Goal: Contribute content: Contribute content

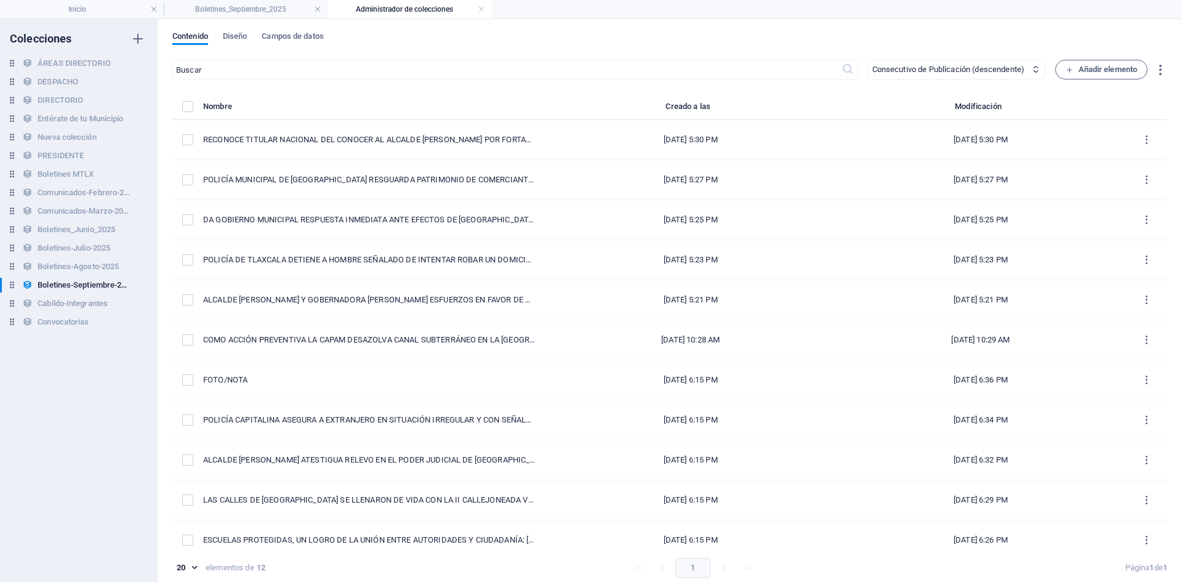
select select "columns.consecutivo-de-publicacion_DESC"
click at [1079, 71] on span "Añadir elemento" at bounding box center [1102, 69] width 72 height 15
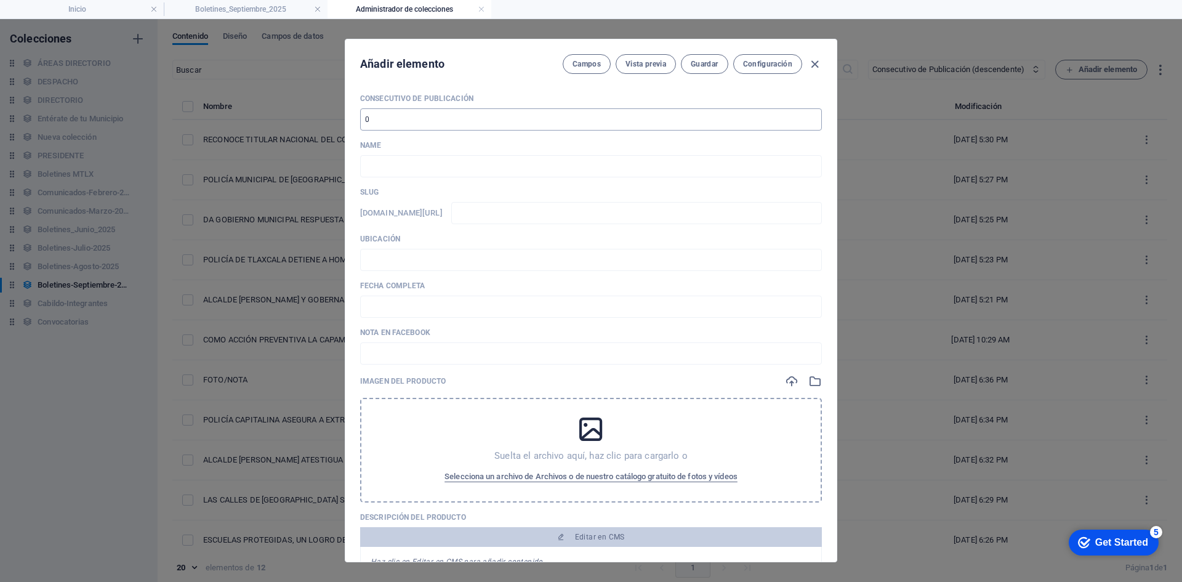
click at [427, 115] on input "number" at bounding box center [591, 119] width 462 height 22
type input "13"
click at [416, 160] on input "text" at bounding box center [591, 166] width 462 height 22
paste input "AYUNTAMIENTO DE [GEOGRAPHIC_DATA] IMPULSA LA “RUTA CONVENTUAL 500 AÑOS” CON PRI…"
type input "AYUNTAMIENTO DE [GEOGRAPHIC_DATA] IMPULSA LA “RUTA CONVENTUAL 500 AÑOS” CON PRI…"
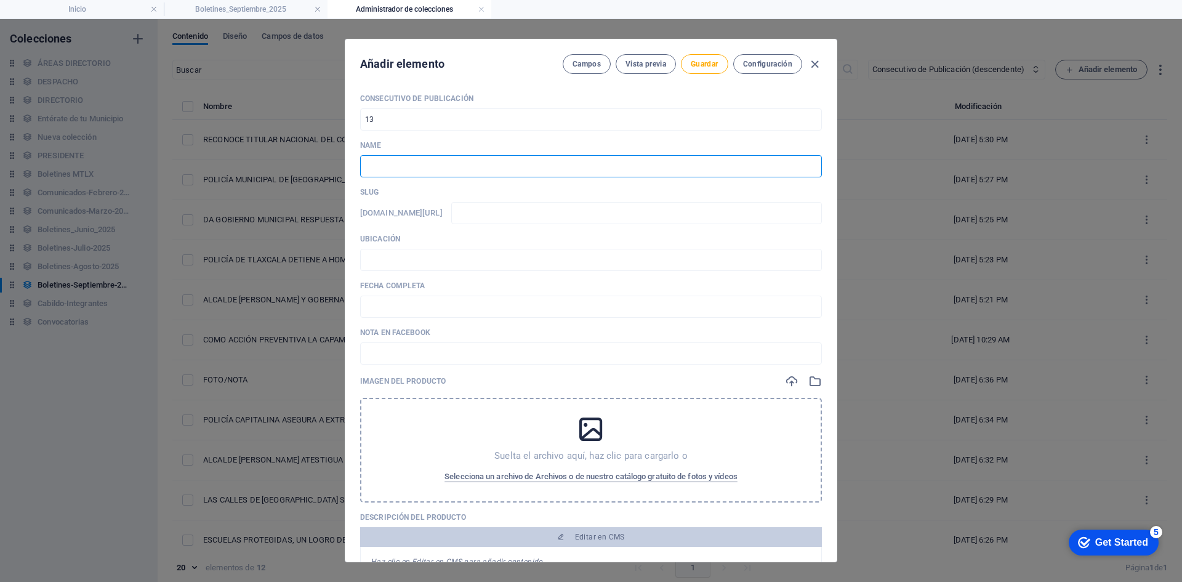
type input "ayuntamiento-de-[GEOGRAPHIC_DATA]-impulsa-la-ruta-conventual-500-anos-con-prime…"
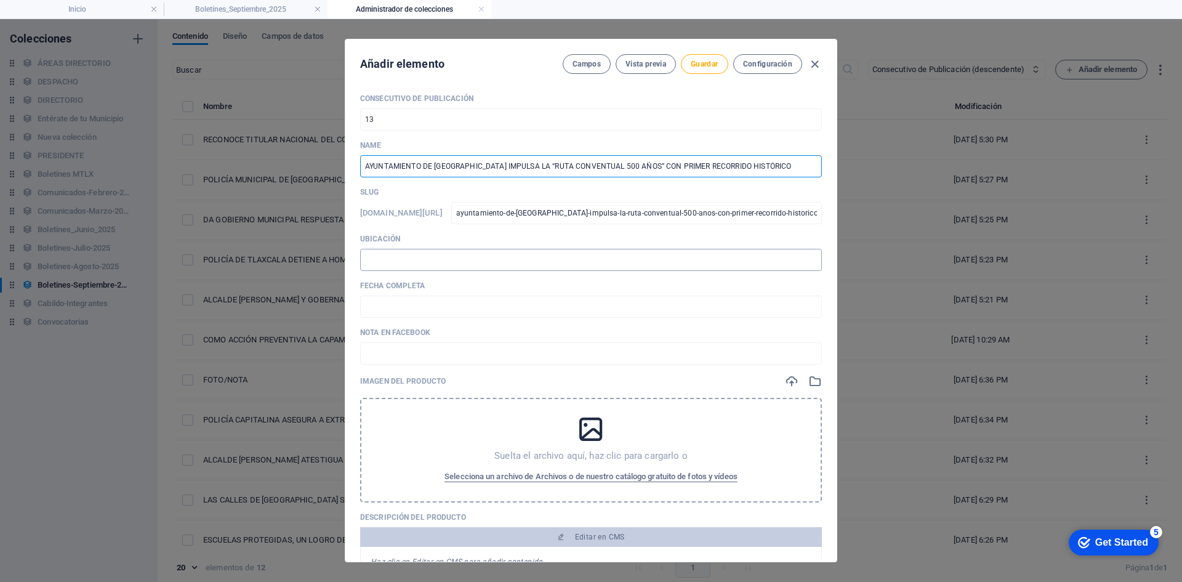
type input "AYUNTAMIENTO DE [GEOGRAPHIC_DATA] IMPULSA LA “RUTA CONVENTUAL 500 AÑOS” CON PRI…"
click at [409, 253] on input "text" at bounding box center [591, 260] width 462 height 22
click at [415, 260] on input "text" at bounding box center [591, 260] width 462 height 22
type input "📍 TLAXCALA"
click at [393, 313] on input "text" at bounding box center [591, 307] width 462 height 22
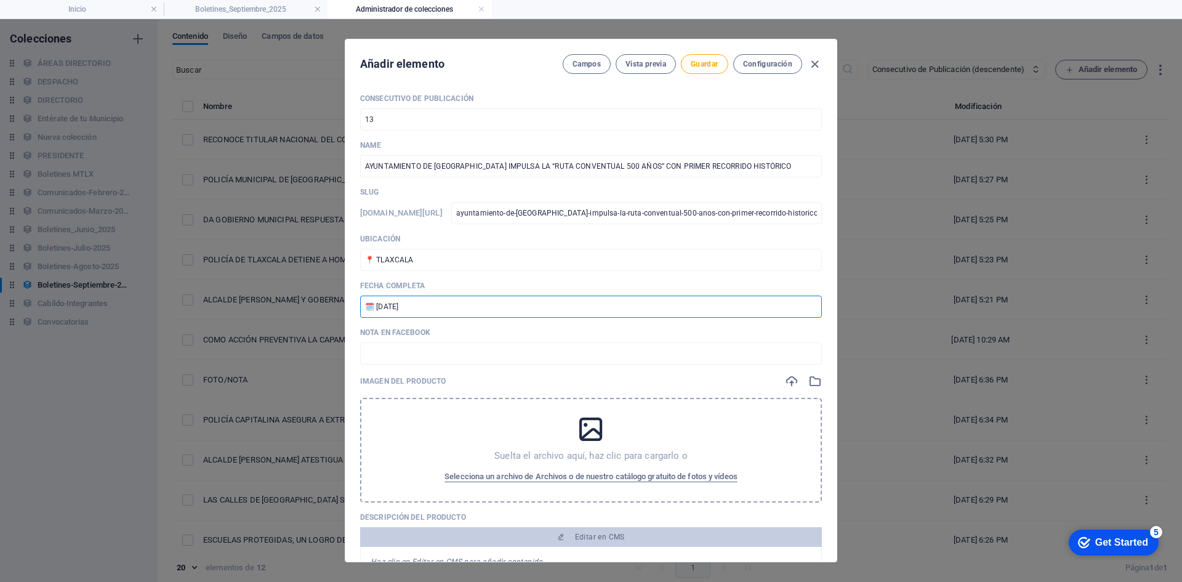
drag, startPoint x: 416, startPoint y: 307, endPoint x: 400, endPoint y: 308, distance: 16.1
click at [400, 308] on input "🗓️ [DATE]" at bounding box center [591, 307] width 462 height 22
type input "🗓️ [DATE]"
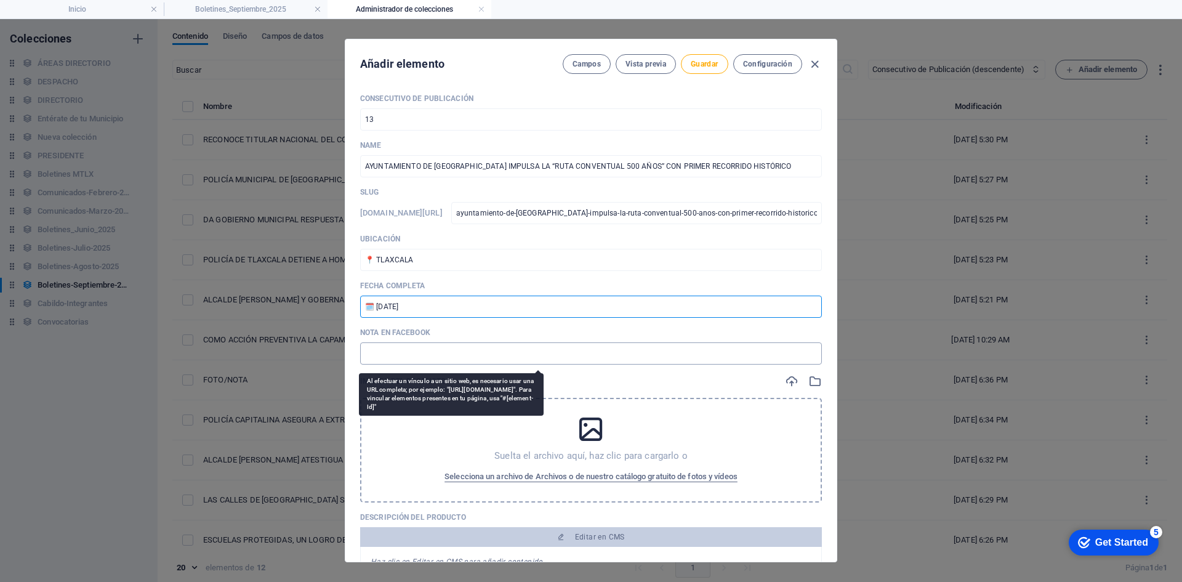
click at [447, 360] on input "text" at bounding box center [591, 353] width 462 height 22
paste input "[URL][DOMAIN_NAME]"
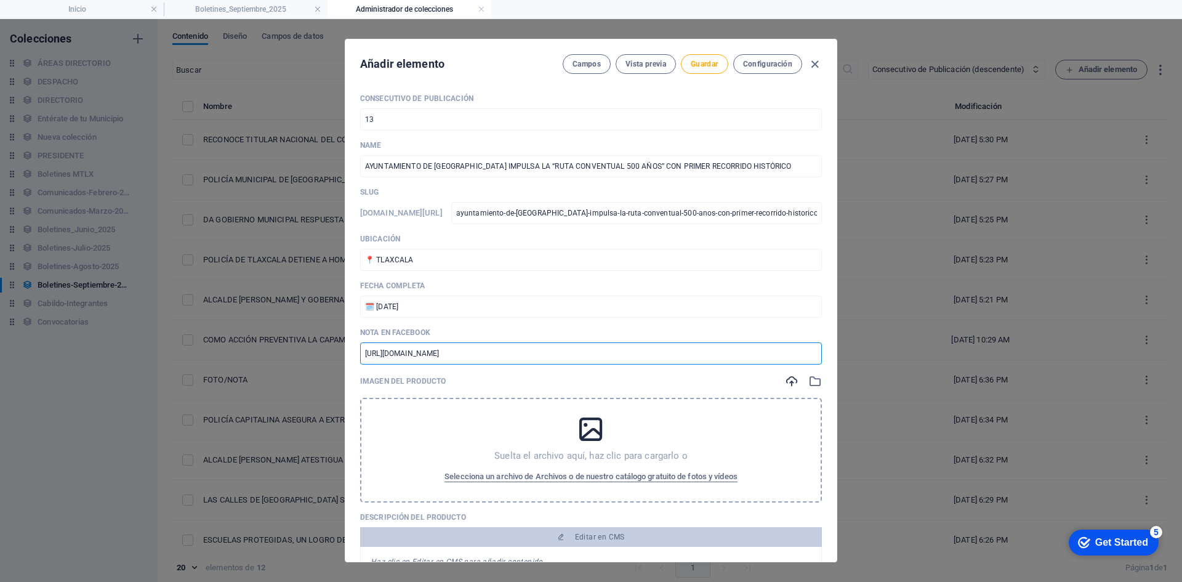
type input "[URL][DOMAIN_NAME]"
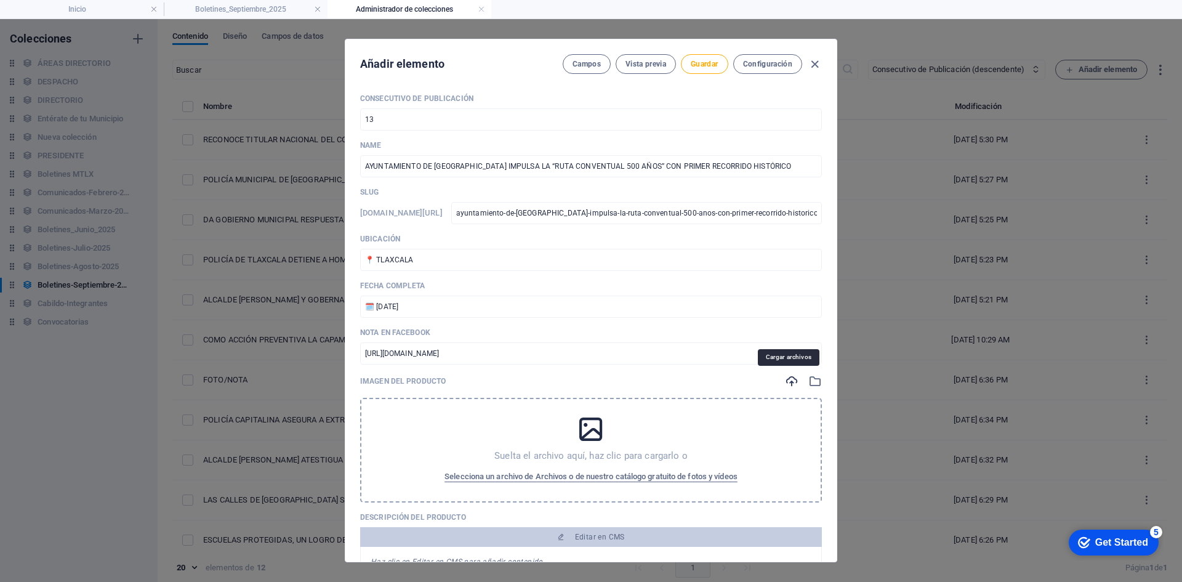
click at [789, 381] on icon "button" at bounding box center [792, 381] width 14 height 14
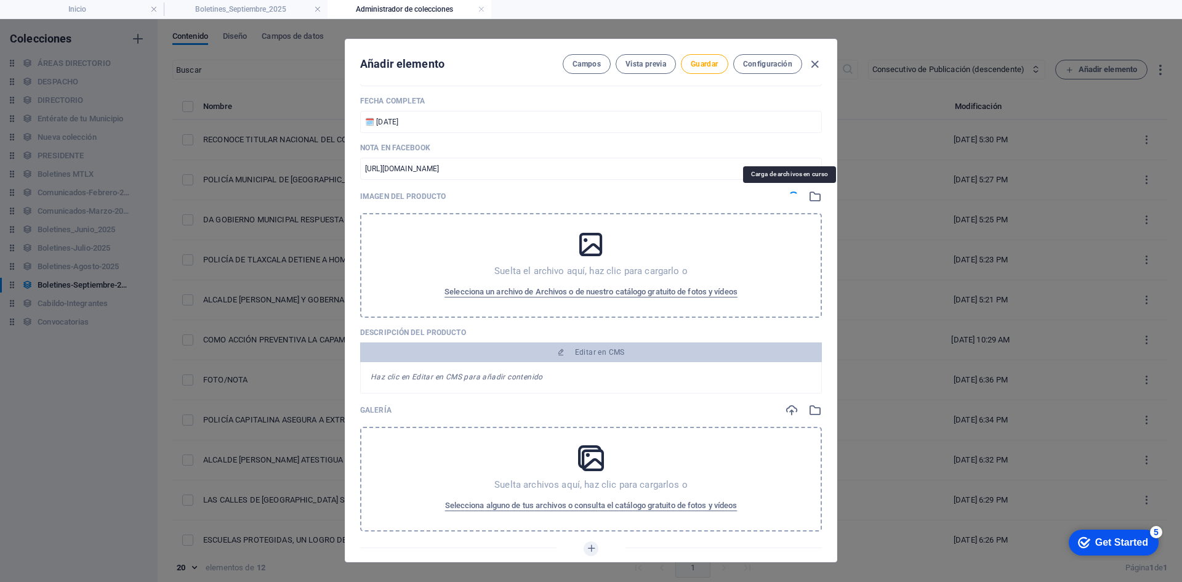
scroll to position [308, 0]
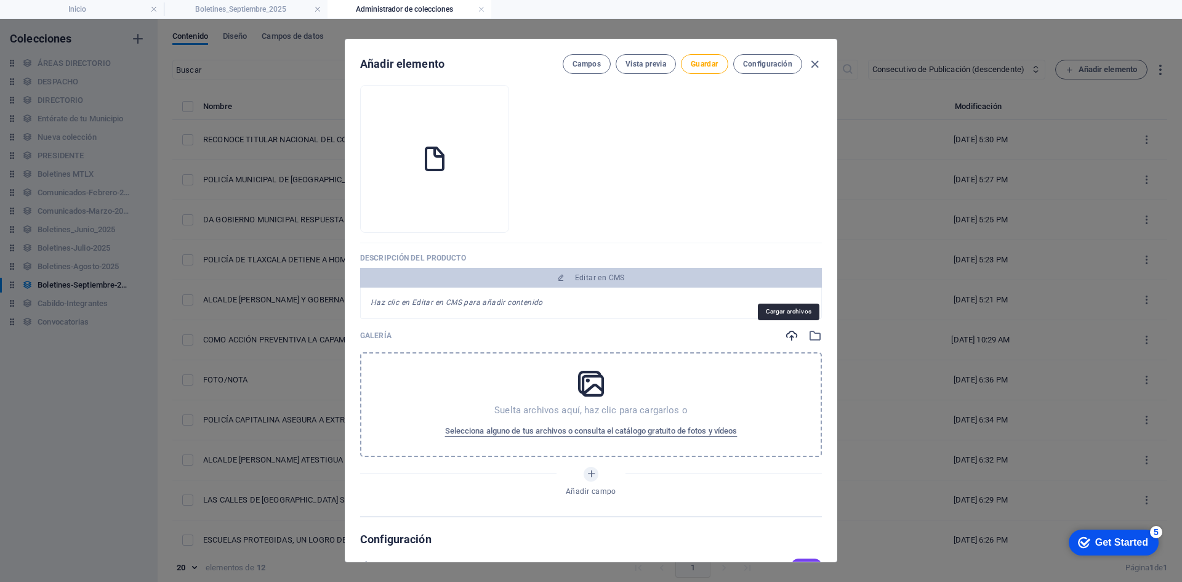
click at [791, 333] on icon "button" at bounding box center [792, 336] width 14 height 14
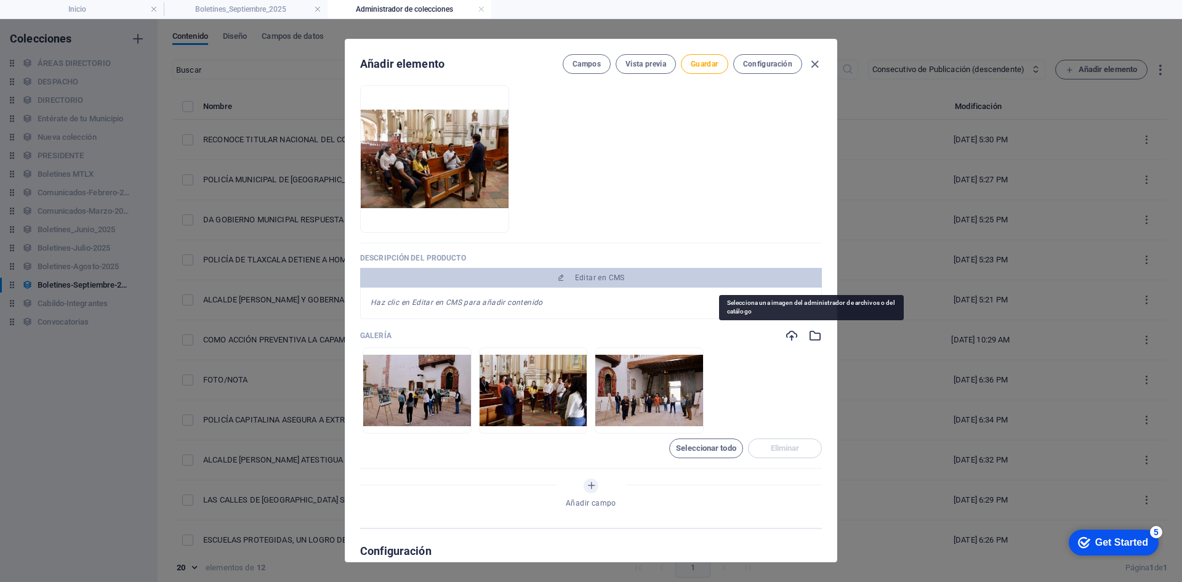
click at [808, 335] on icon "button" at bounding box center [815, 336] width 14 height 14
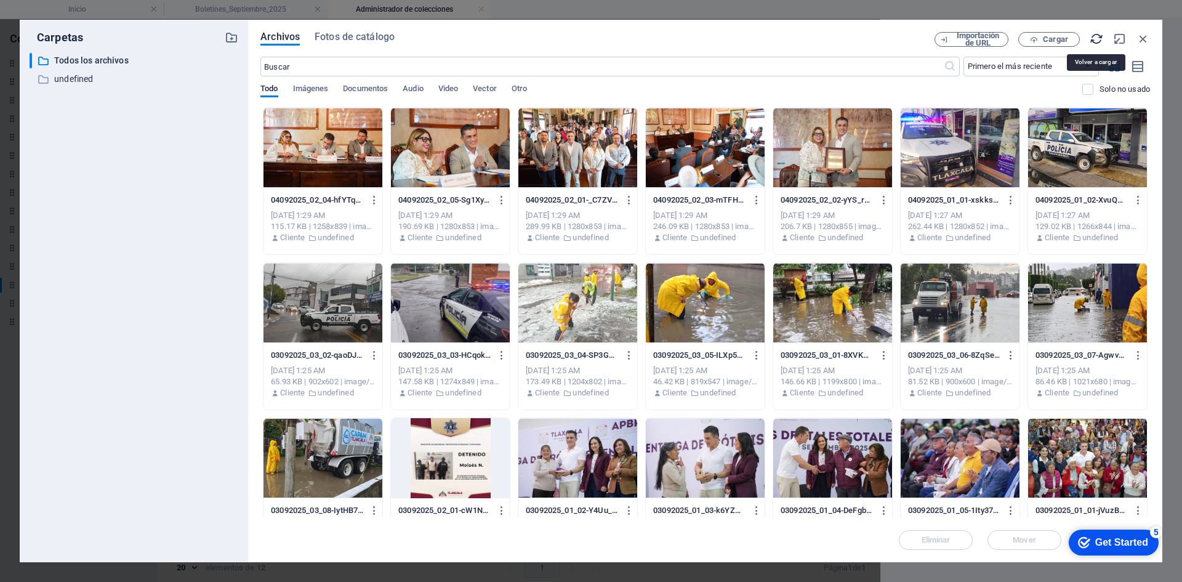
click at [1097, 40] on icon "button" at bounding box center [1097, 39] width 14 height 14
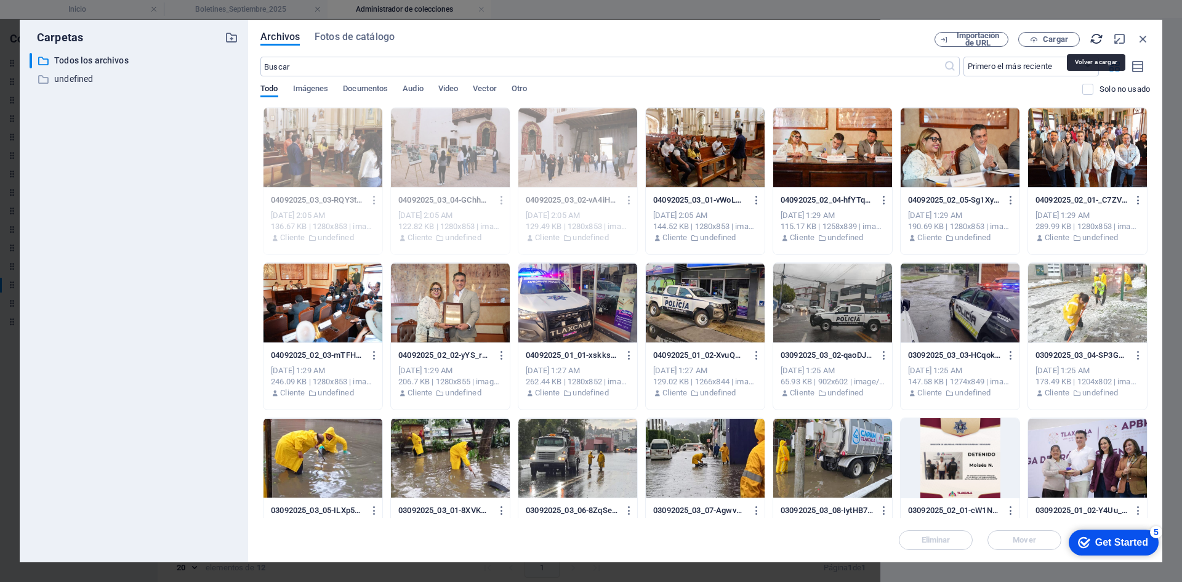
click at [1099, 39] on icon "button" at bounding box center [1097, 39] width 14 height 14
click at [736, 163] on div at bounding box center [705, 148] width 119 height 80
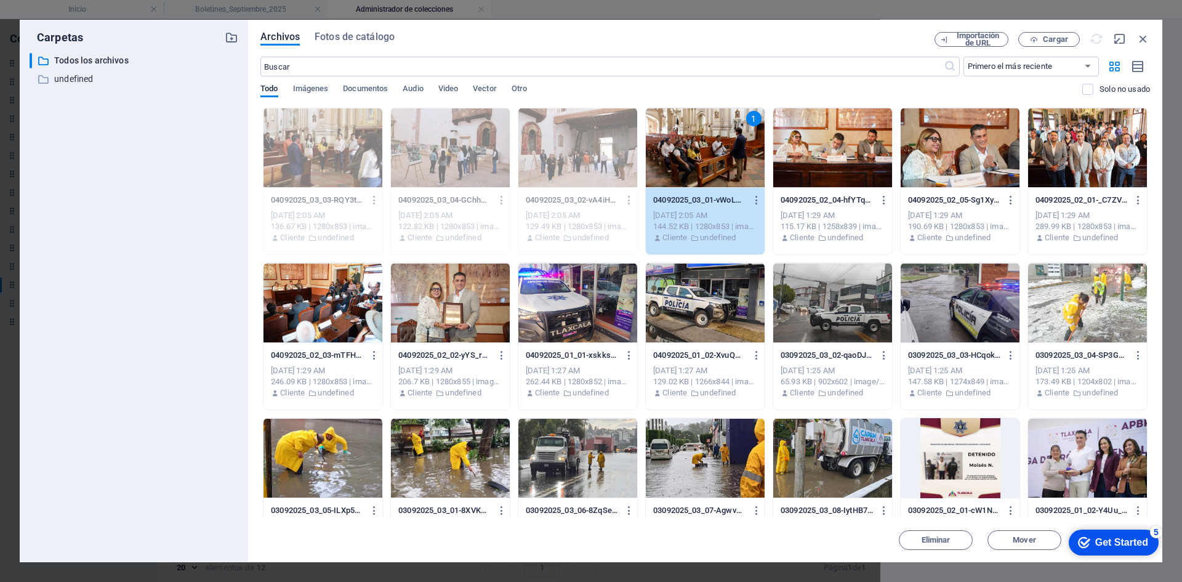
click at [736, 163] on div "1" at bounding box center [705, 148] width 119 height 80
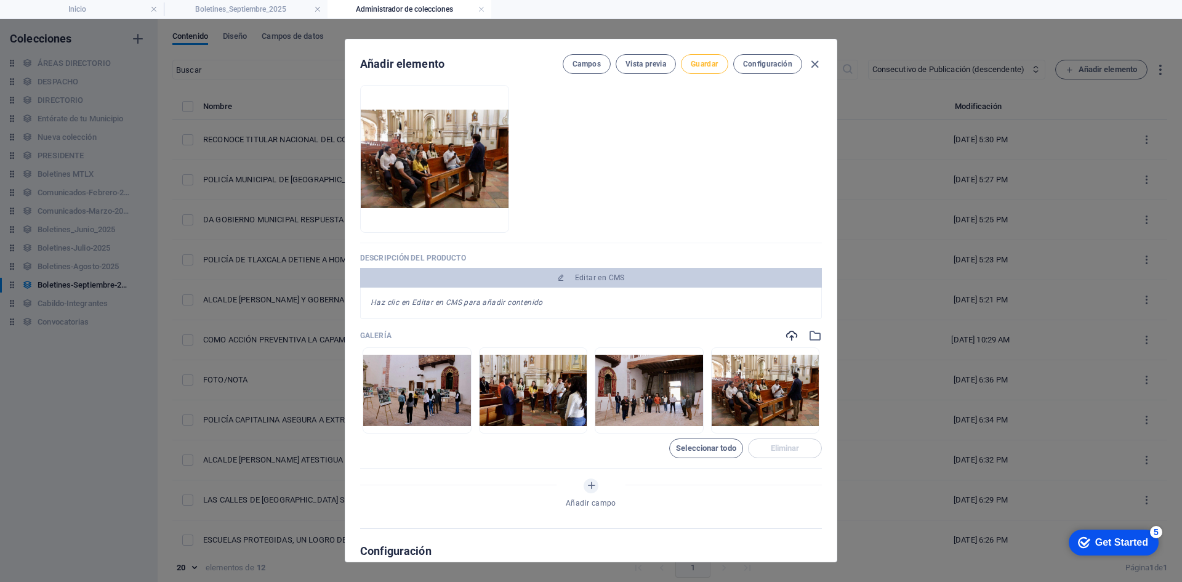
click at [700, 62] on span "Guardar" at bounding box center [704, 64] width 27 height 10
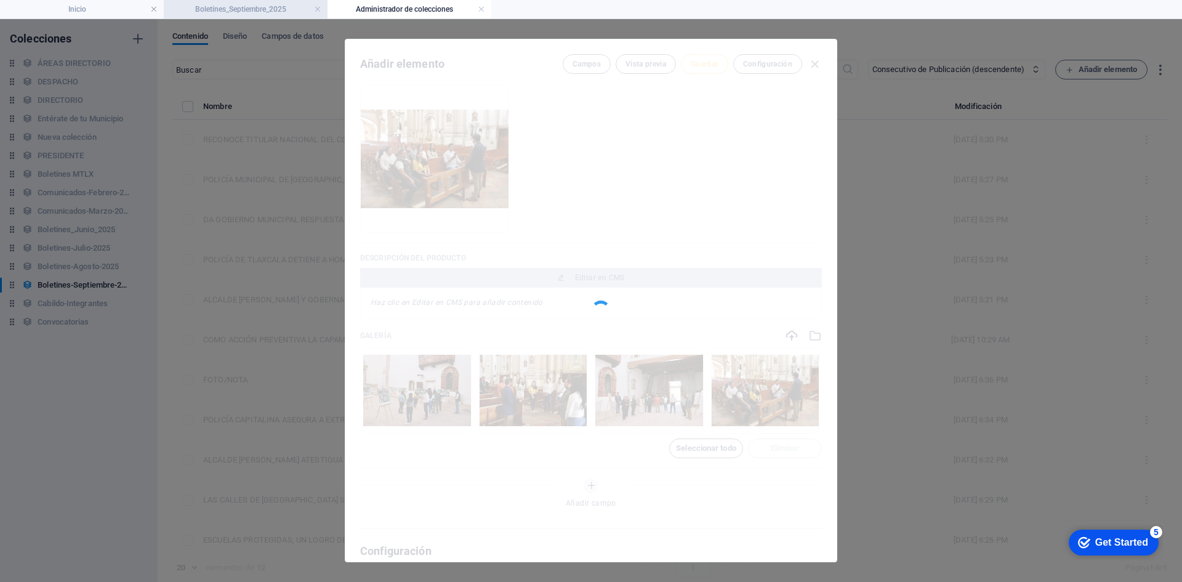
type input "ayuntamiento-de-[GEOGRAPHIC_DATA]-impulsa-la-ruta-conventual-500-anos-con-prime…"
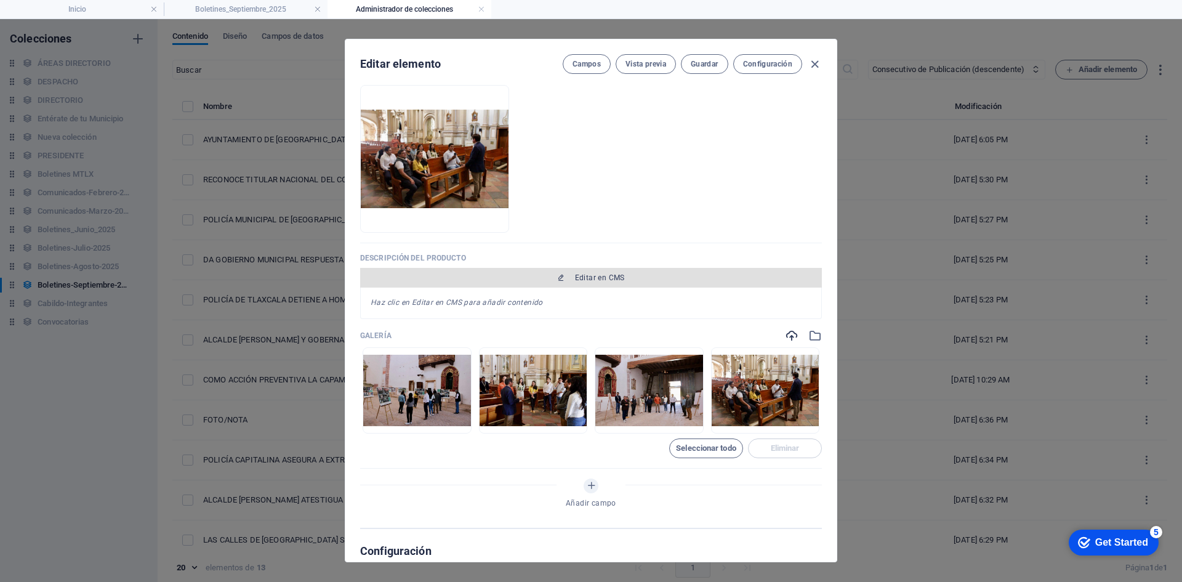
click at [585, 278] on span "Editar en CMS" at bounding box center [600, 278] width 50 height 10
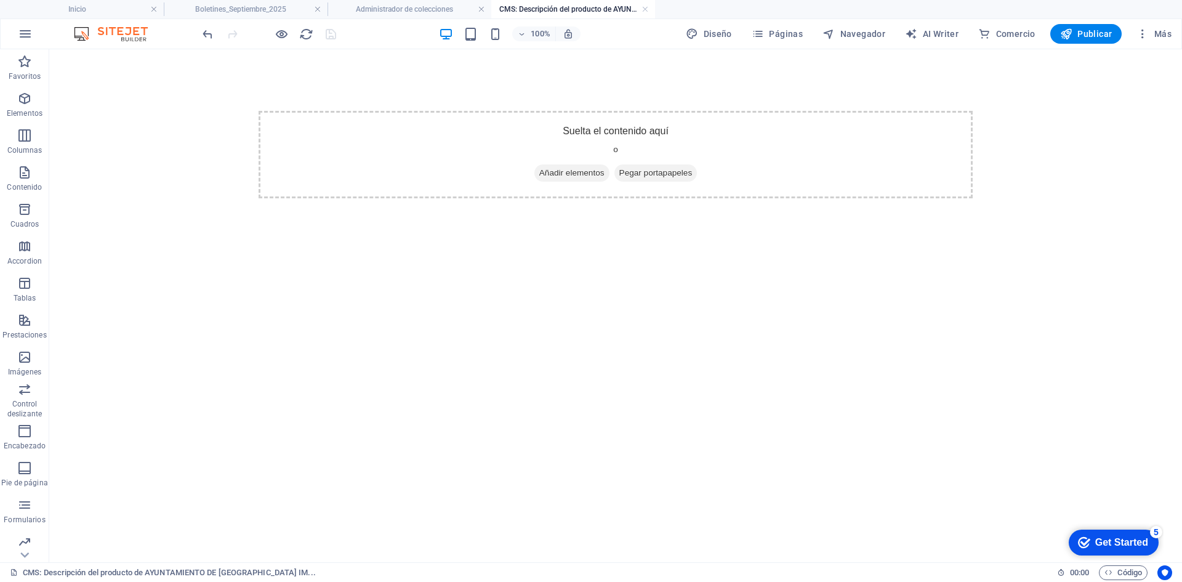
scroll to position [0, 0]
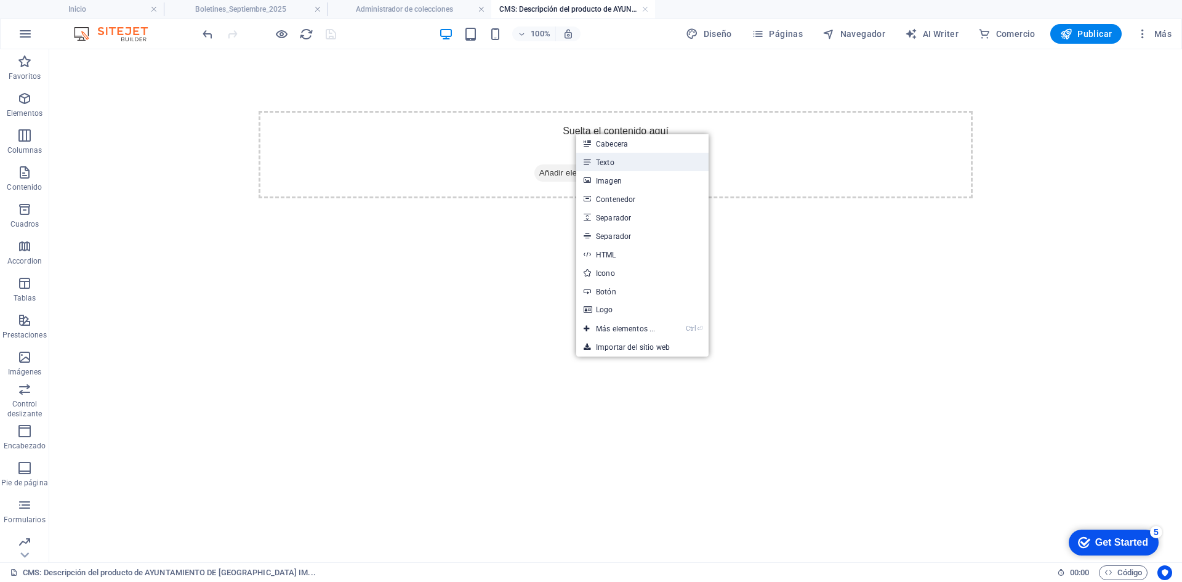
click at [610, 161] on link "Texto" at bounding box center [642, 162] width 132 height 18
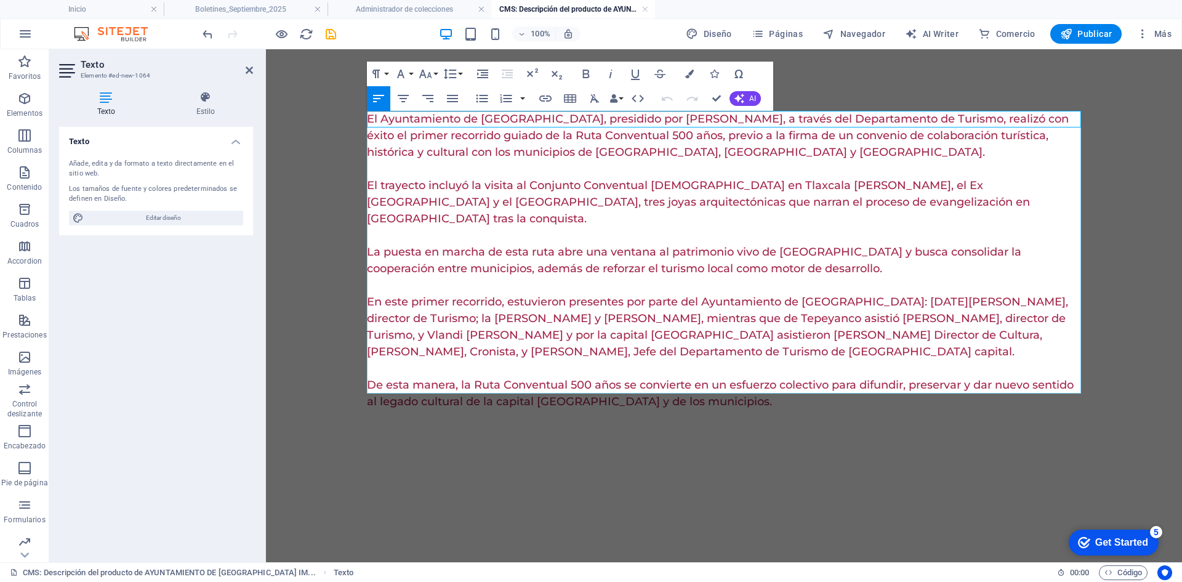
scroll to position [18295, 2]
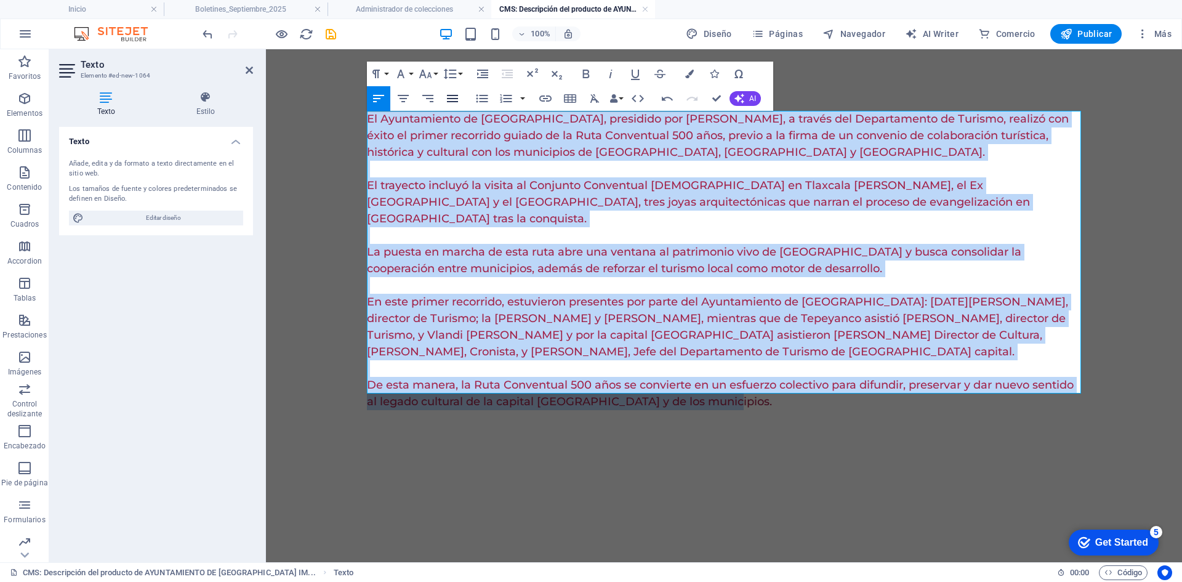
click at [451, 102] on icon "button" at bounding box center [452, 98] width 11 height 7
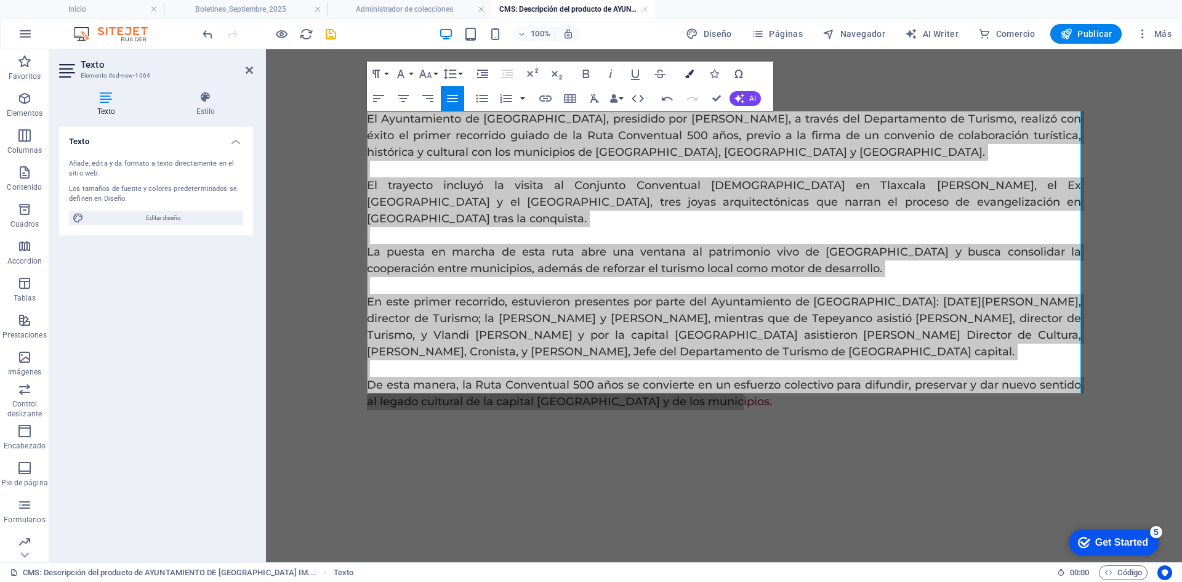
click at [684, 75] on button "Colors" at bounding box center [689, 74] width 23 height 25
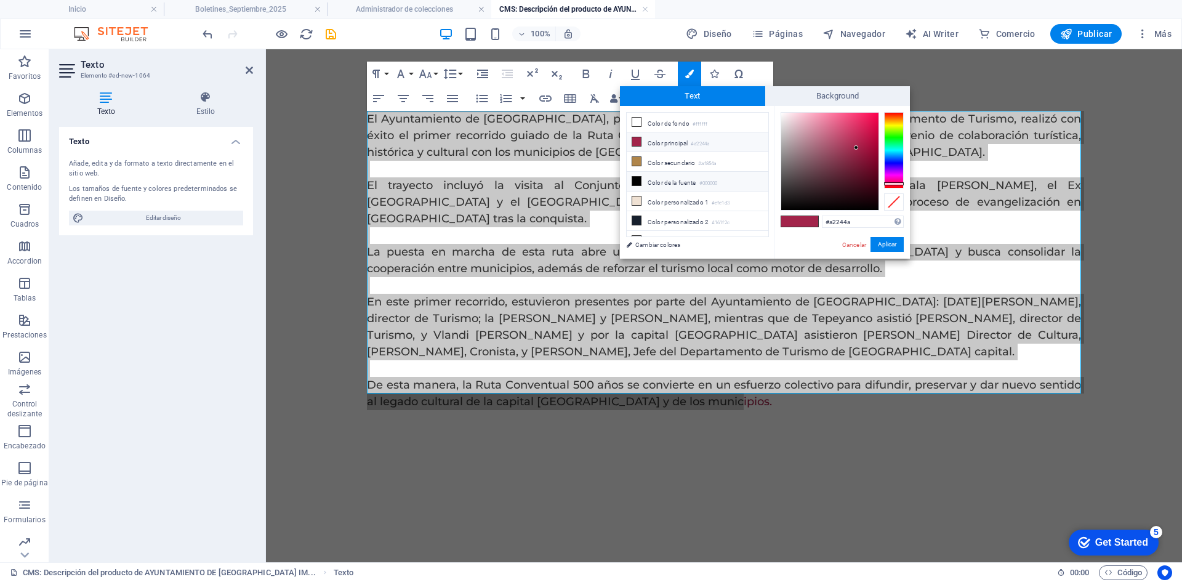
click at [689, 179] on li "Color de la fuente #000000" at bounding box center [698, 182] width 142 height 20
type input "#000000"
drag, startPoint x: 892, startPoint y: 248, endPoint x: 506, endPoint y: 98, distance: 414.1
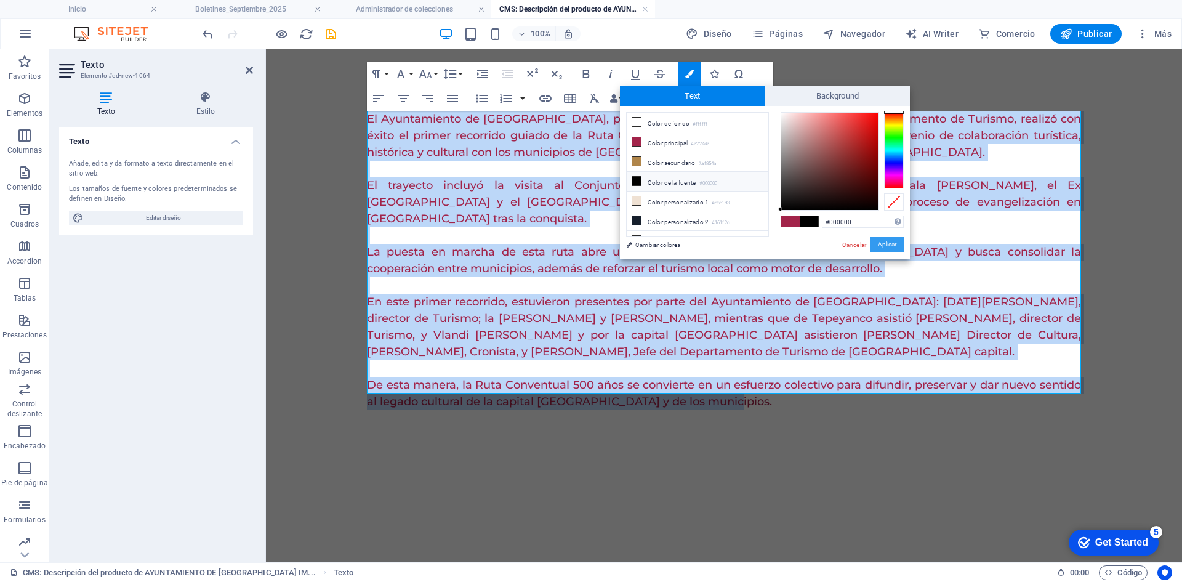
click at [892, 248] on button "Aplicar" at bounding box center [887, 244] width 33 height 15
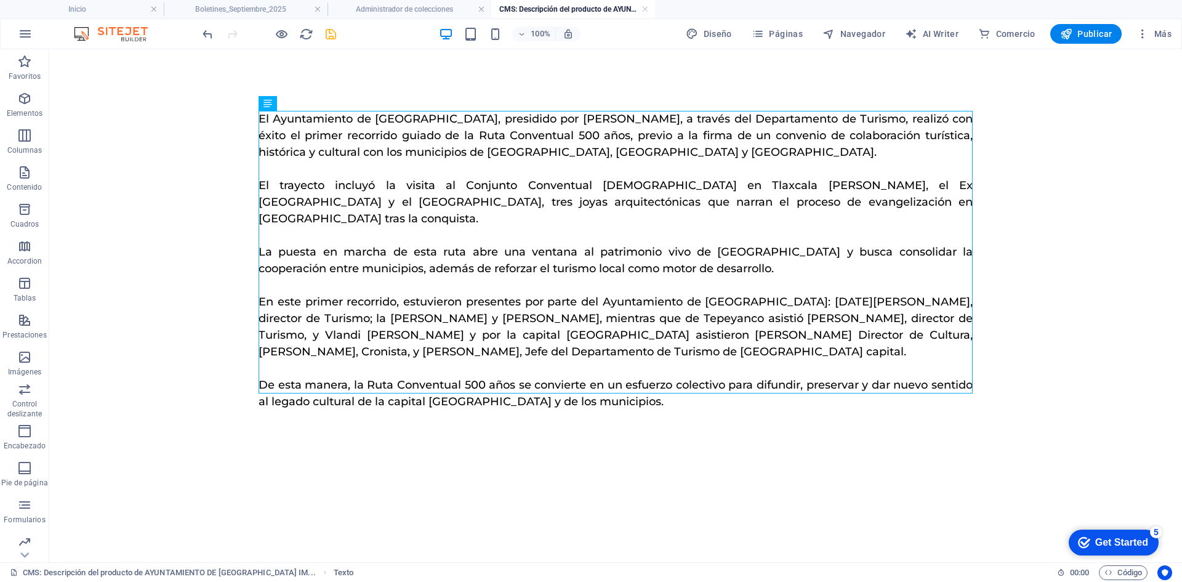
click at [336, 36] on icon "save" at bounding box center [331, 34] width 14 height 14
click at [646, 8] on link at bounding box center [645, 10] width 7 height 12
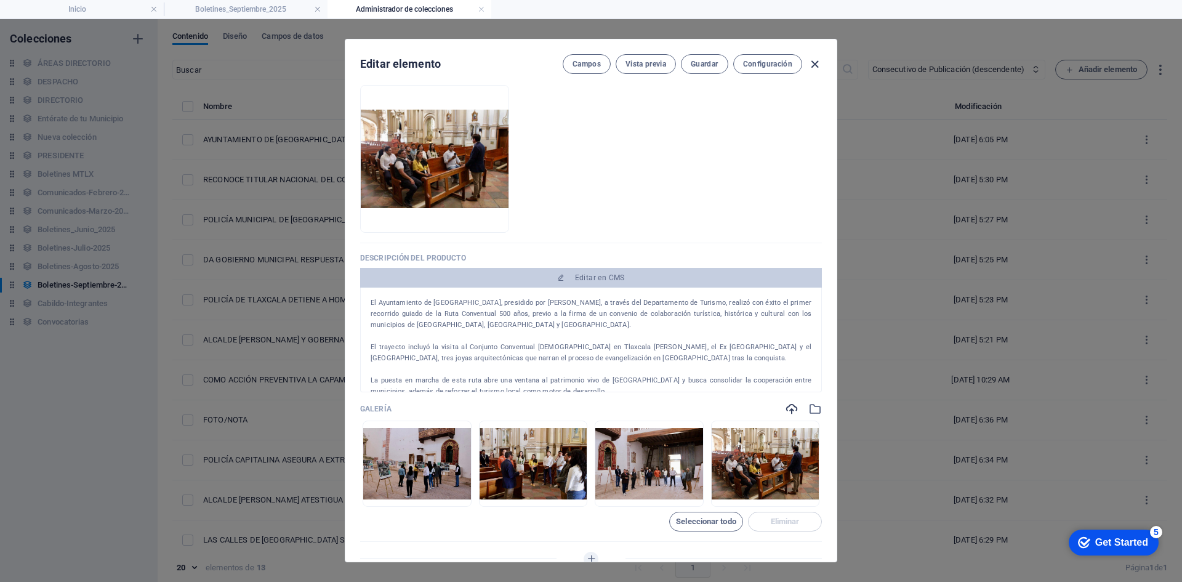
click at [816, 63] on icon "button" at bounding box center [815, 64] width 14 height 14
type input "ayuntamiento-de-[GEOGRAPHIC_DATA]-impulsa-la-ruta-conventual-500-anos-con-prime…"
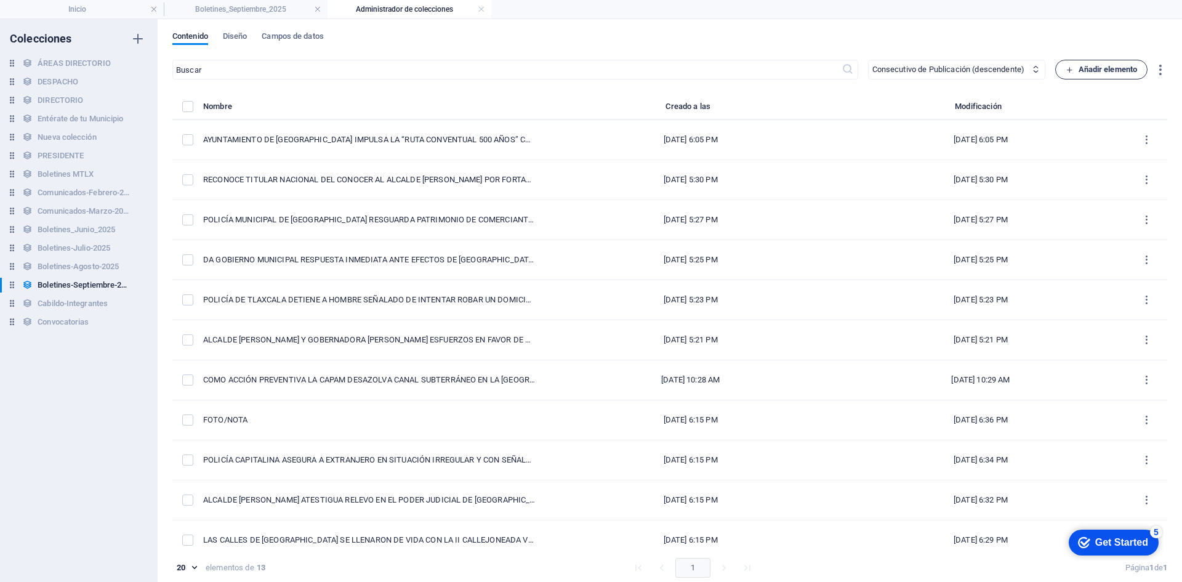
click at [1124, 76] on span "Añadir elemento" at bounding box center [1102, 69] width 72 height 15
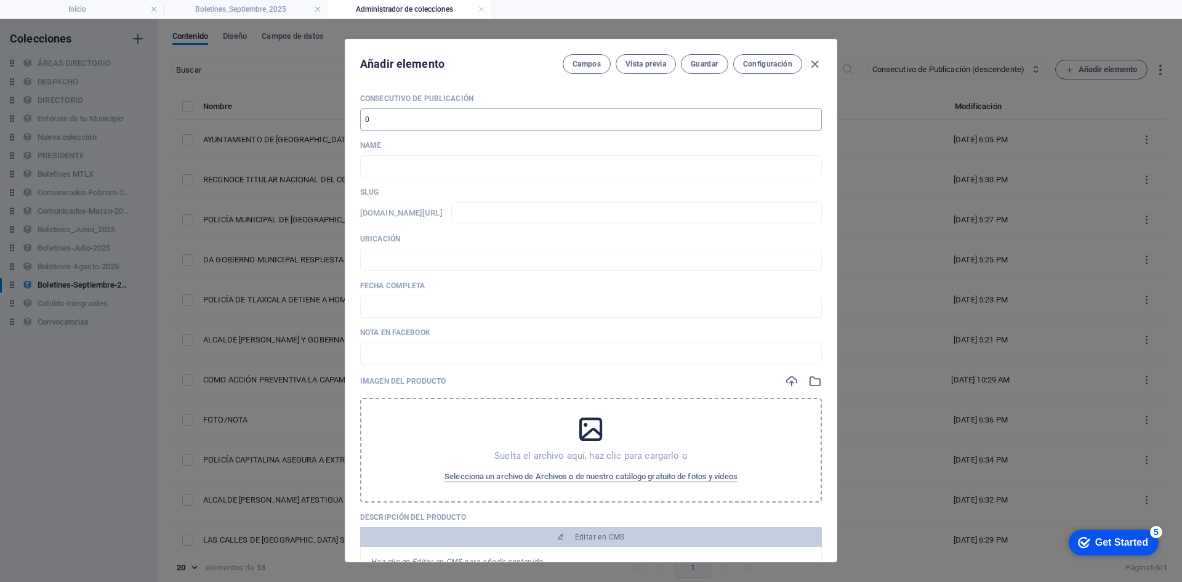
click at [461, 110] on input "number" at bounding box center [591, 119] width 462 height 22
type input "14"
click at [443, 163] on input "text" at bounding box center [591, 166] width 462 height 22
paste input "MUJERES QUE BUSCAN EMPODERAMIENTO ECONÓMICO INICIAN CURSO “HUERTOS FAMILIARES” …"
type input "MUJERES QUE BUSCAN EMPODERAMIENTO ECONÓMICO INICIAN CURSO “HUERTOS FAMILIARES” …"
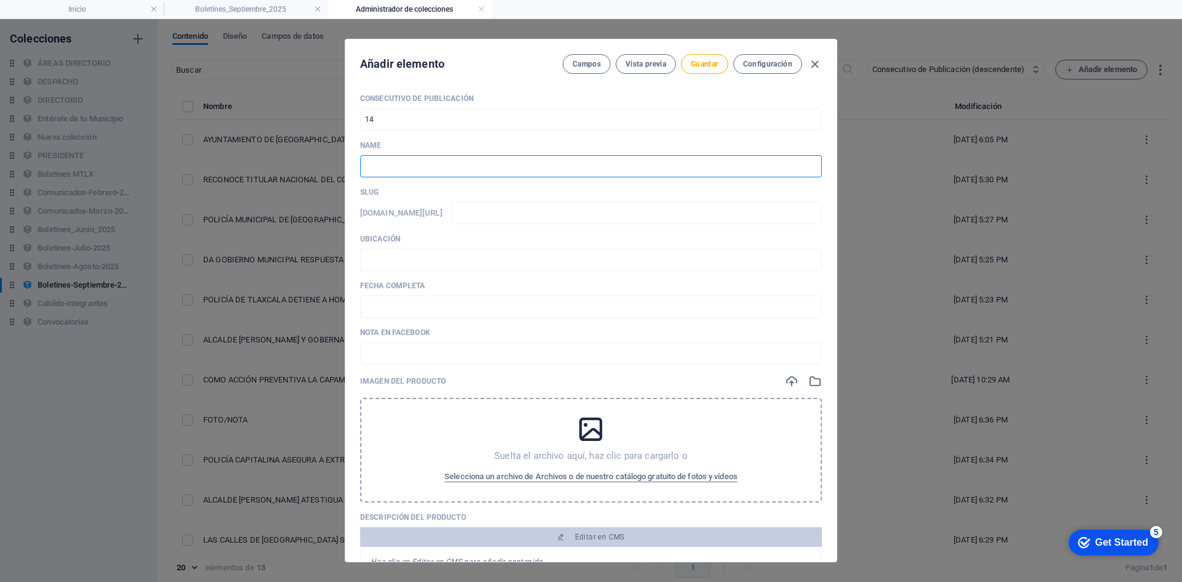
type input "mujeres-que-buscan-empoderamiento-economico-inician-curso-huertos-familiares-co…"
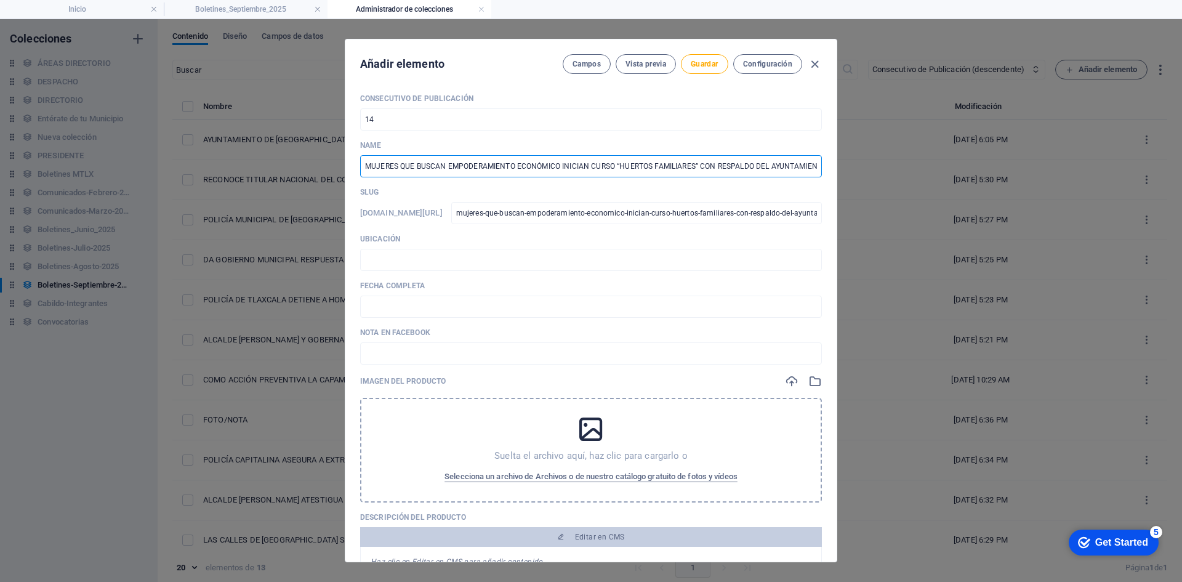
scroll to position [0, 63]
type input "MUJERES QUE BUSCAN EMPODERAMIENTO ECONÓMICO INICIAN CURSO “HUERTOS FAMILIARES” …"
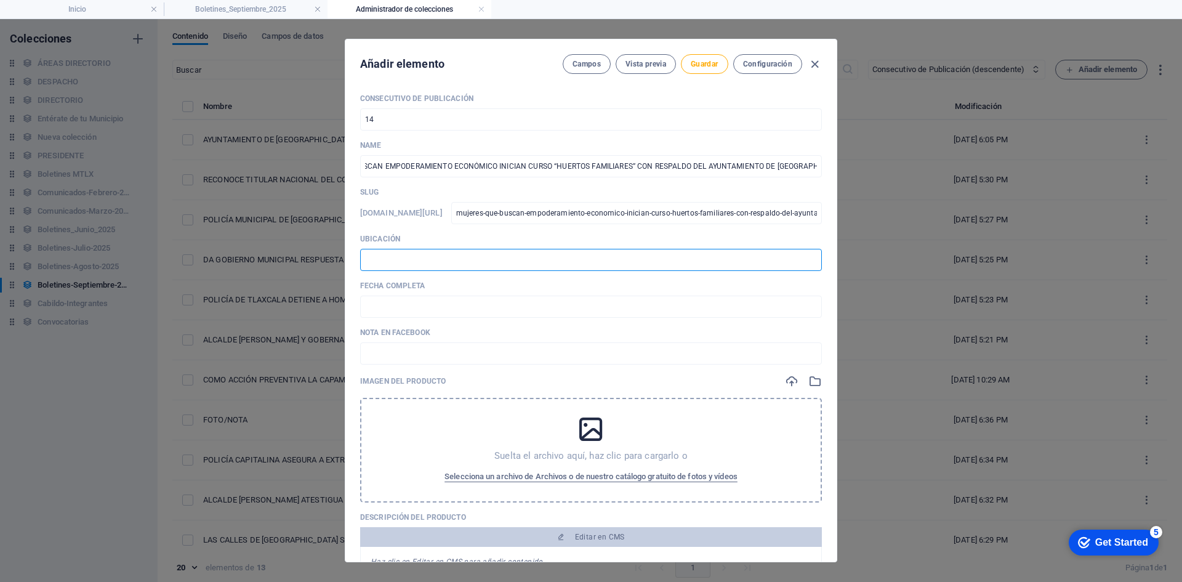
click at [429, 253] on input "text" at bounding box center [591, 260] width 462 height 22
type input "📍 TLAXCALA [PERSON_NAME]"
click at [421, 311] on input "text" at bounding box center [591, 307] width 462 height 22
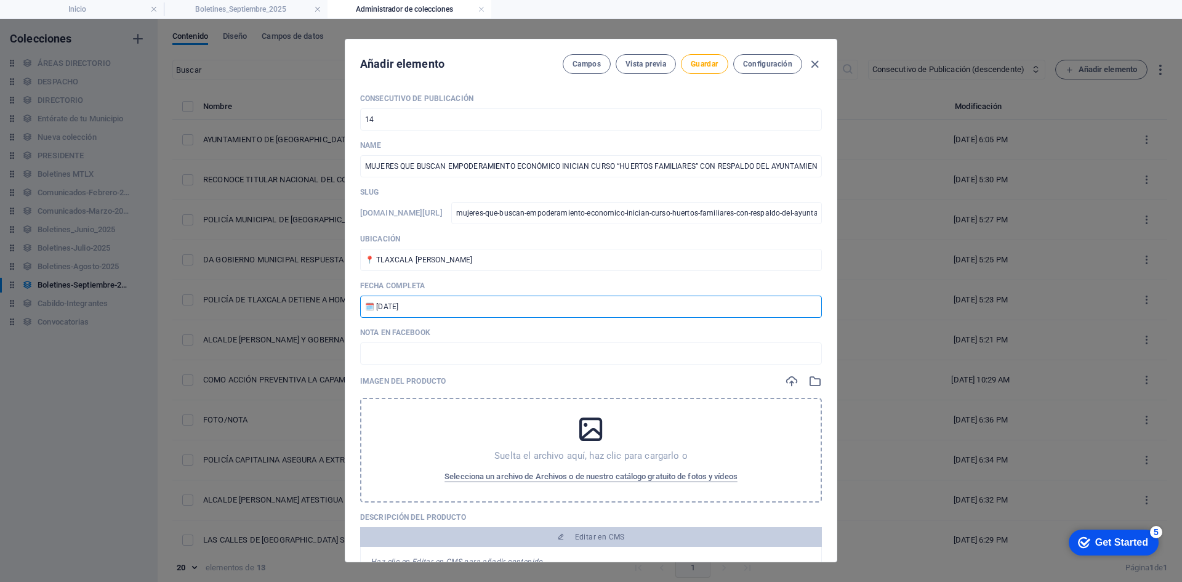
drag, startPoint x: 416, startPoint y: 305, endPoint x: 397, endPoint y: 305, distance: 19.1
click at [397, 305] on input "🗓️ [DATE]" at bounding box center [591, 307] width 462 height 22
click at [382, 303] on input "🗓️ [DATE]" at bounding box center [591, 307] width 462 height 22
type input "🗓️ [DATE]"
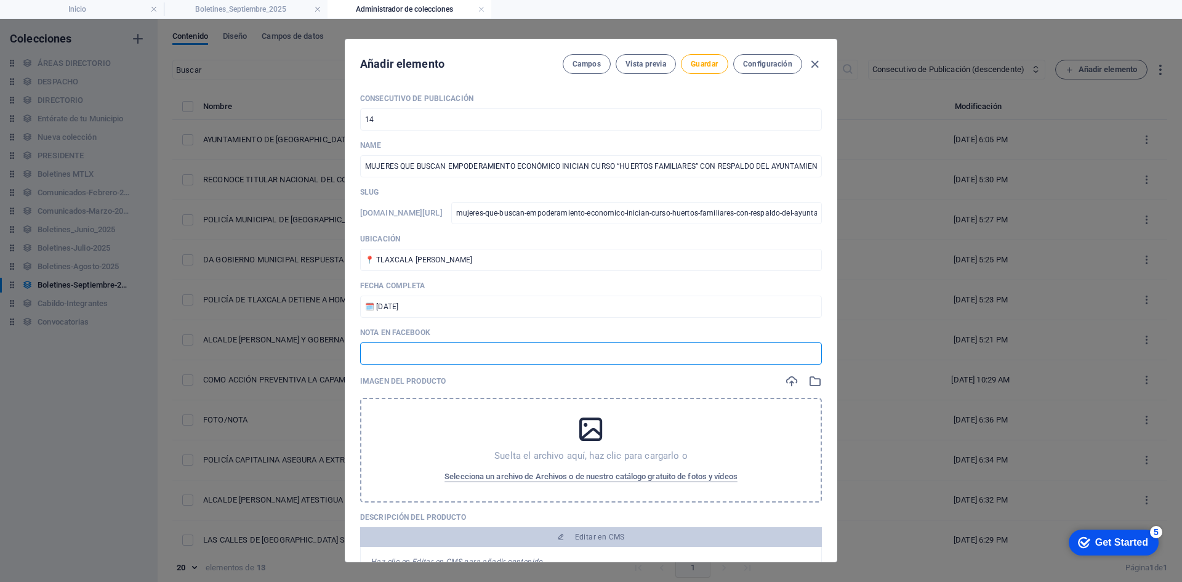
click at [472, 347] on input "text" at bounding box center [591, 353] width 462 height 22
paste input "[URL][DOMAIN_NAME]"
type input "[URL][DOMAIN_NAME]"
click at [785, 377] on icon "button" at bounding box center [792, 381] width 14 height 14
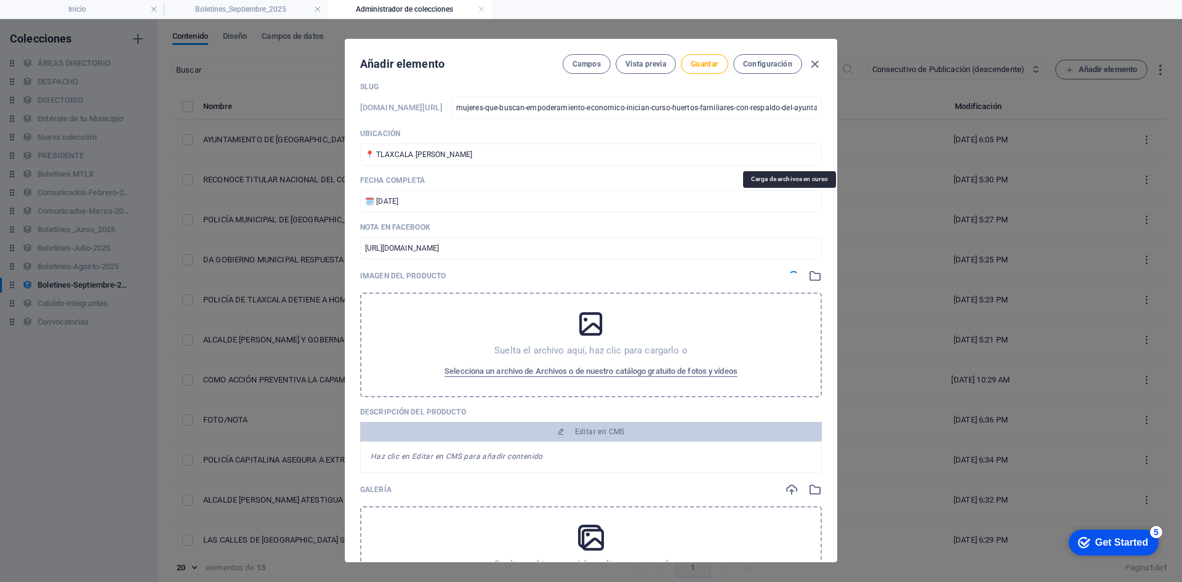
scroll to position [185, 0]
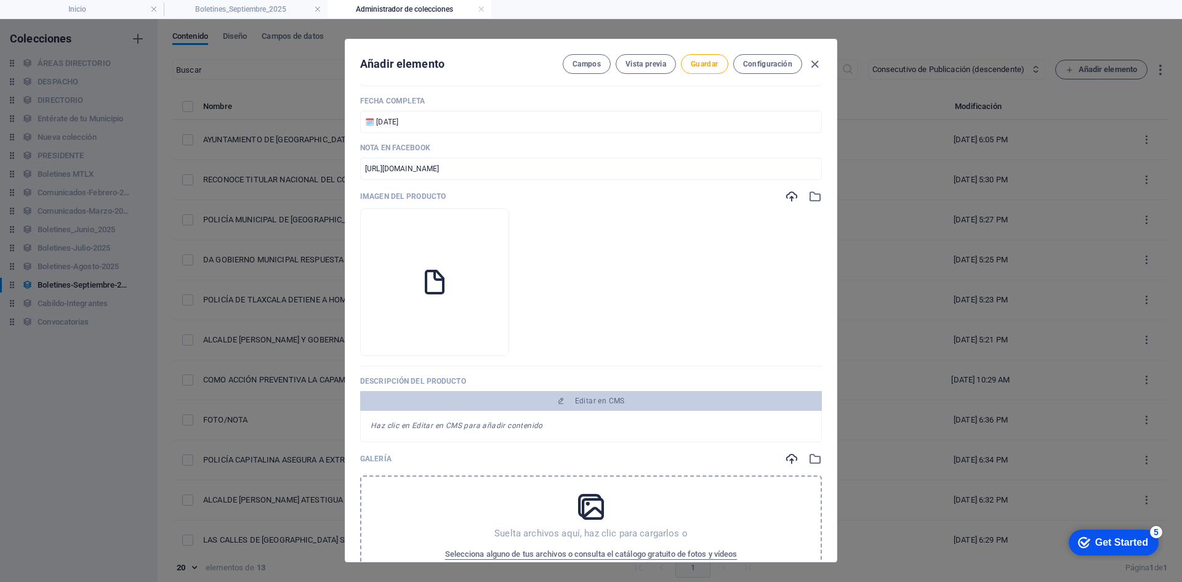
click at [786, 461] on icon "button" at bounding box center [792, 459] width 14 height 14
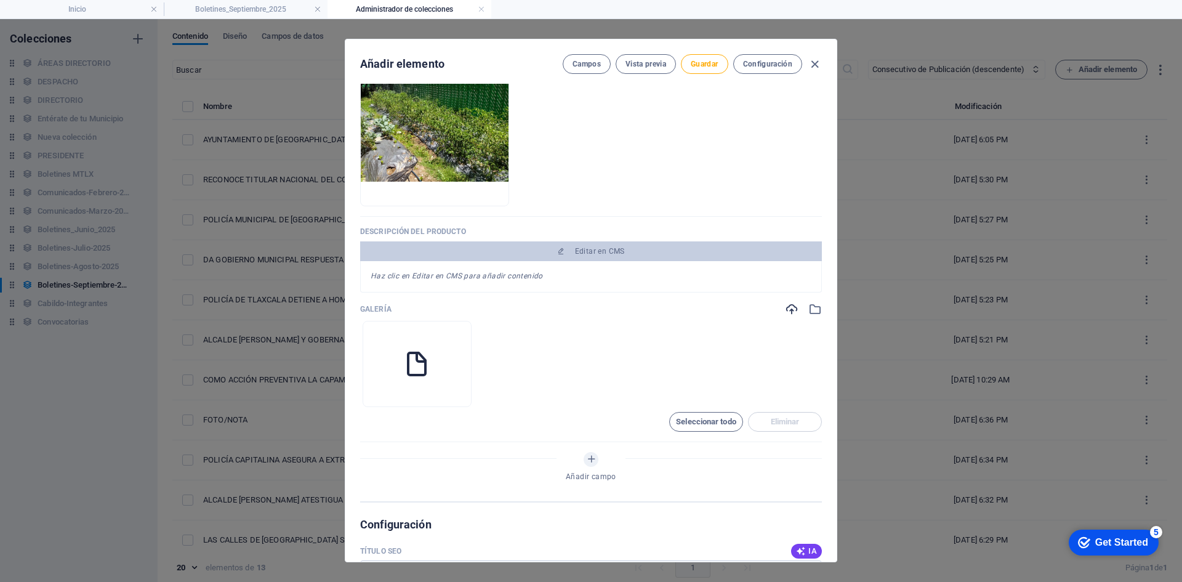
scroll to position [369, 0]
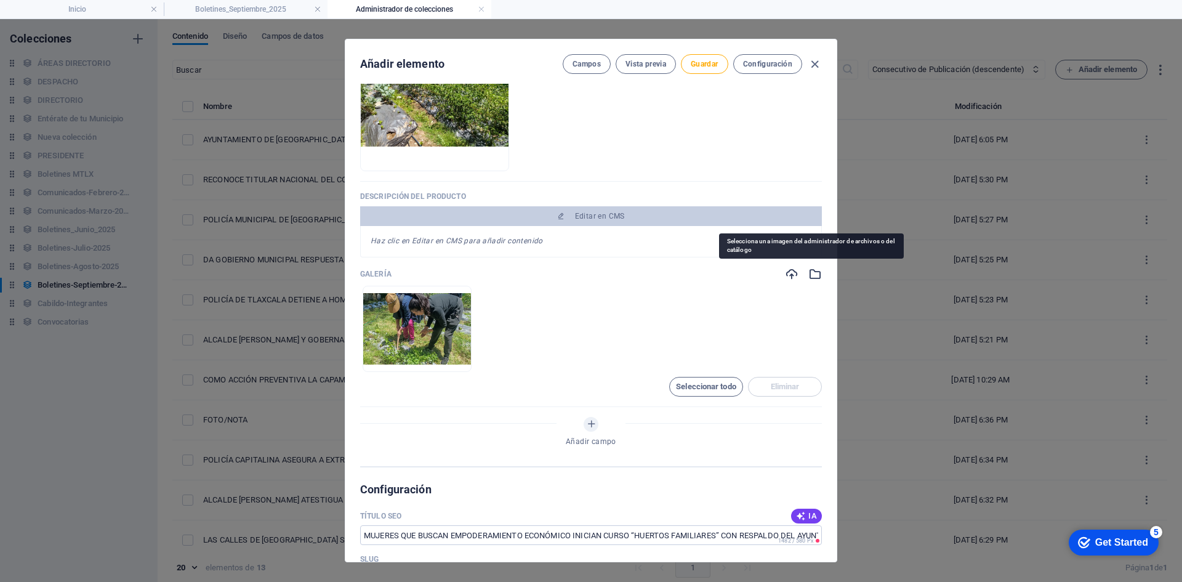
click at [811, 273] on icon "button" at bounding box center [815, 274] width 14 height 14
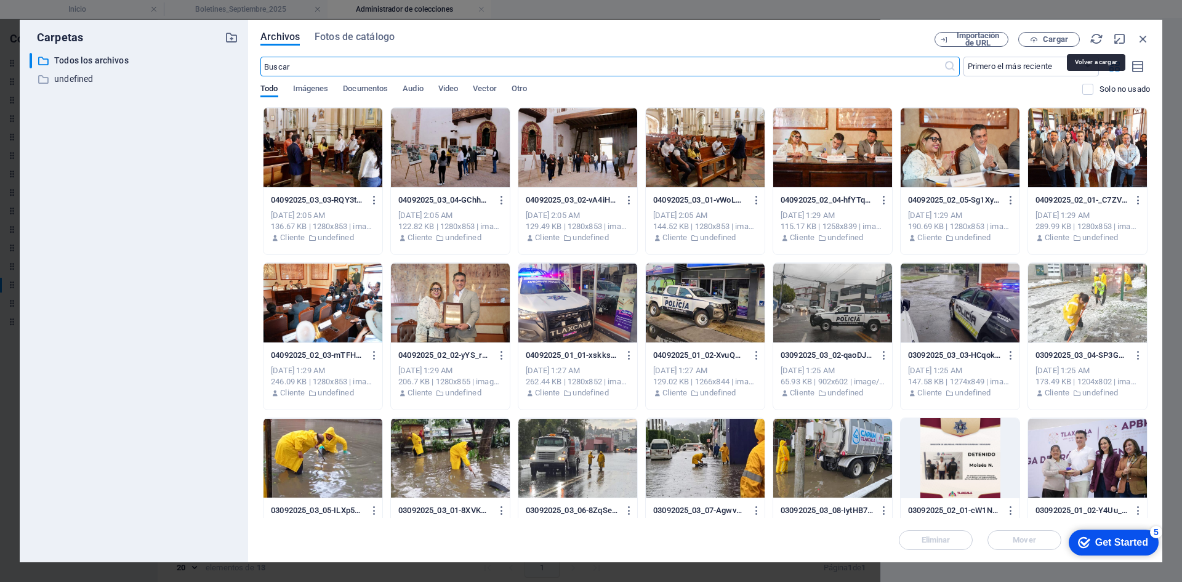
click at [1094, 38] on icon "button" at bounding box center [1097, 39] width 14 height 14
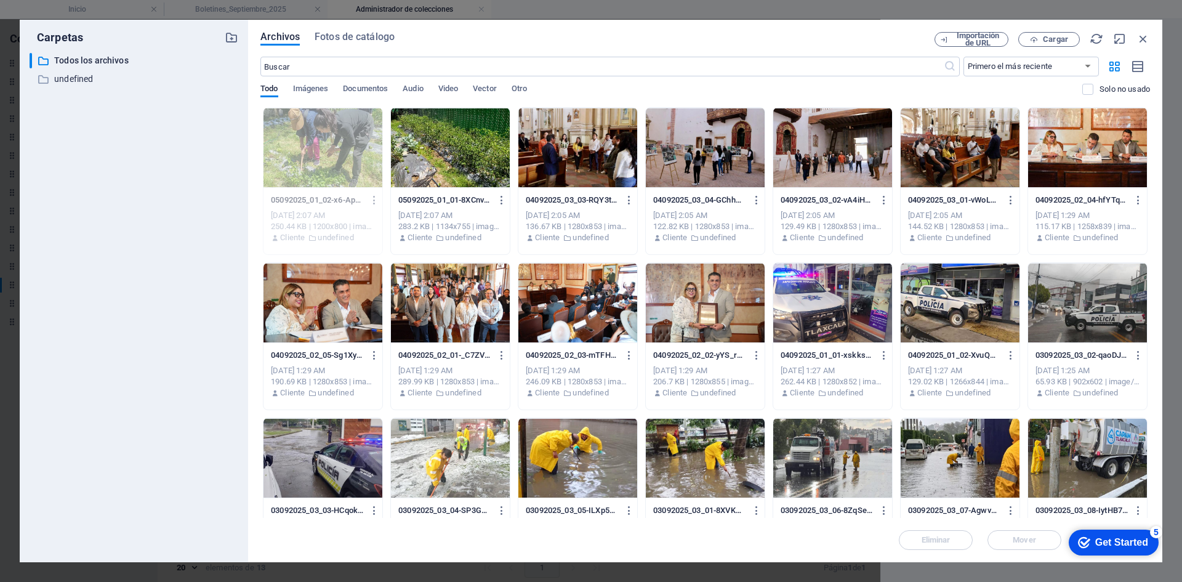
click at [432, 162] on div at bounding box center [450, 148] width 119 height 80
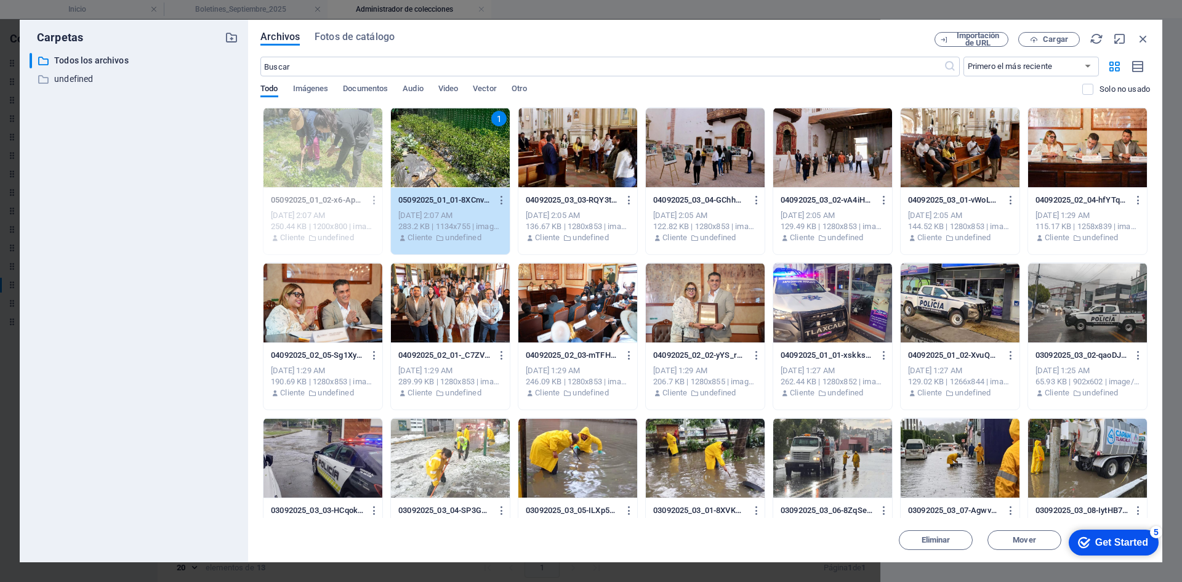
click at [432, 162] on div "1" at bounding box center [450, 148] width 119 height 80
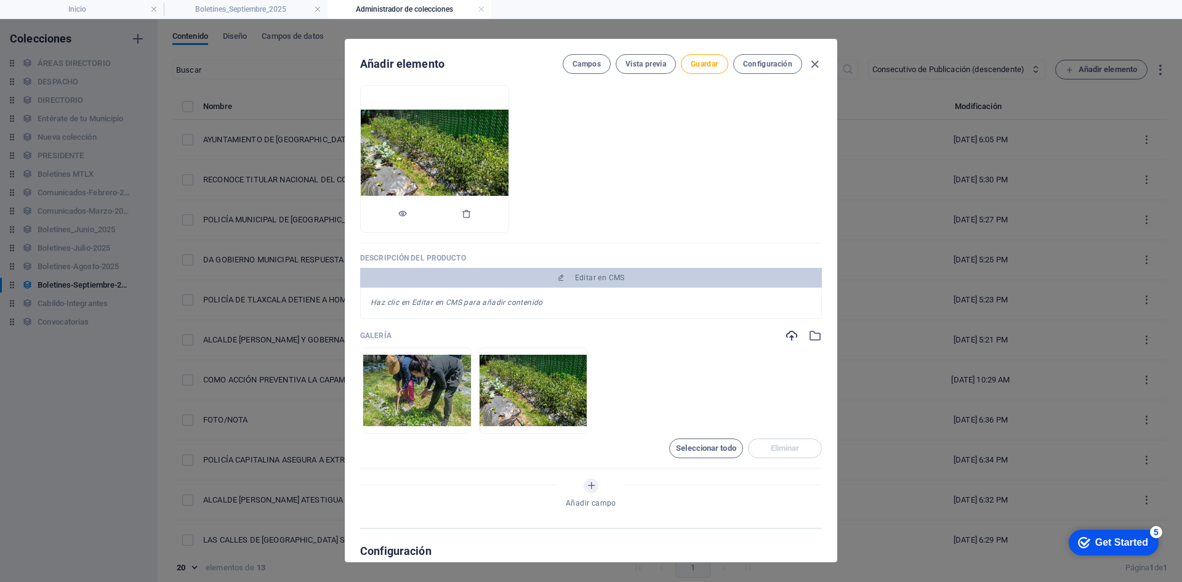
scroll to position [246, 0]
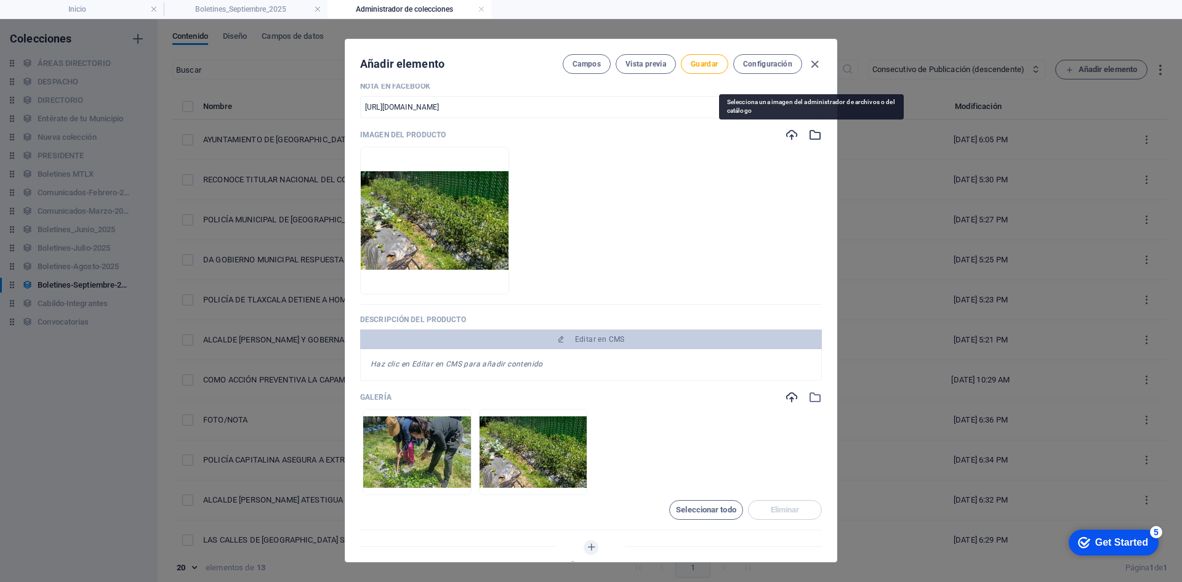
click at [812, 136] on icon "button" at bounding box center [815, 135] width 14 height 14
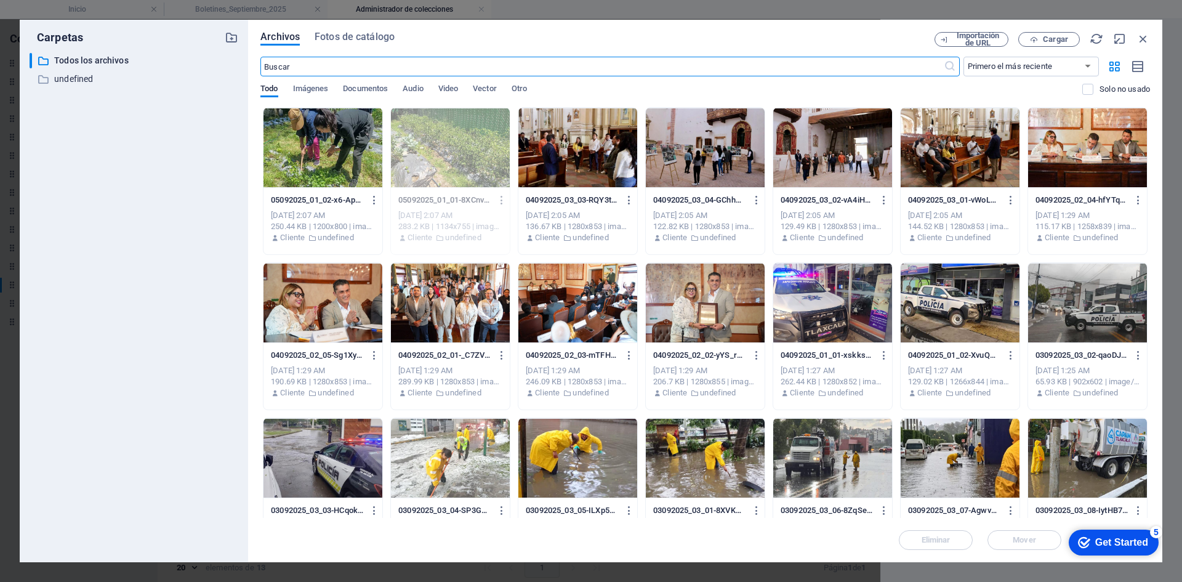
click at [313, 145] on div at bounding box center [323, 148] width 119 height 80
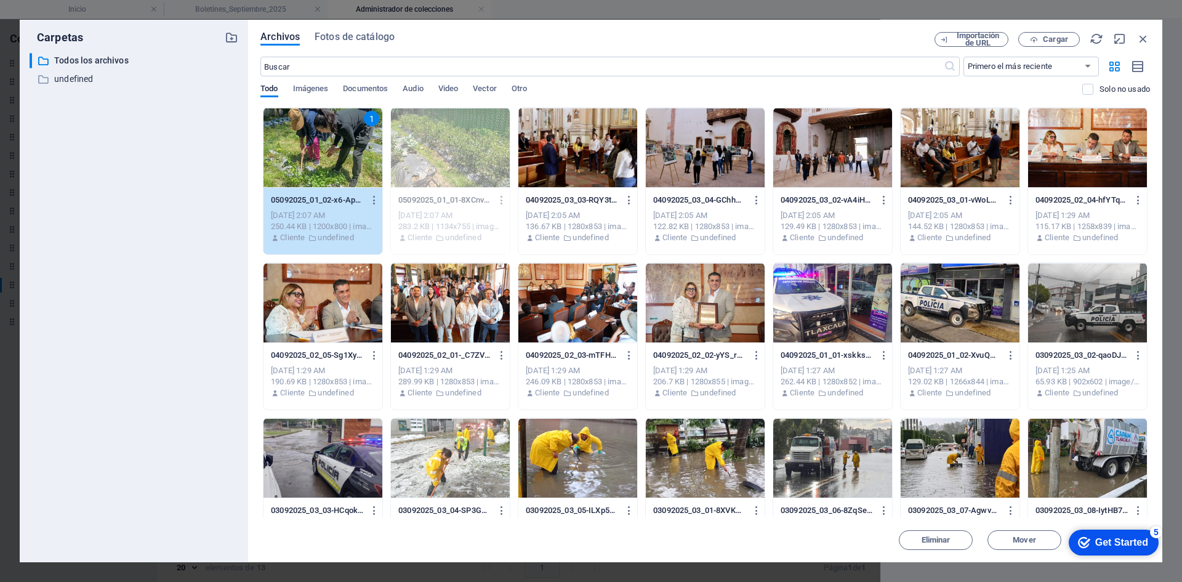
click at [313, 145] on div "1" at bounding box center [323, 148] width 119 height 80
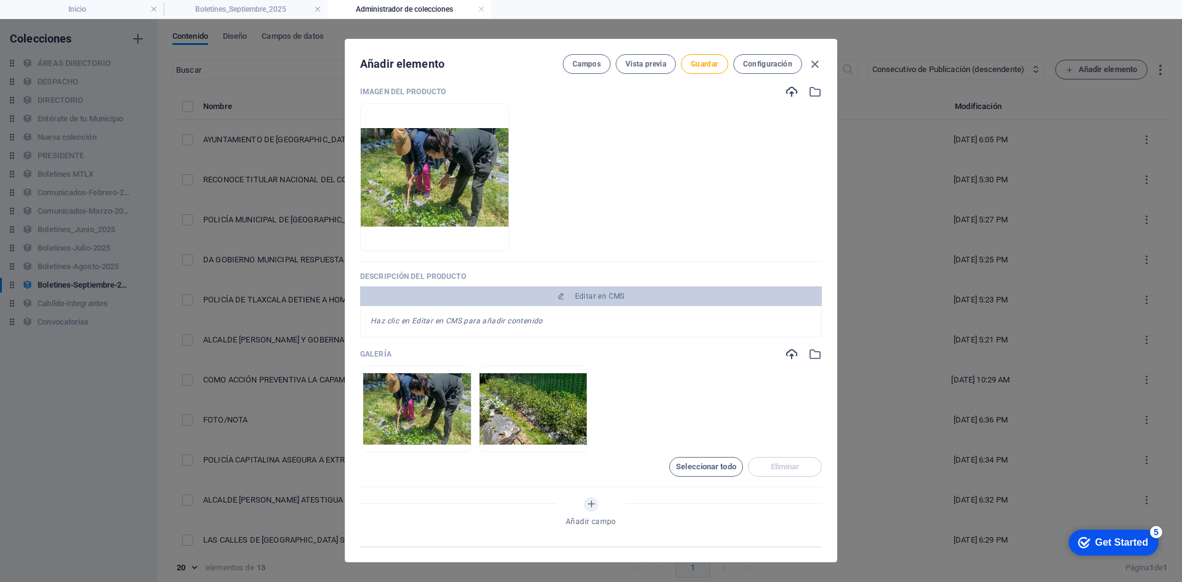
scroll to position [308, 0]
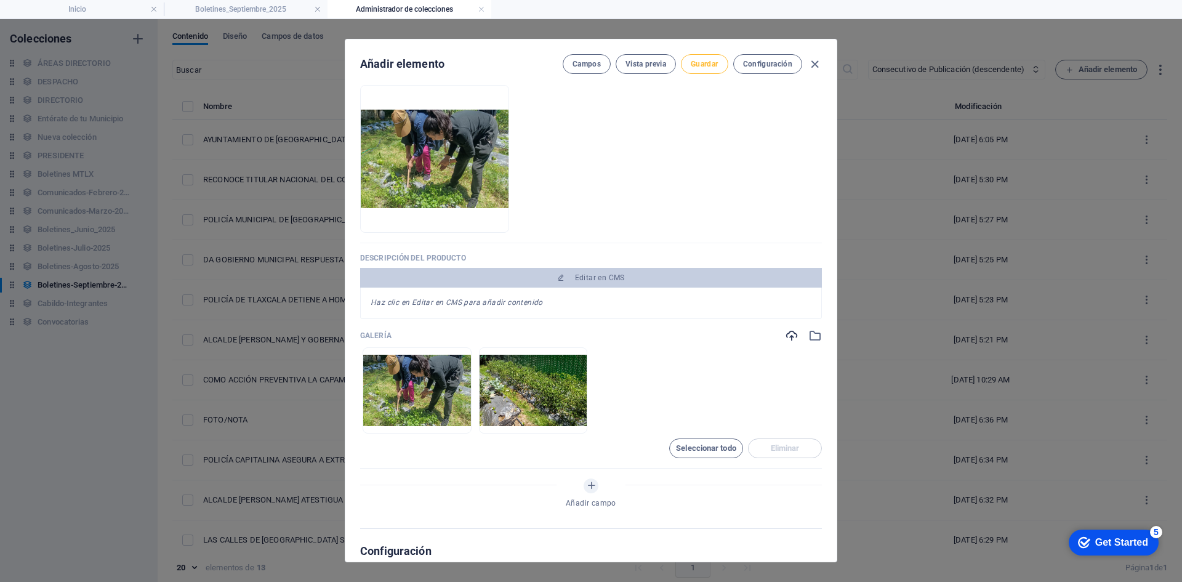
click at [707, 68] on span "Guardar" at bounding box center [704, 64] width 27 height 10
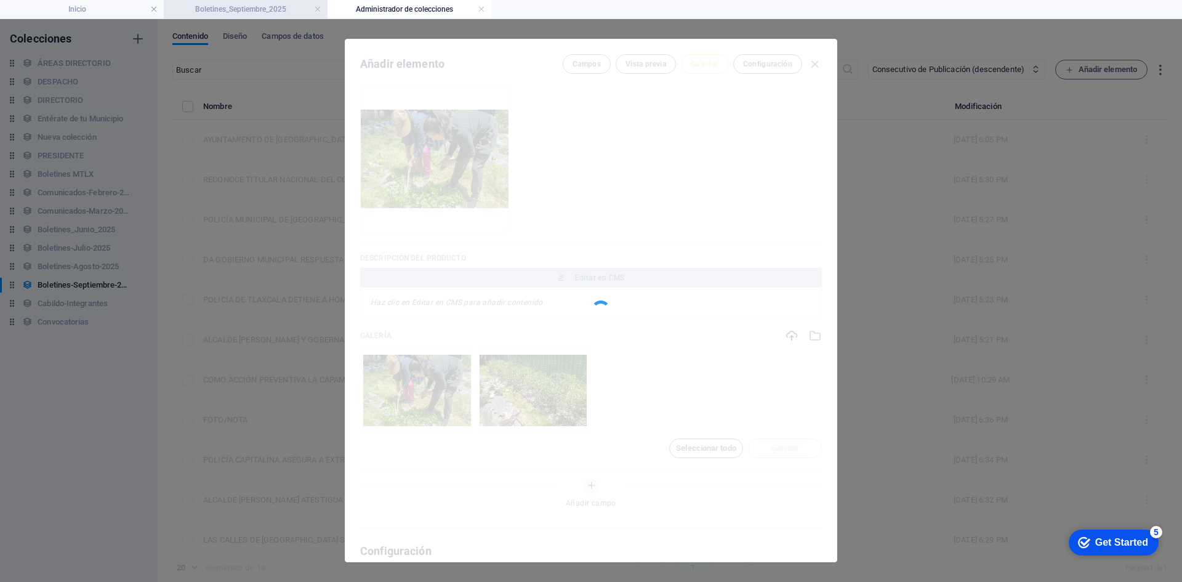
type input "mujeres-que-buscan-empoderamiento-economico-inician-curso-huertos-familiares-co…"
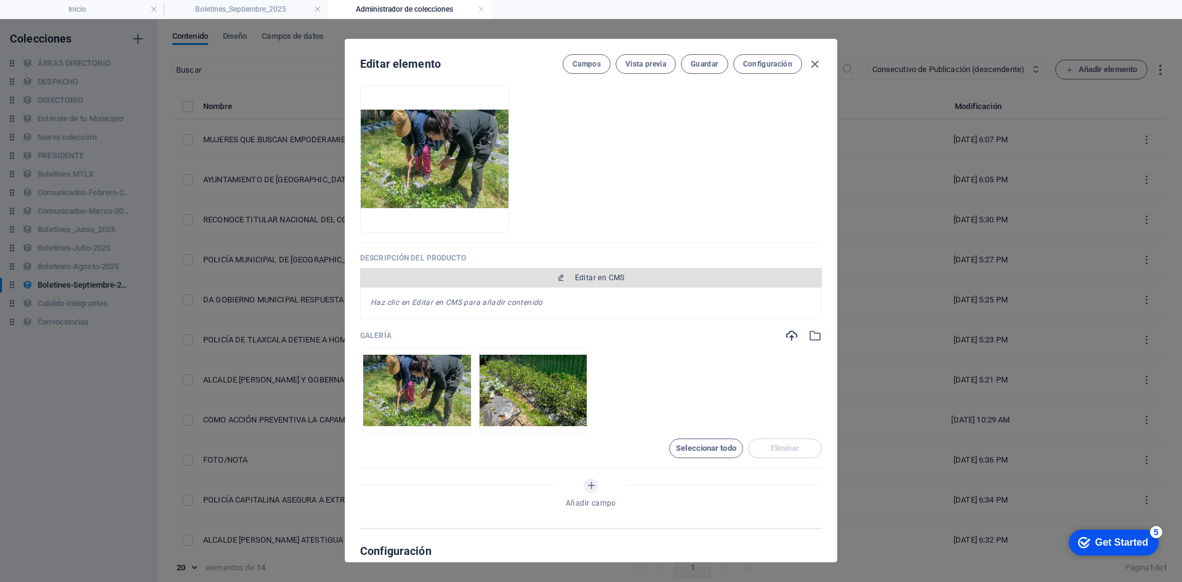
click at [604, 283] on button "Editar en CMS" at bounding box center [591, 278] width 462 height 20
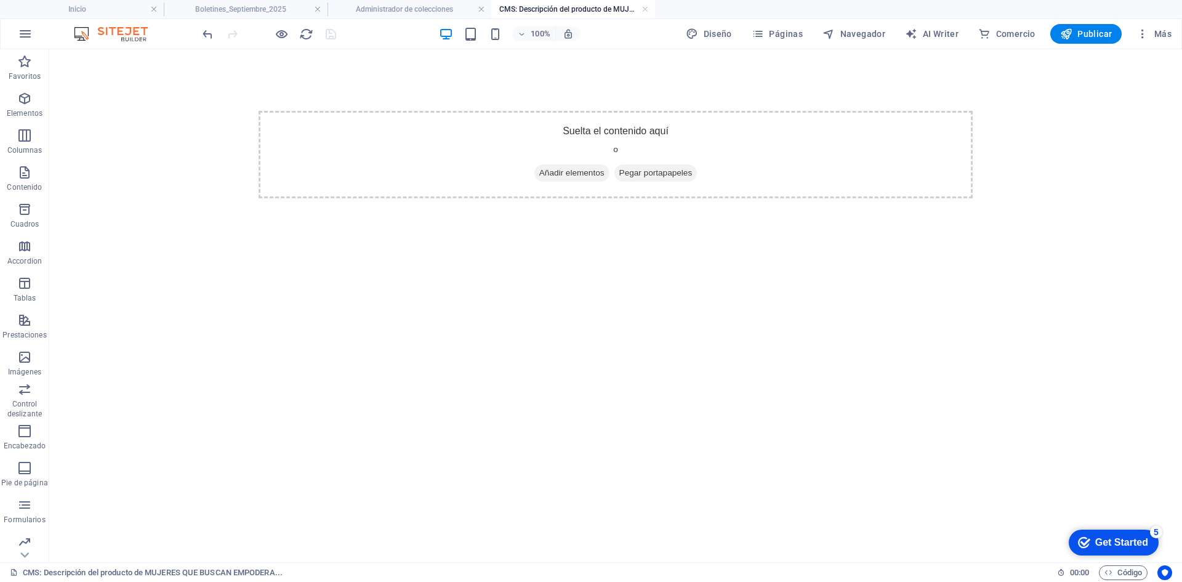
scroll to position [0, 0]
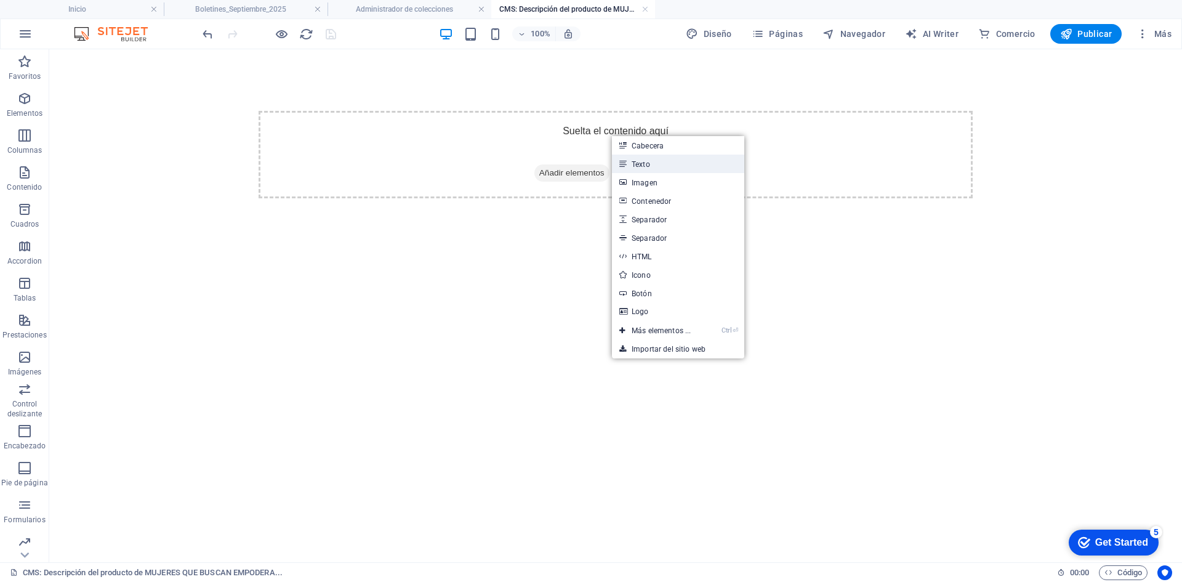
click at [639, 159] on link "Texto" at bounding box center [678, 164] width 132 height 18
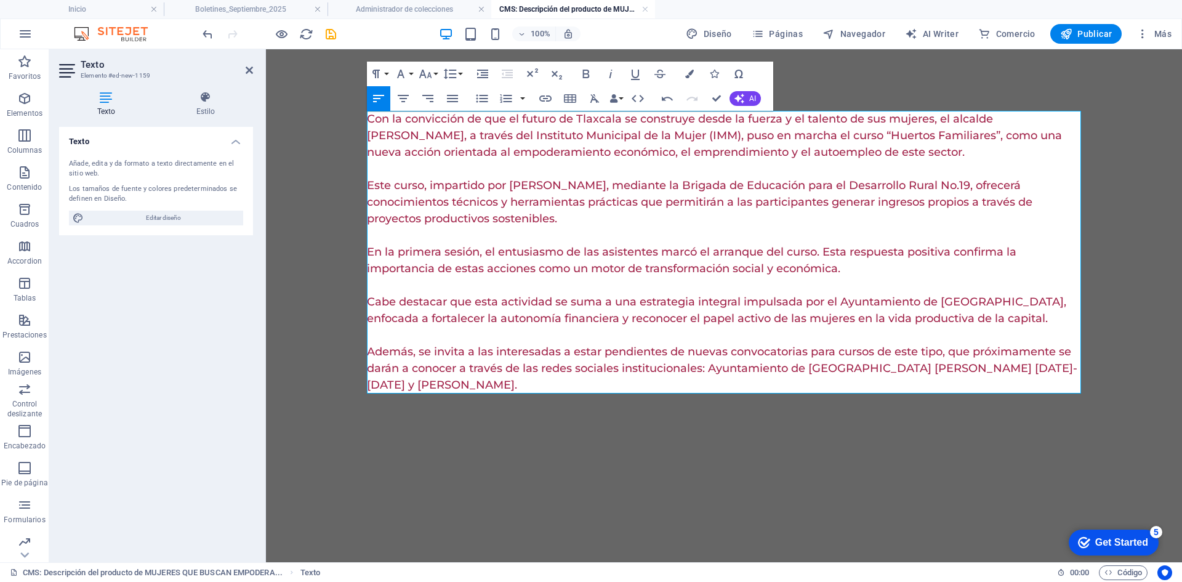
scroll to position [17085, 2]
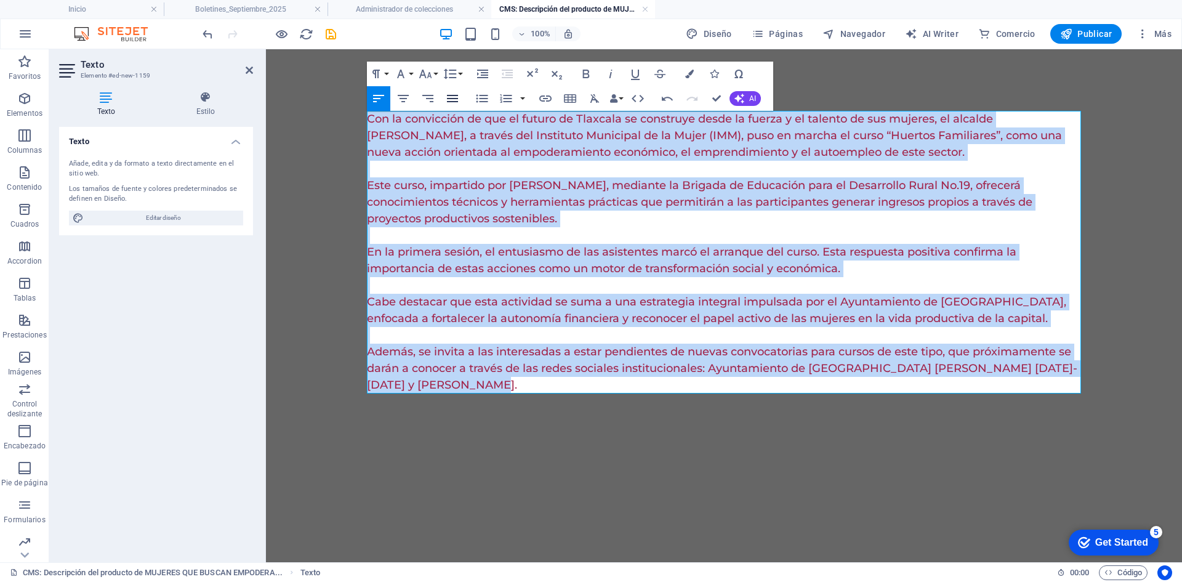
click at [451, 96] on icon "button" at bounding box center [452, 98] width 11 height 7
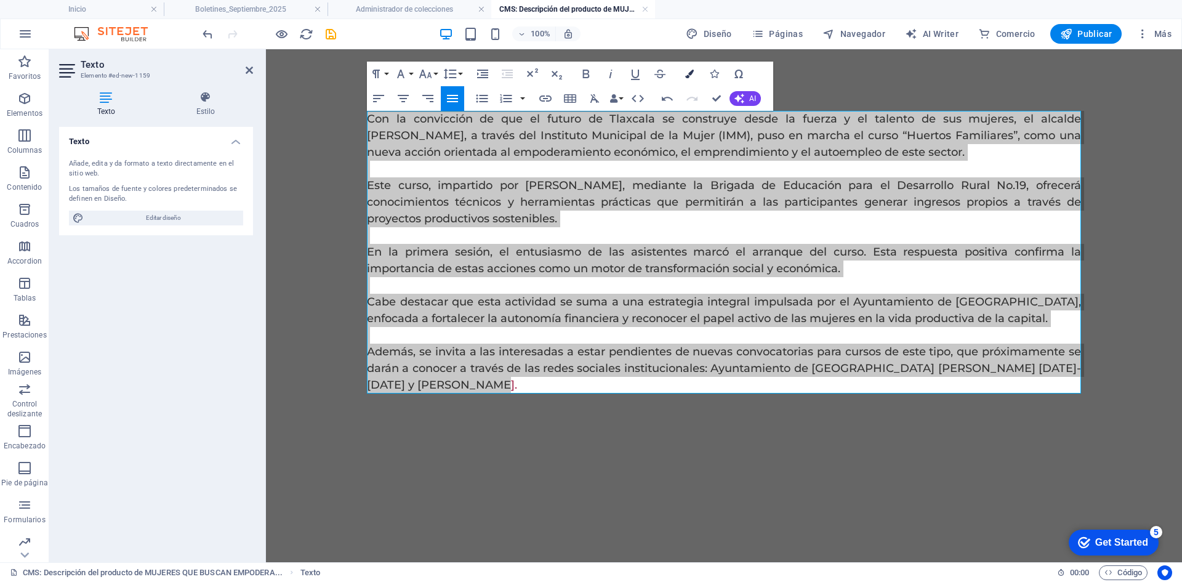
click at [687, 70] on icon "button" at bounding box center [689, 74] width 9 height 9
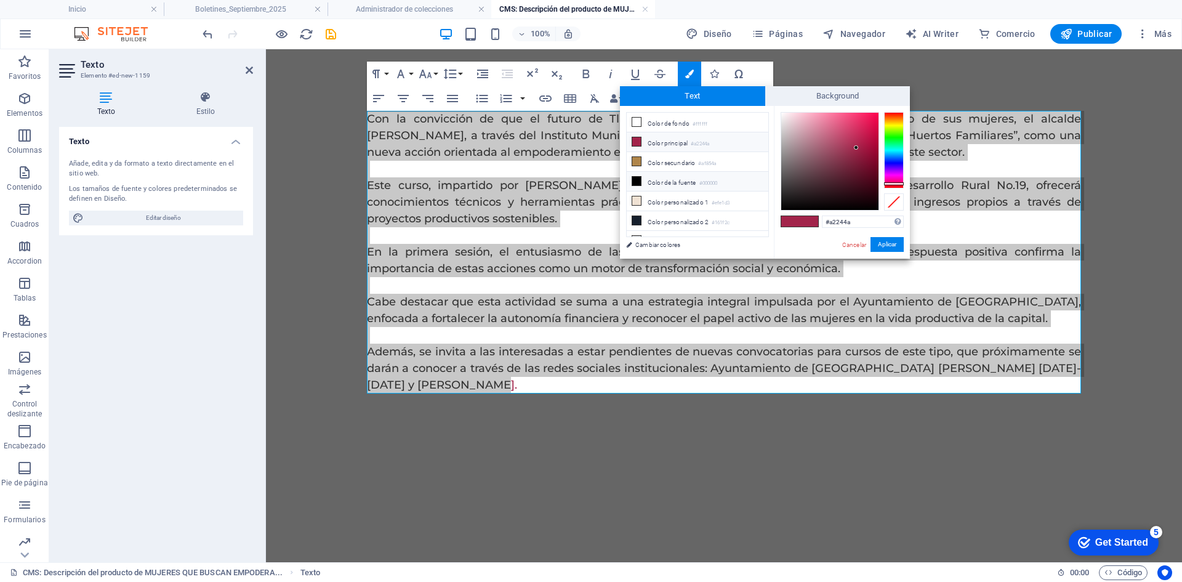
click at [670, 179] on li "Color de la fuente #000000" at bounding box center [698, 182] width 142 height 20
type input "#000000"
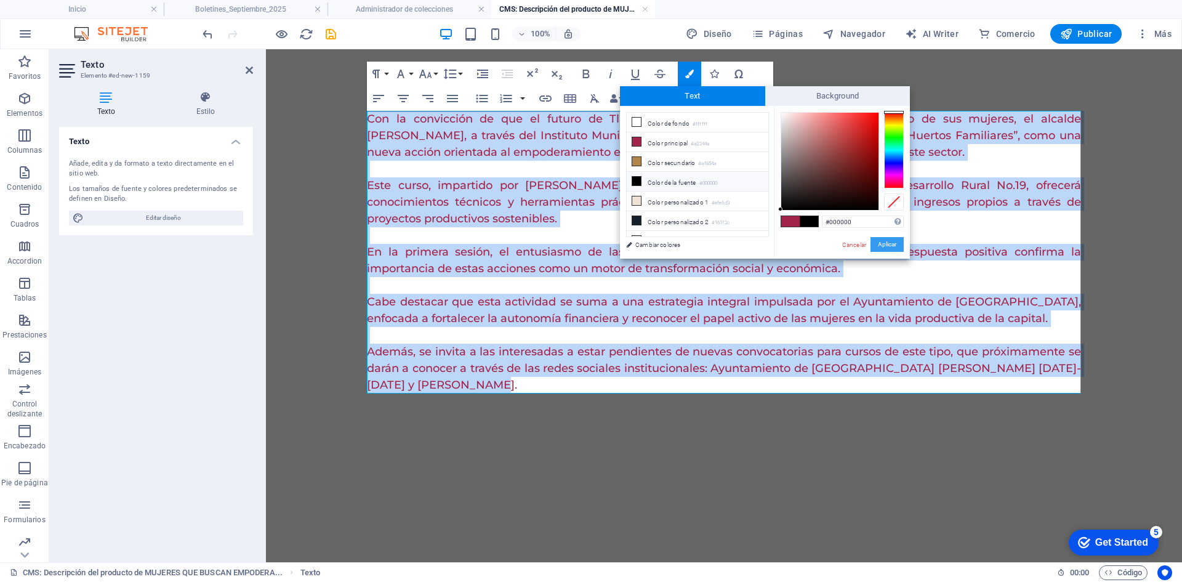
click at [887, 246] on button "Aplicar" at bounding box center [887, 244] width 33 height 15
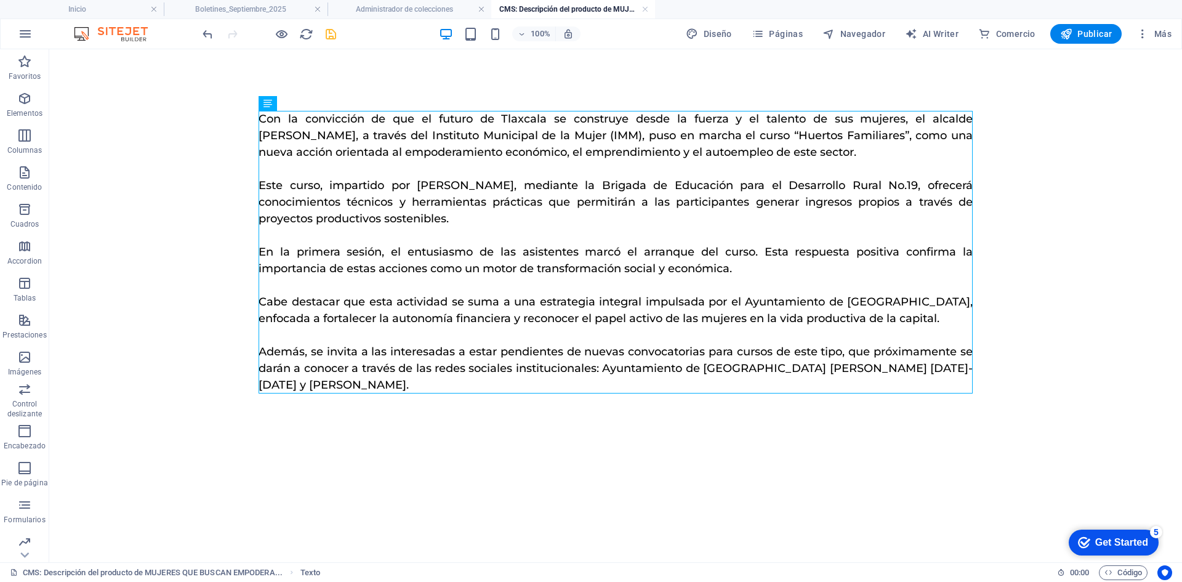
click at [332, 37] on icon "save" at bounding box center [331, 34] width 14 height 14
click at [642, 10] on link at bounding box center [645, 10] width 7 height 12
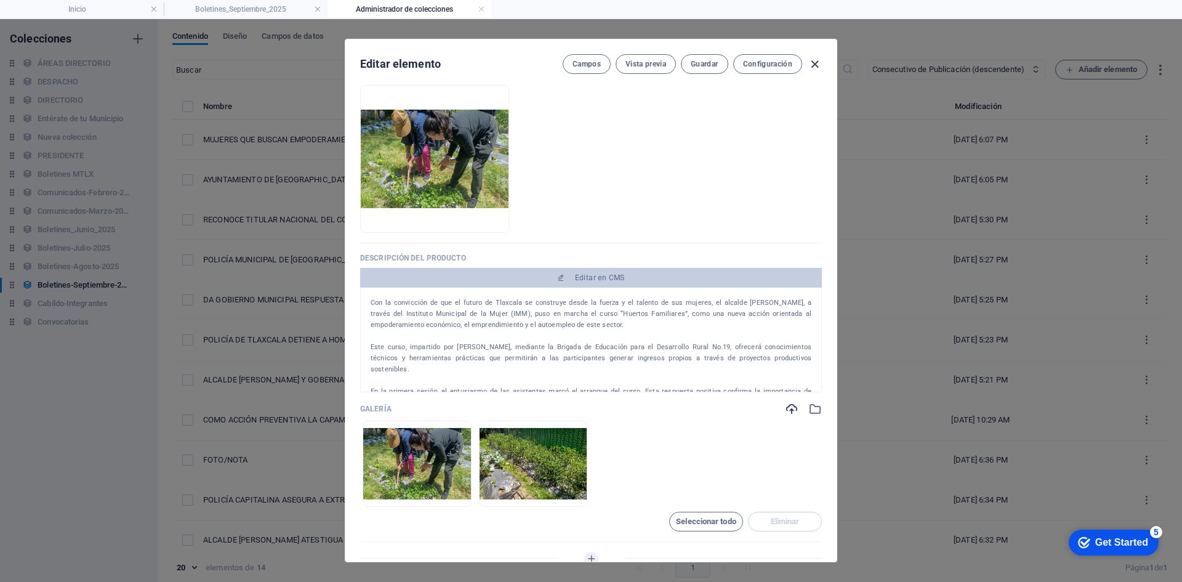
click at [815, 62] on icon "button" at bounding box center [815, 64] width 14 height 14
type input "mujeres-que-buscan-empoderamiento-economico-inician-curso-huertos-familiares-co…"
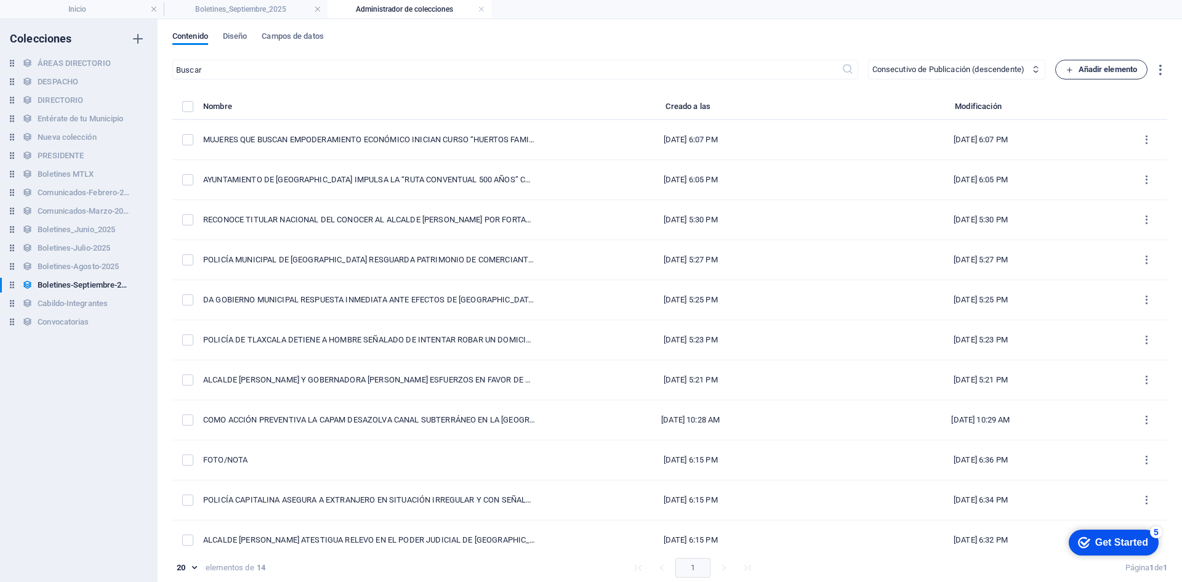
click at [1075, 67] on span "Añadir elemento" at bounding box center [1102, 69] width 72 height 15
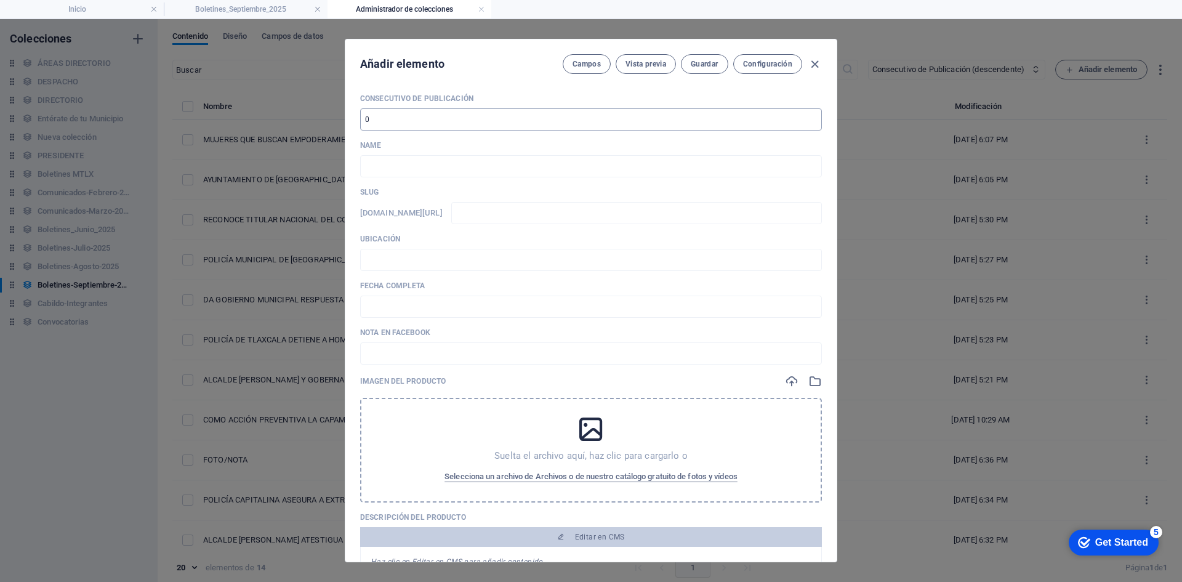
click at [390, 112] on input "number" at bounding box center [591, 119] width 462 height 22
type input "15"
click at [393, 155] on input "text" at bounding box center [591, 166] width 462 height 22
paste input "UNEN ESFUERZOS AYUNTAMIENTO DE [GEOGRAPHIC_DATA] Y GOBIERNO DEL ESTADO PARA BAC…"
type input "UNEN ESFUERZOS AYUNTAMIENTO DE [GEOGRAPHIC_DATA] Y GOBIERNO DEL ESTADO PARA BAC…"
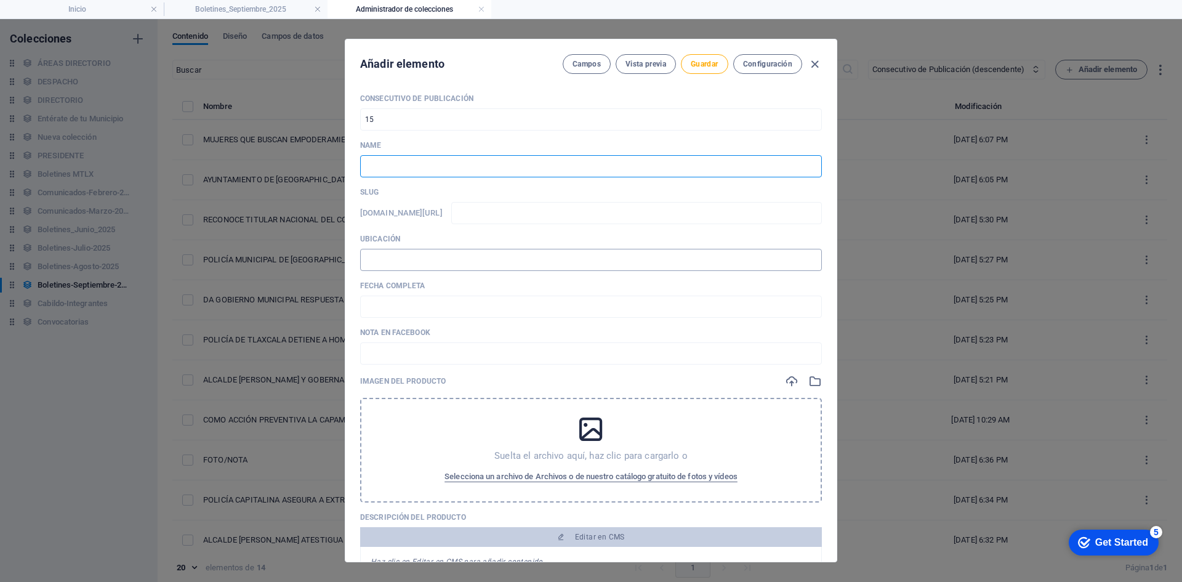
type input "unen-esfuerzos-ayuntamiento-de-[GEOGRAPHIC_DATA]-y-gobierno-del-estado-para-[GE…"
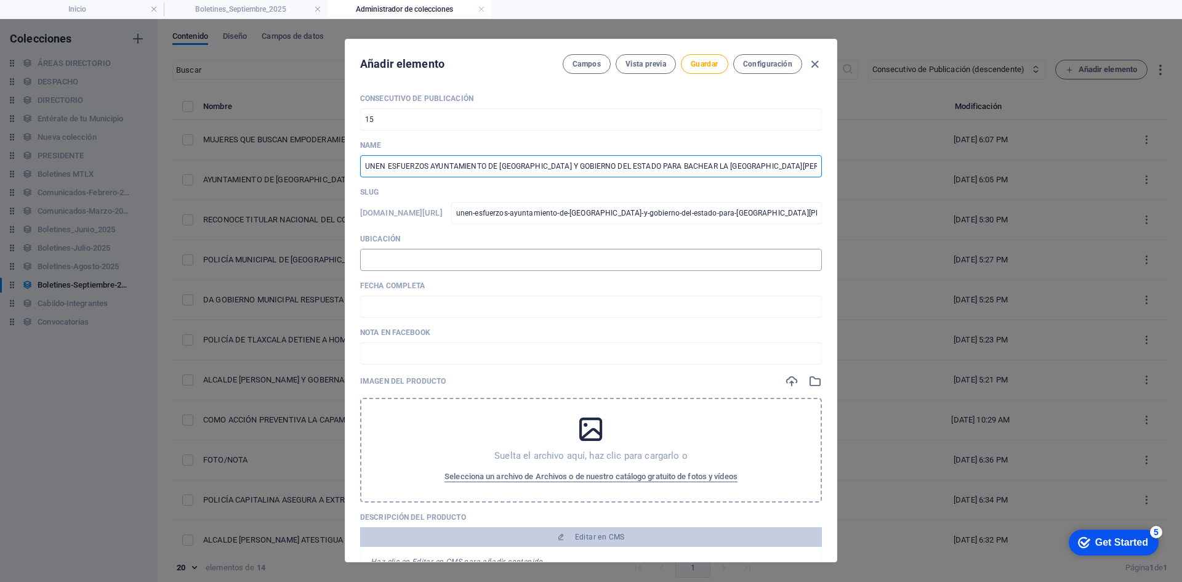
scroll to position [0, 36]
type input "UNEN ESFUERZOS AYUNTAMIENTO DE [GEOGRAPHIC_DATA] Y GOBIERNO DEL ESTADO PARA BAC…"
click at [417, 265] on input "text" at bounding box center [591, 260] width 462 height 22
type input "📍 TLAXCALA [PERSON_NAME]"
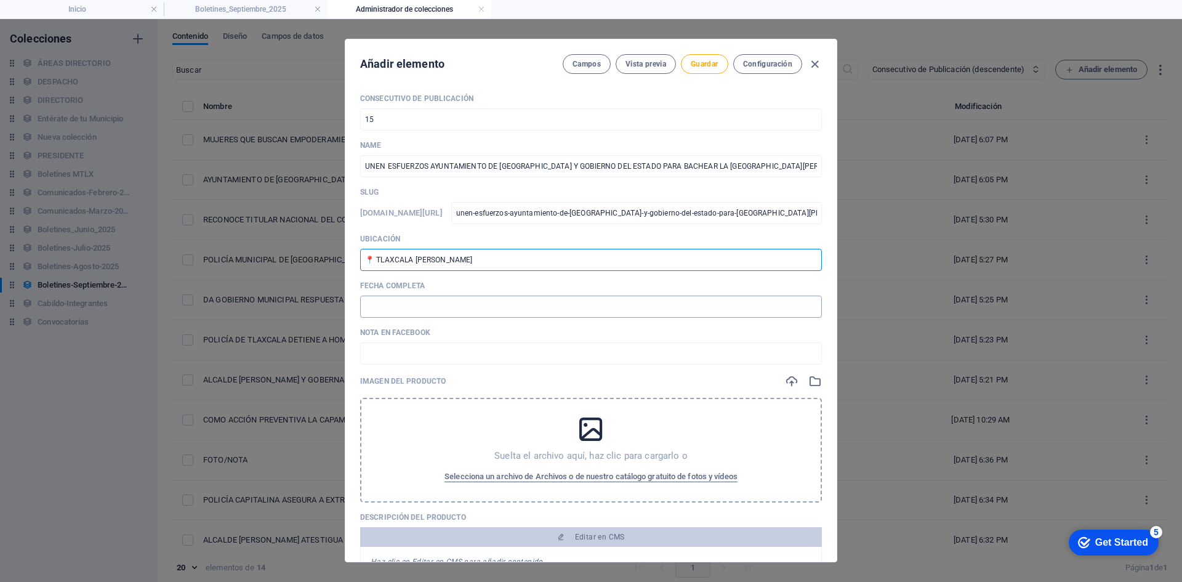
click at [413, 298] on input "text" at bounding box center [591, 307] width 462 height 22
drag, startPoint x: 419, startPoint y: 307, endPoint x: 400, endPoint y: 303, distance: 19.6
click at [400, 303] on input "🗓️ [DATE]" at bounding box center [591, 307] width 462 height 22
click at [384, 306] on input "🗓️ [DATE]" at bounding box center [591, 307] width 462 height 22
type input "🗓️ [DATE]"
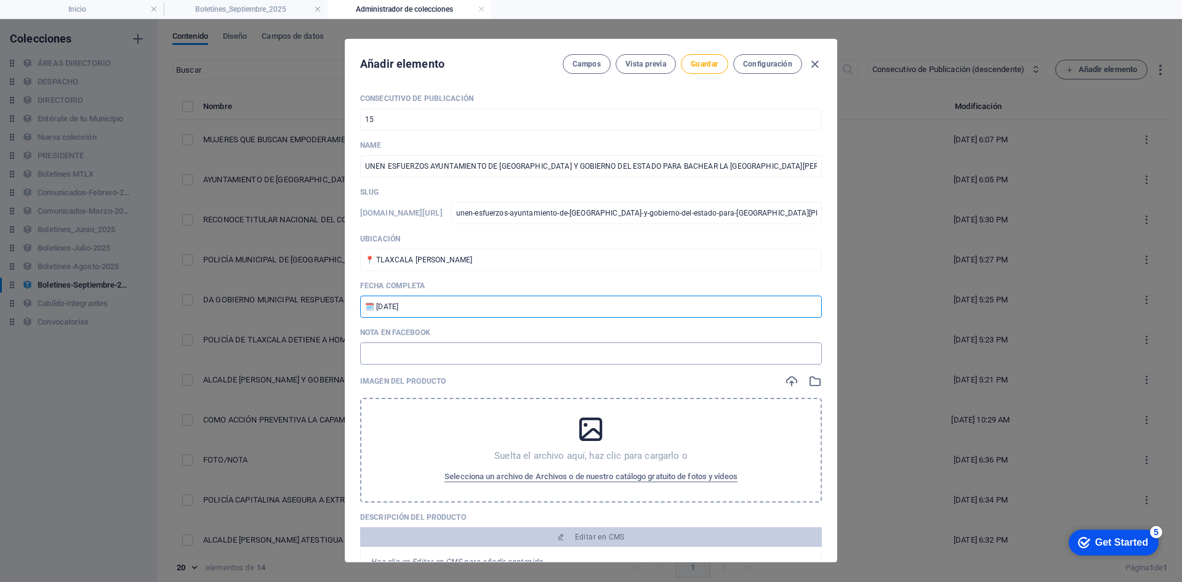
click at [470, 353] on input "text" at bounding box center [591, 353] width 462 height 22
paste input "[URL][DOMAIN_NAME]"
type input "[URL][DOMAIN_NAME]"
click at [788, 387] on icon "button" at bounding box center [792, 381] width 14 height 14
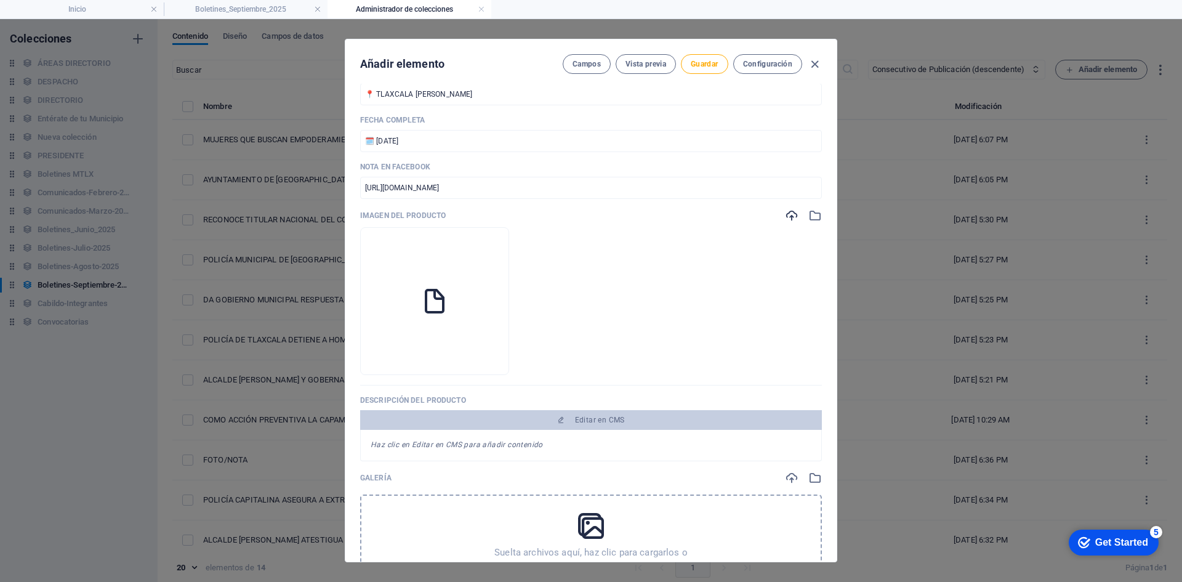
scroll to position [185, 0]
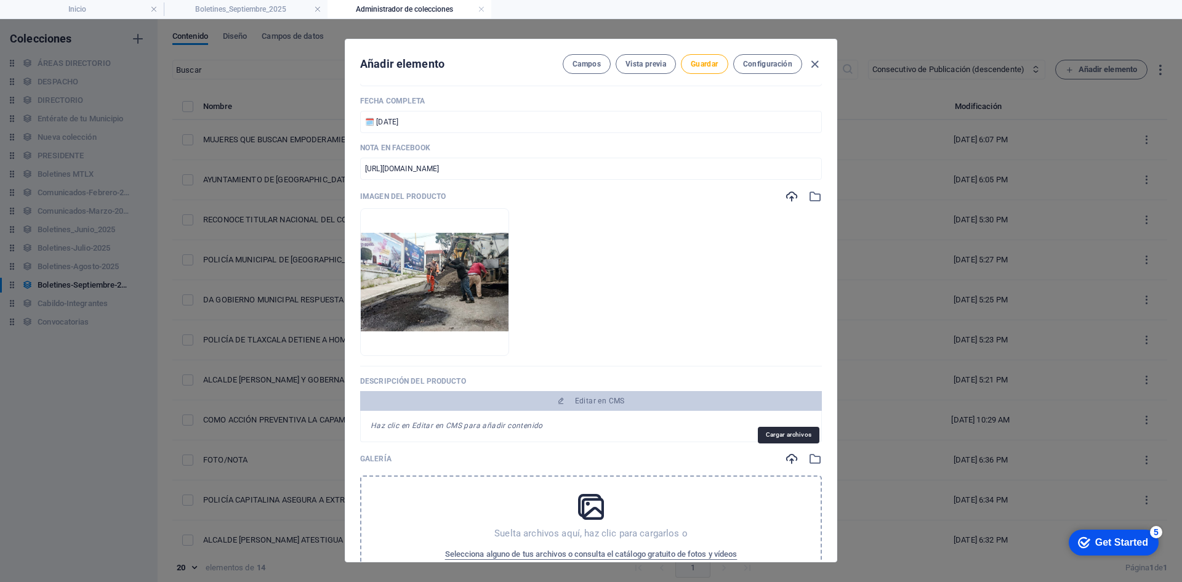
click at [785, 458] on icon "button" at bounding box center [792, 459] width 14 height 14
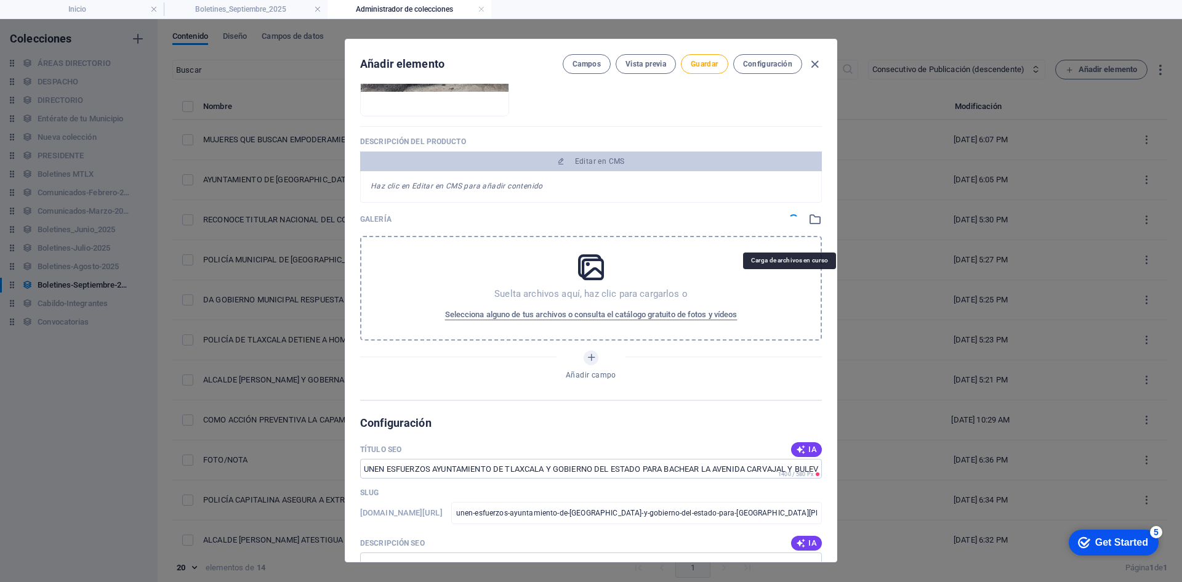
scroll to position [431, 0]
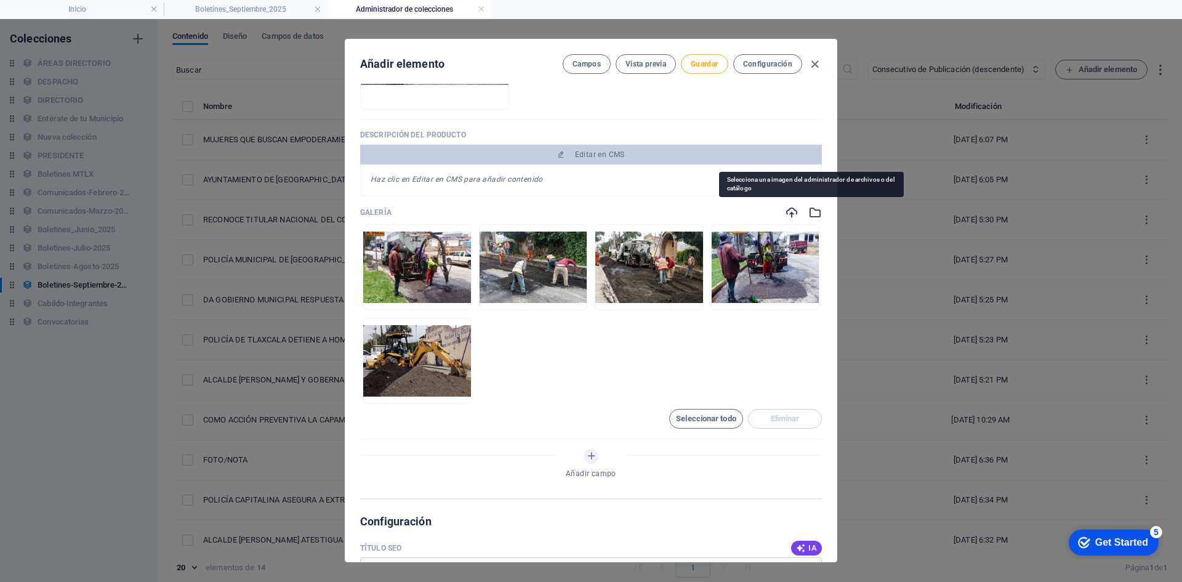
click at [814, 214] on icon "button" at bounding box center [815, 213] width 14 height 14
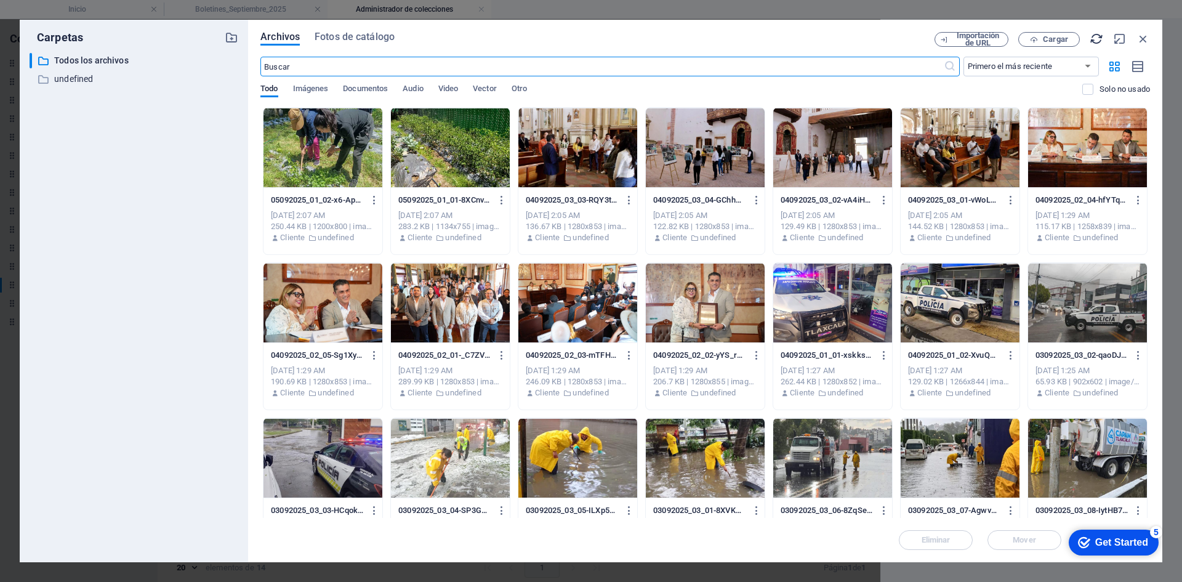
click at [1098, 40] on icon "button" at bounding box center [1097, 39] width 14 height 14
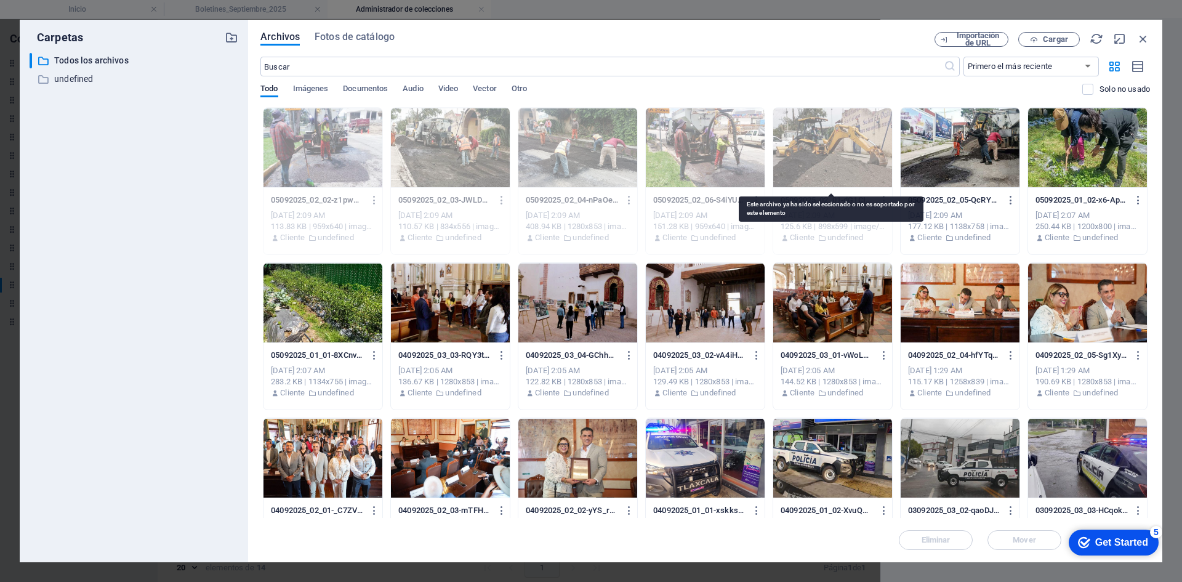
click at [901, 158] on div at bounding box center [960, 148] width 119 height 80
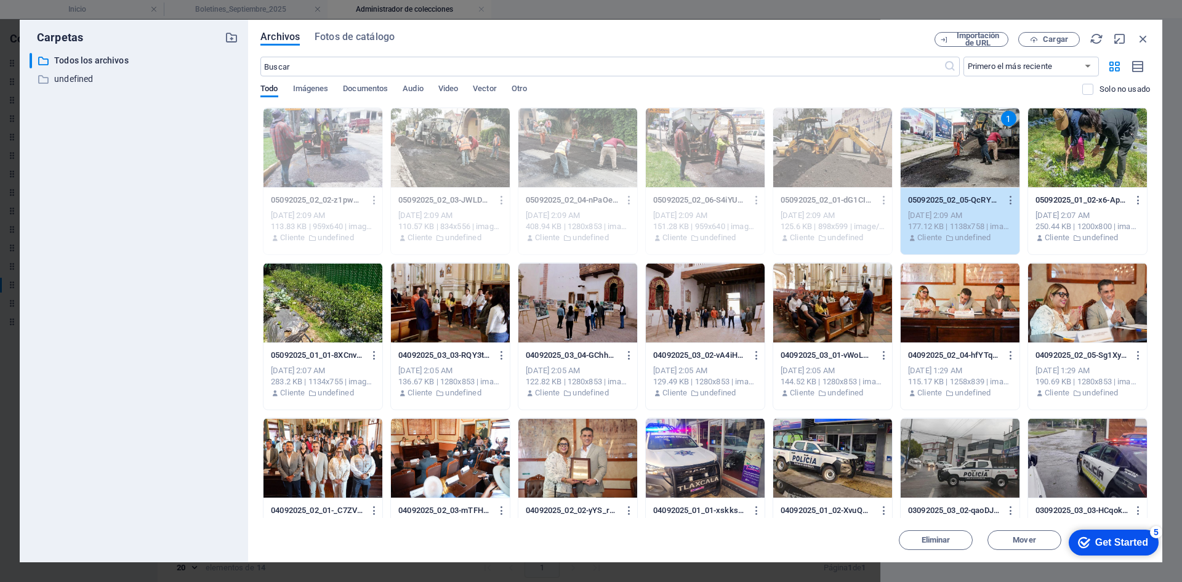
click at [901, 158] on div "1" at bounding box center [960, 148] width 119 height 80
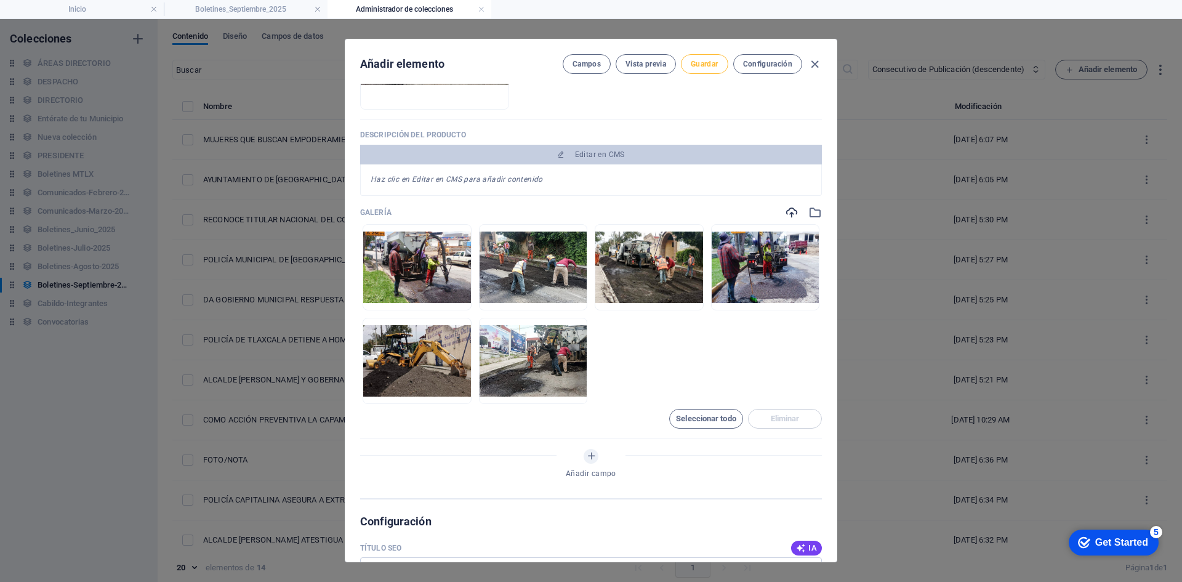
click at [704, 67] on span "Guardar" at bounding box center [704, 64] width 27 height 10
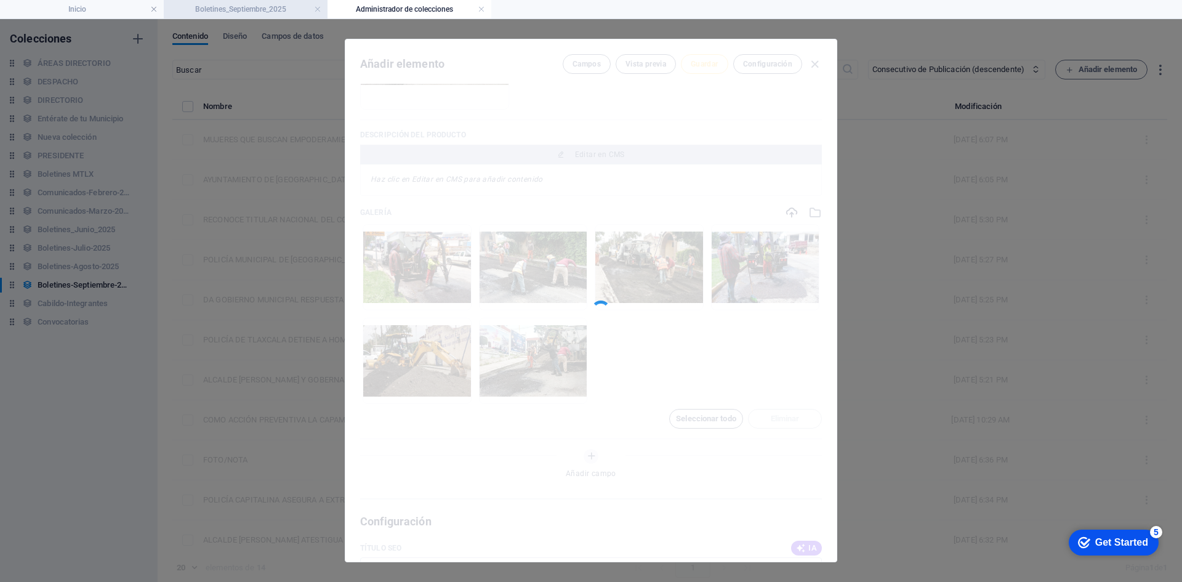
type input "unen-esfuerzos-ayuntamiento-de-[GEOGRAPHIC_DATA]-y-gobierno-del-estado-para-[GE…"
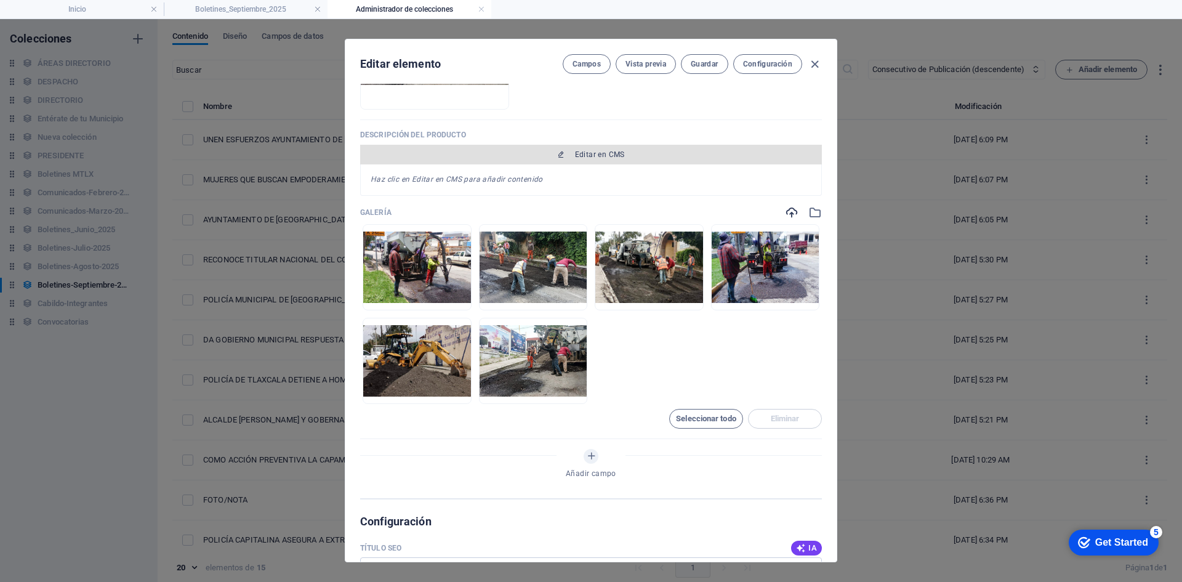
click at [600, 163] on button "Editar en CMS" at bounding box center [591, 155] width 462 height 20
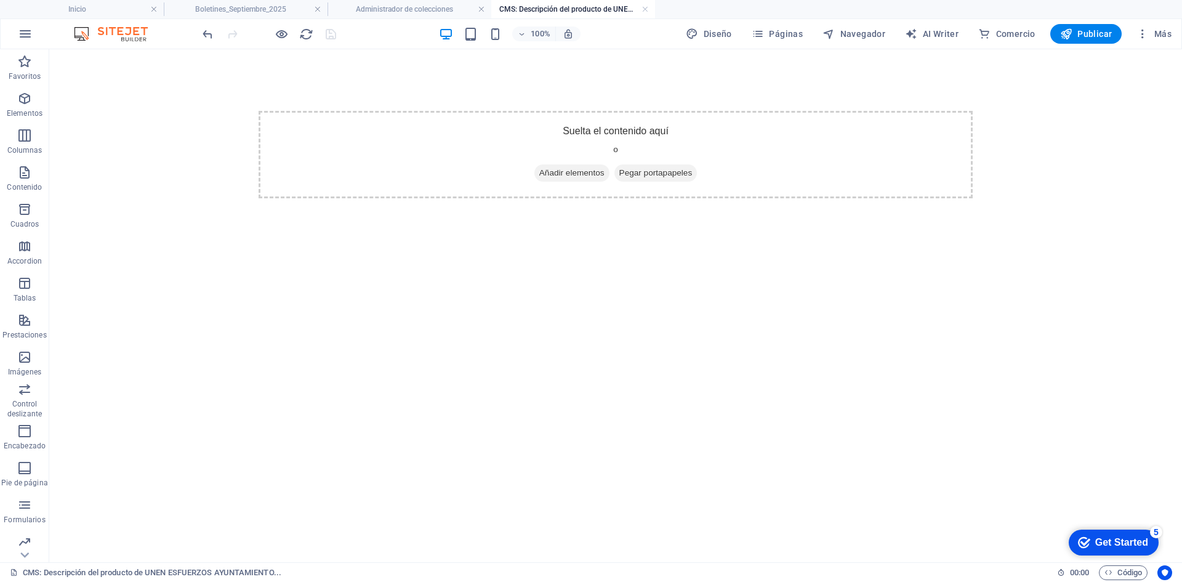
scroll to position [0, 0]
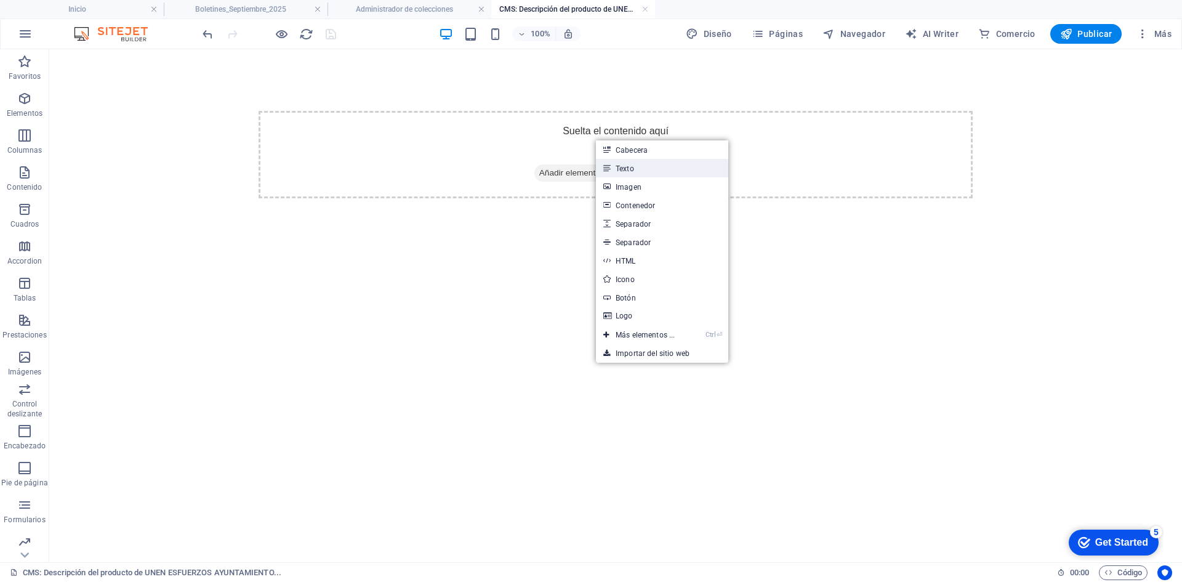
click at [627, 164] on link "Texto" at bounding box center [662, 168] width 132 height 18
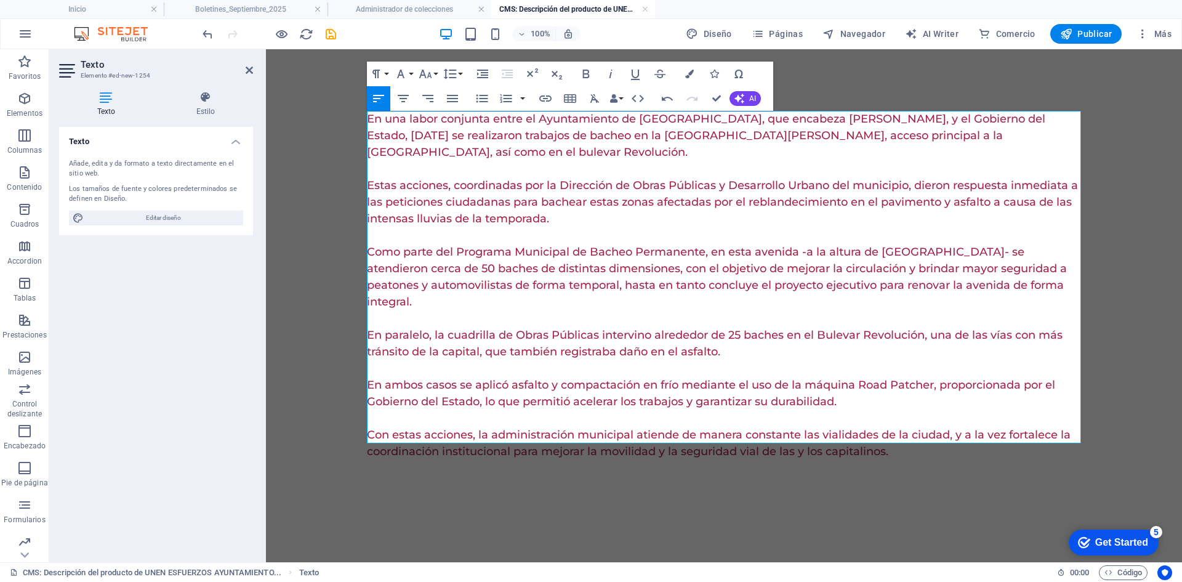
scroll to position [19738, 2]
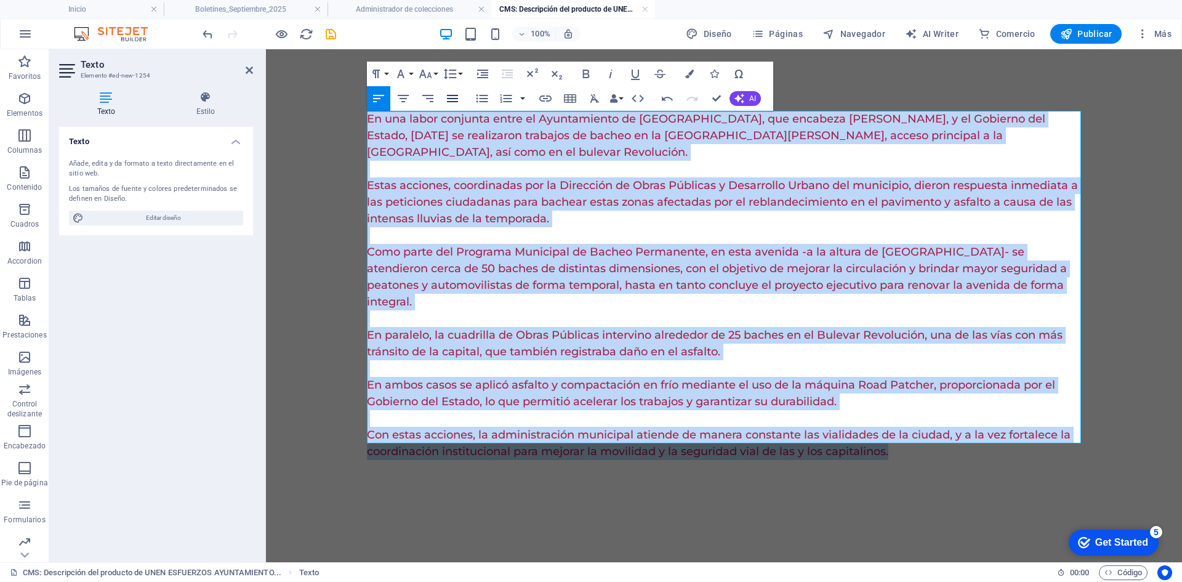
click at [455, 98] on icon "button" at bounding box center [452, 98] width 11 height 7
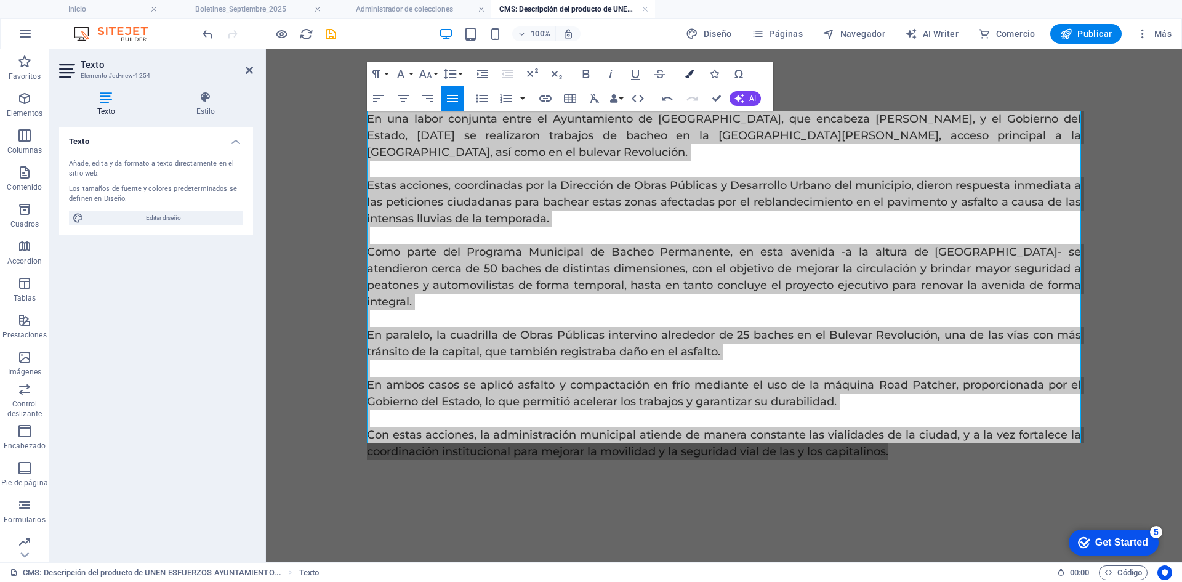
click at [685, 73] on icon "button" at bounding box center [689, 74] width 9 height 9
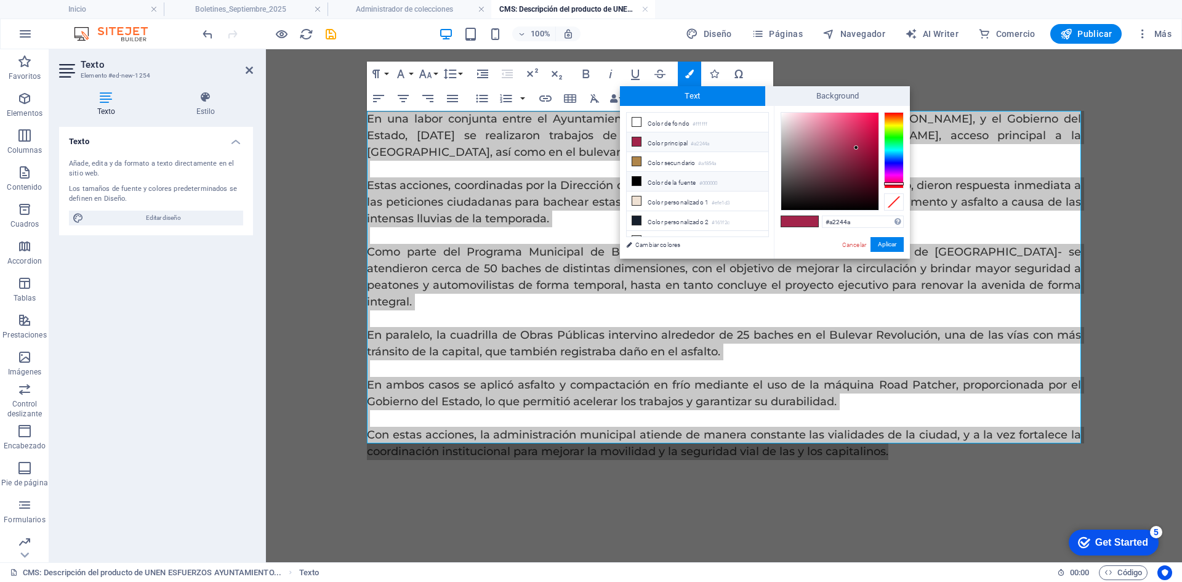
click at [655, 180] on li "Color de la fuente #000000" at bounding box center [698, 182] width 142 height 20
type input "#000000"
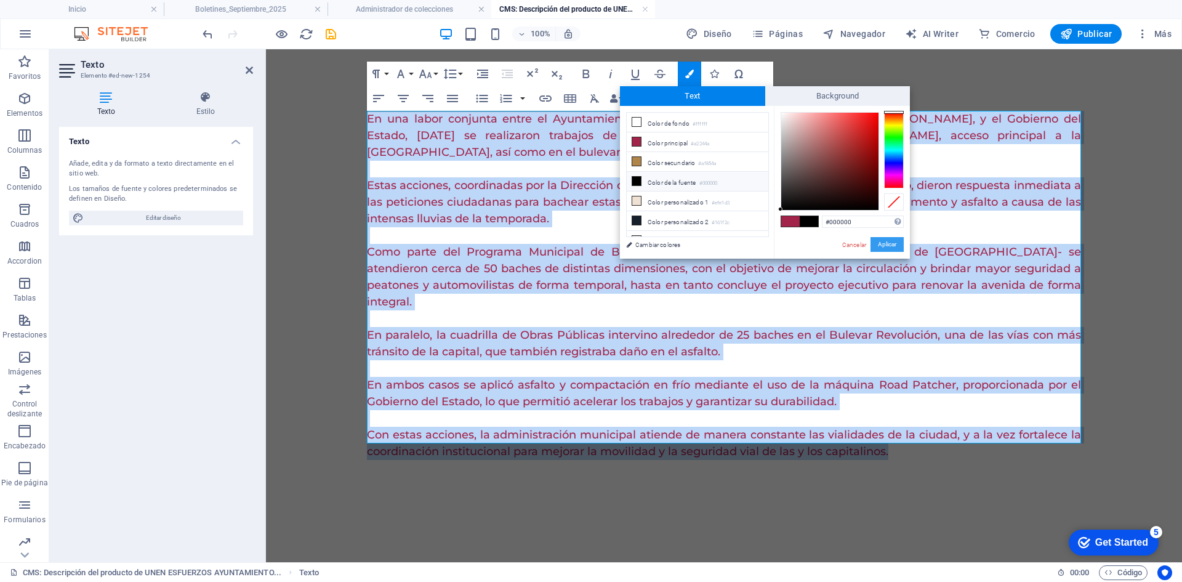
click at [888, 247] on button "Aplicar" at bounding box center [887, 244] width 33 height 15
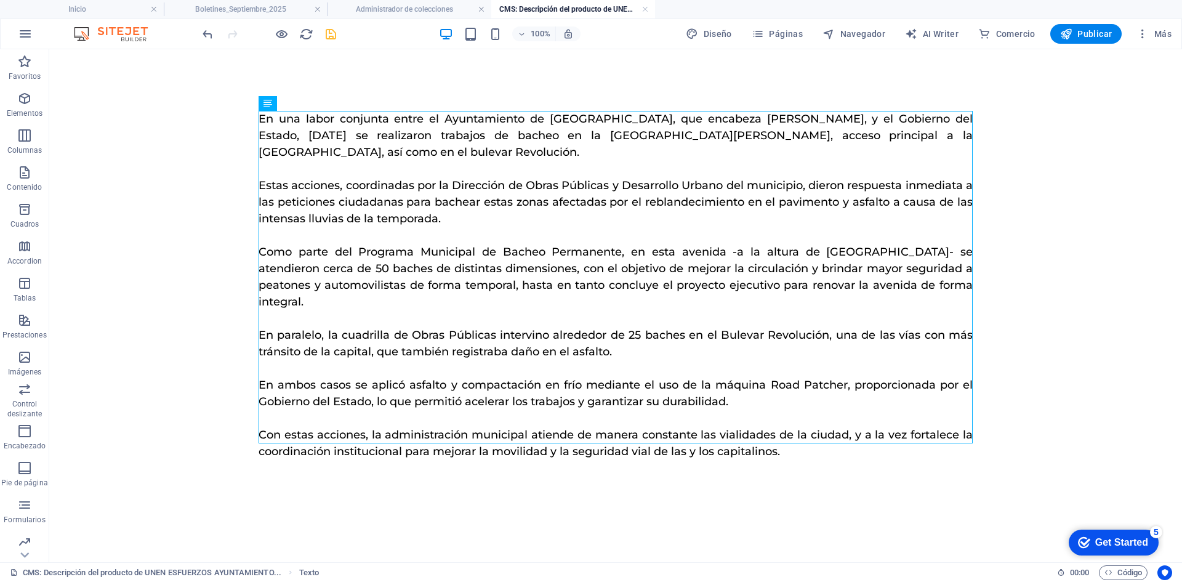
click at [336, 39] on icon "save" at bounding box center [331, 34] width 14 height 14
click at [644, 6] on link at bounding box center [645, 10] width 7 height 12
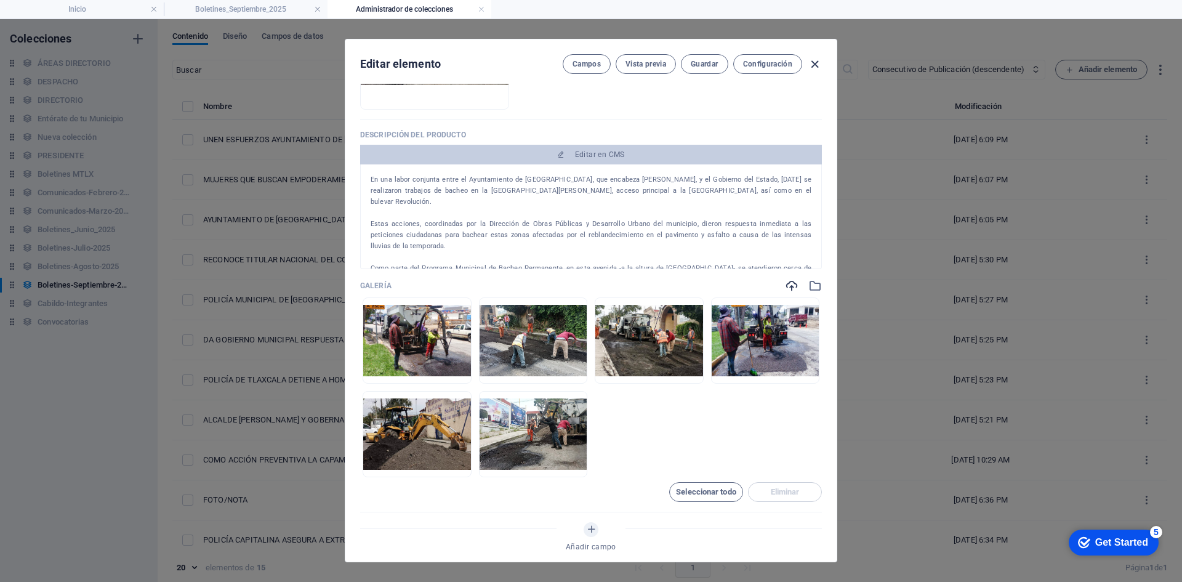
click at [811, 65] on icon "button" at bounding box center [815, 64] width 14 height 14
type input "unen-esfuerzos-ayuntamiento-de-[GEOGRAPHIC_DATA]-y-gobierno-del-estado-para-[GE…"
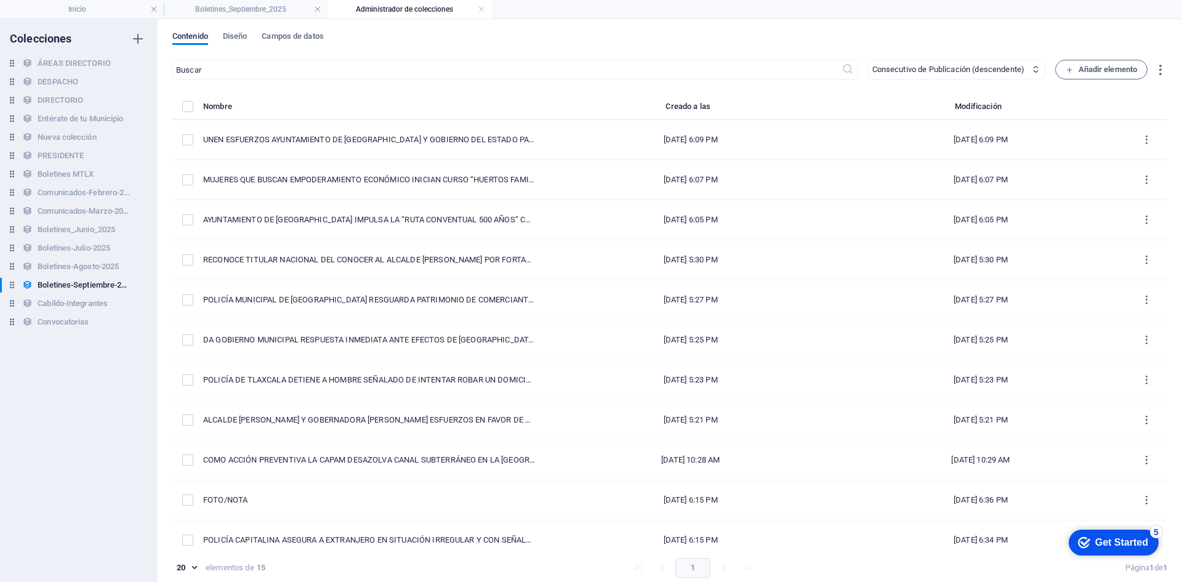
click at [477, 6] on h4 "Administrador de colecciones" at bounding box center [410, 9] width 164 height 14
click at [480, 10] on link at bounding box center [481, 10] width 7 height 12
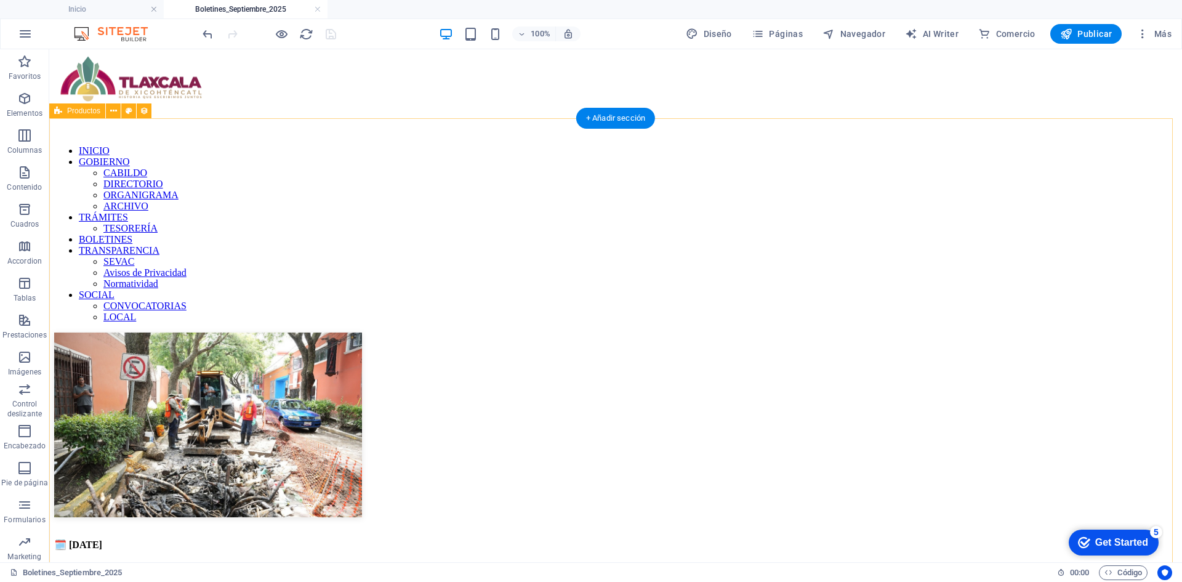
select select "68b78889ec303d56580a2d19"
select select "columns.consecutivo-de-publicacion_DESC"
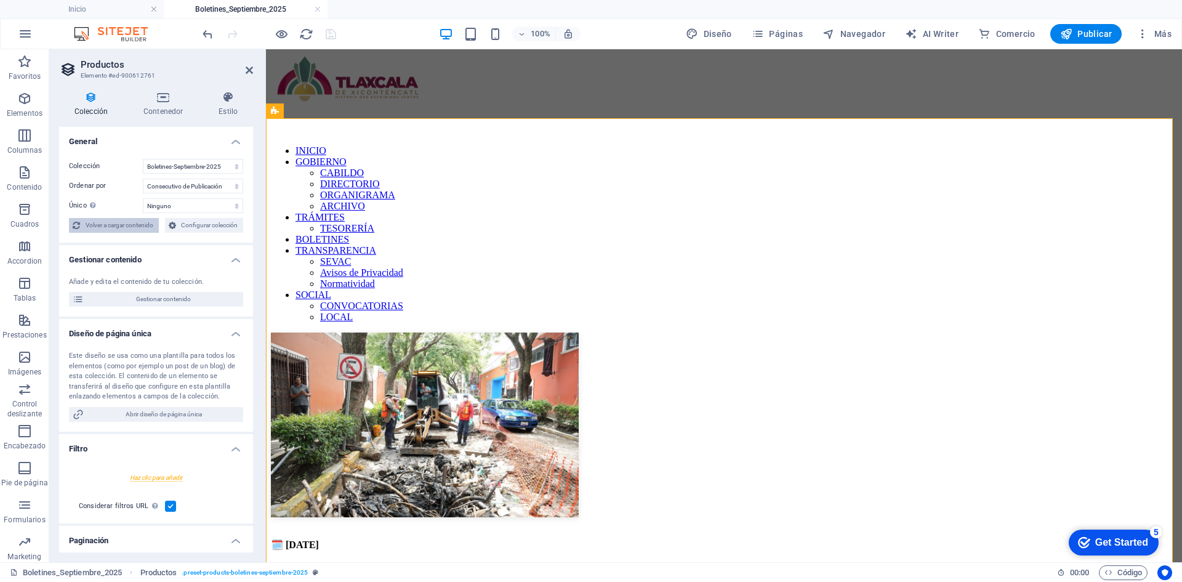
click at [131, 227] on span "Volver a cargar contenido" at bounding box center [119, 225] width 71 height 15
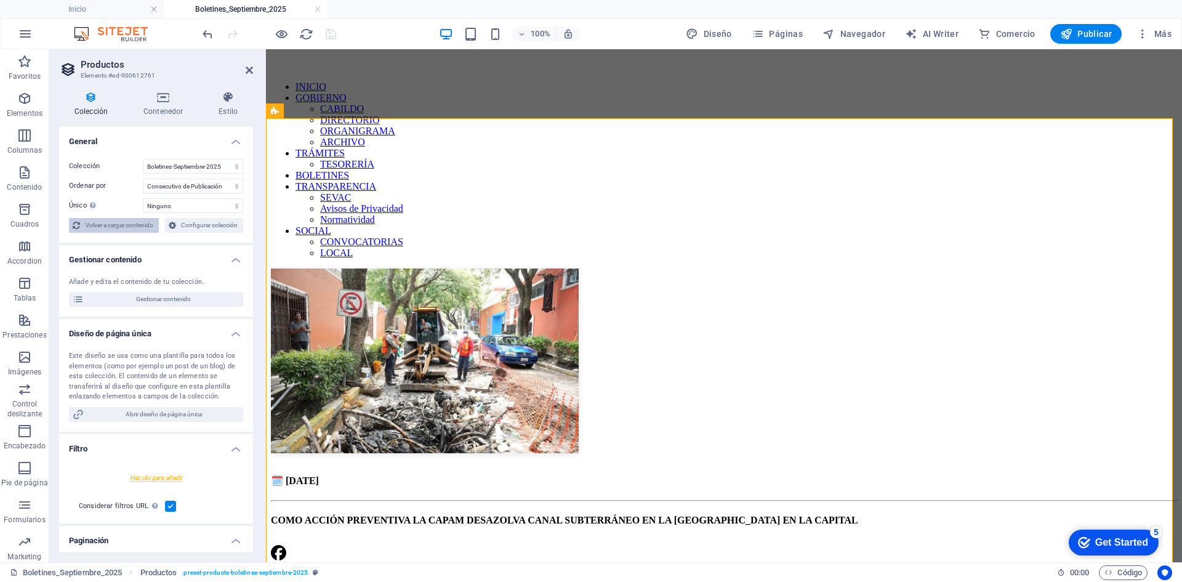
select select "68b78889ec303d56580a2d19"
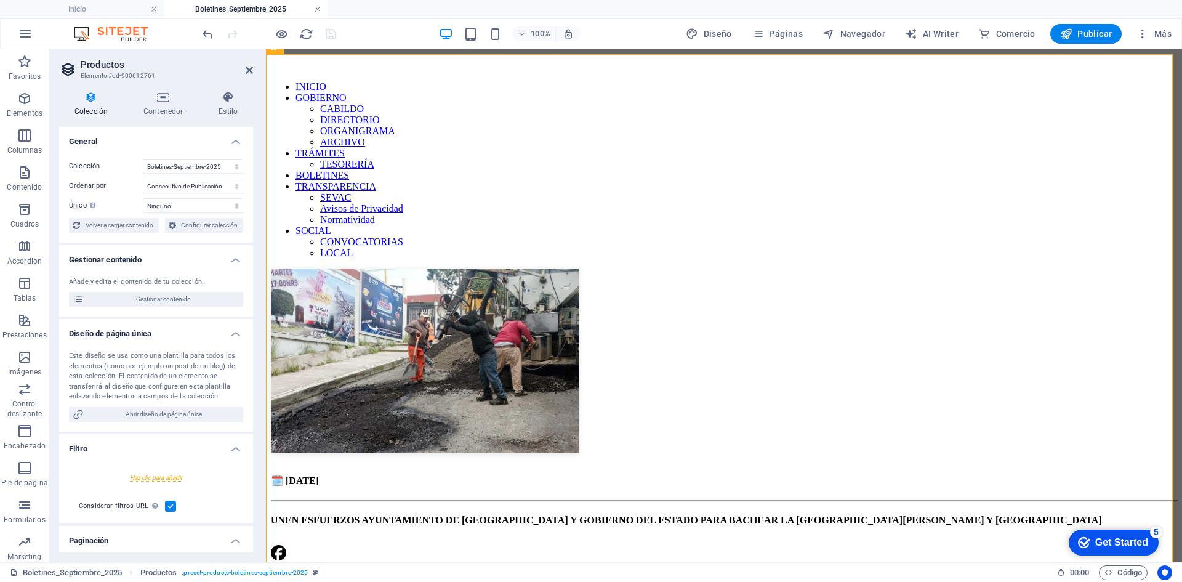
click at [318, 10] on link at bounding box center [317, 10] width 7 height 12
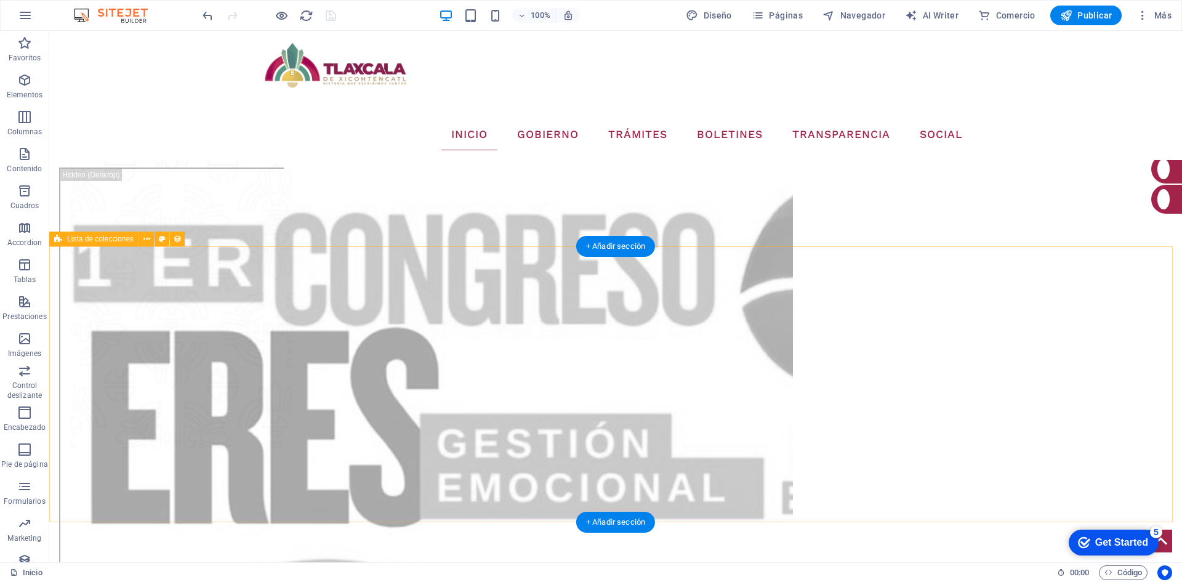
scroll to position [2349, 0]
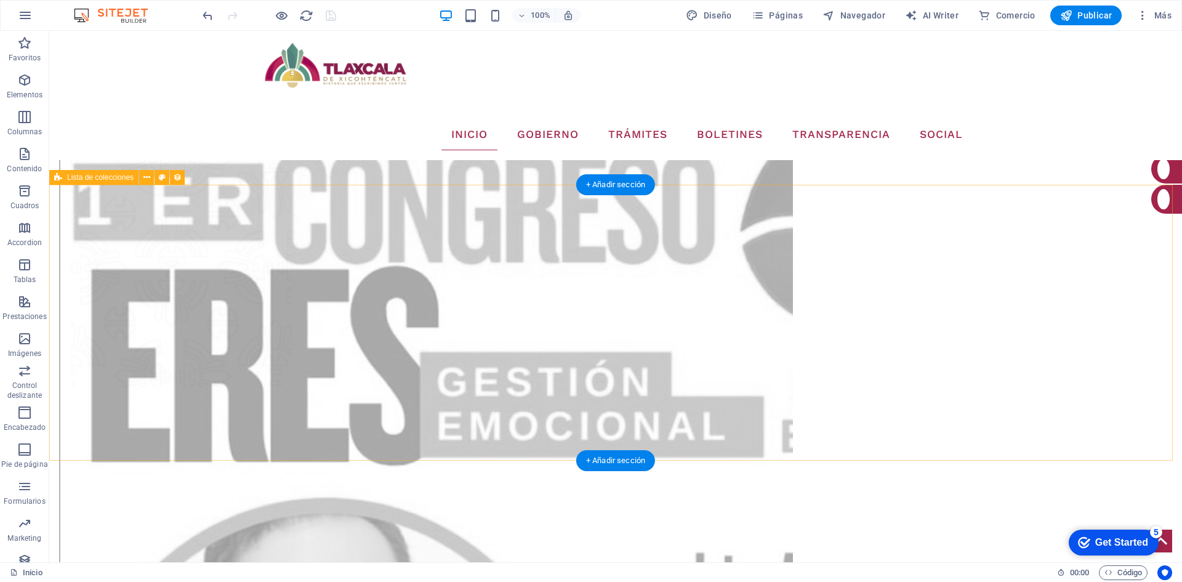
select select "68b78889ec303d56580a2d19"
select select "columns.consecutivo-de-publicacion_DESC"
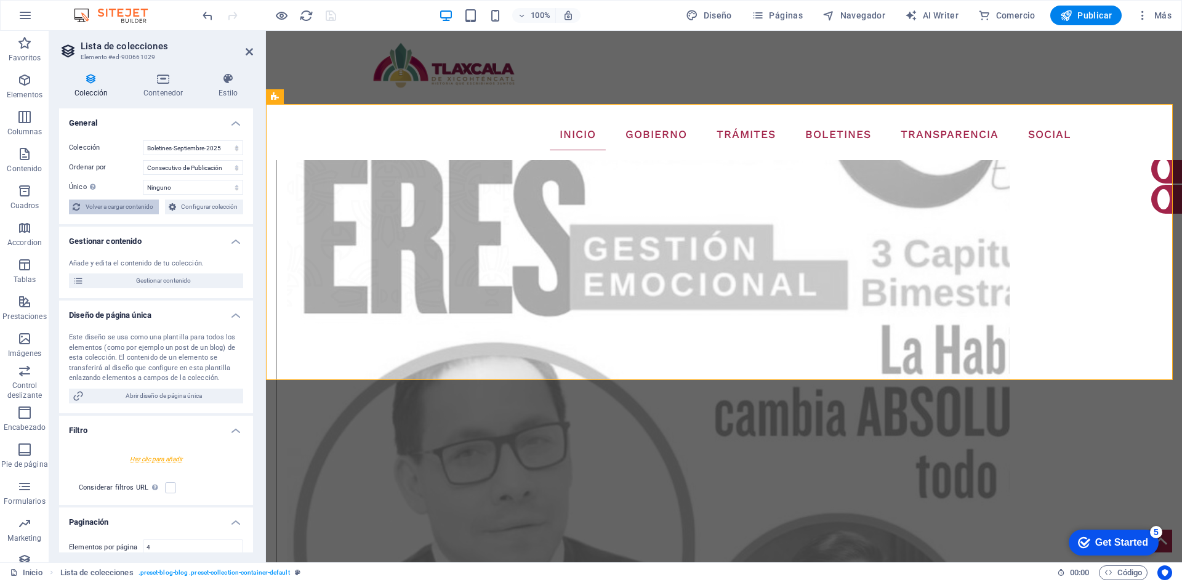
click at [143, 206] on span "Volver a cargar contenido" at bounding box center [119, 207] width 71 height 15
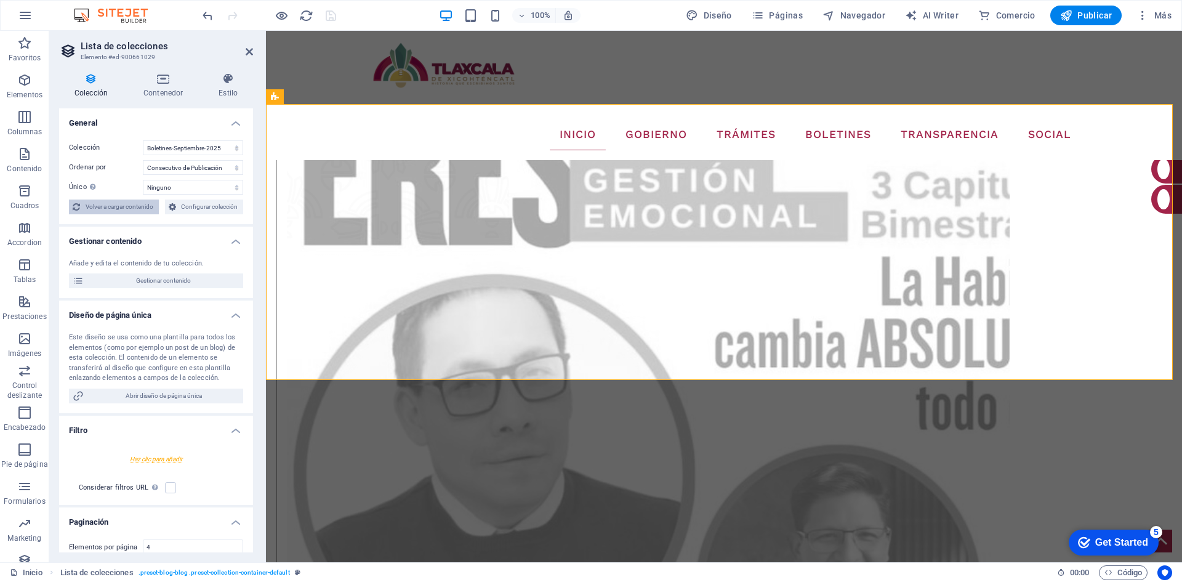
select select "68b78889ec303d56580a2d19"
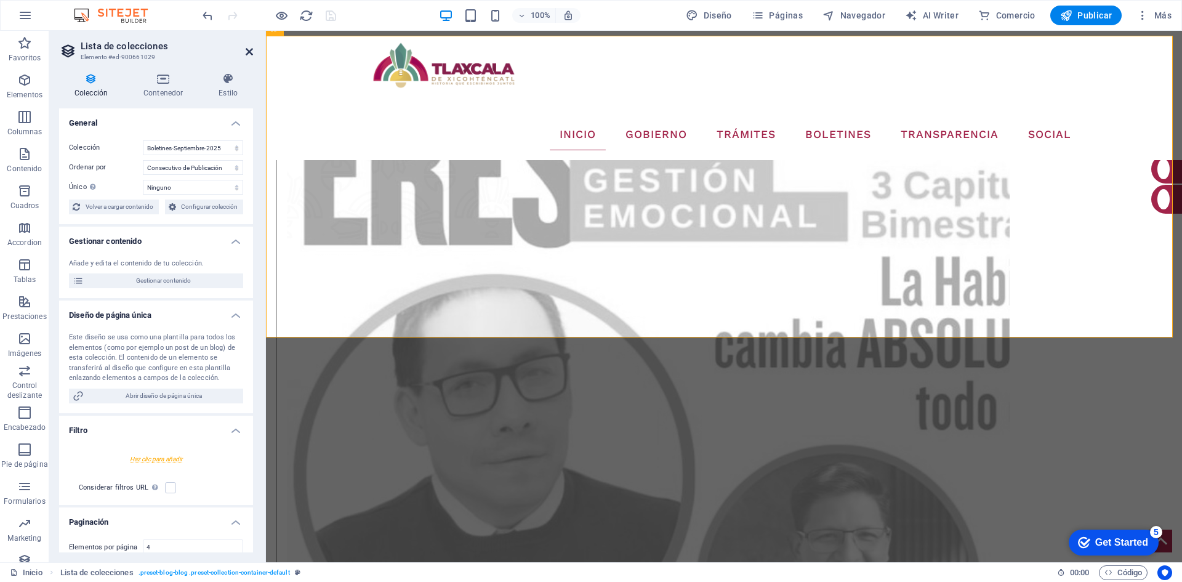
click at [248, 53] on icon at bounding box center [249, 52] width 7 height 10
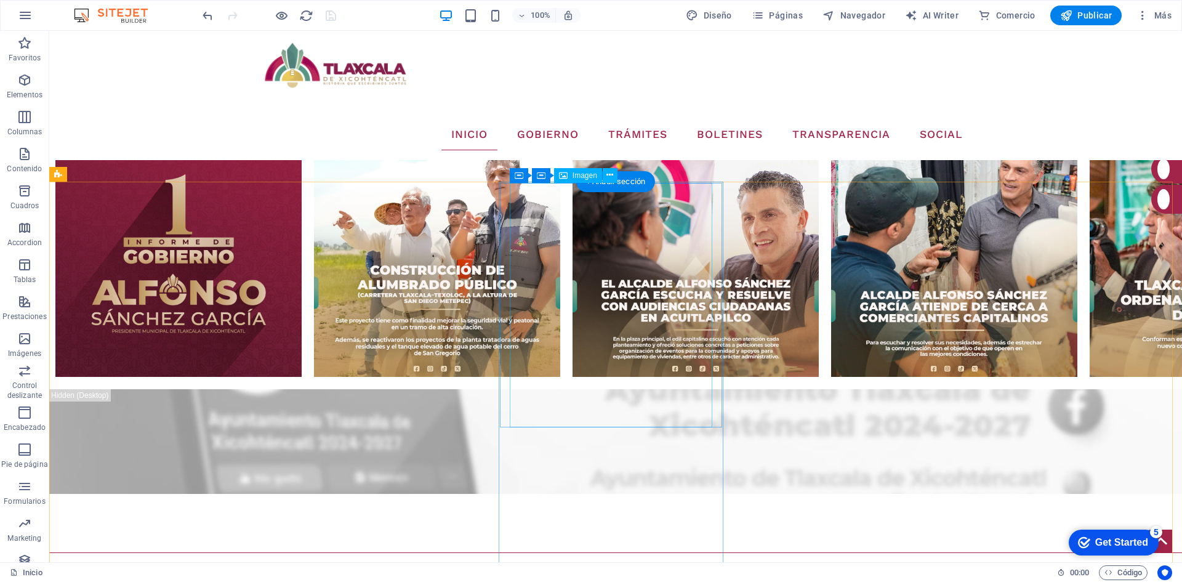
scroll to position [1416, 0]
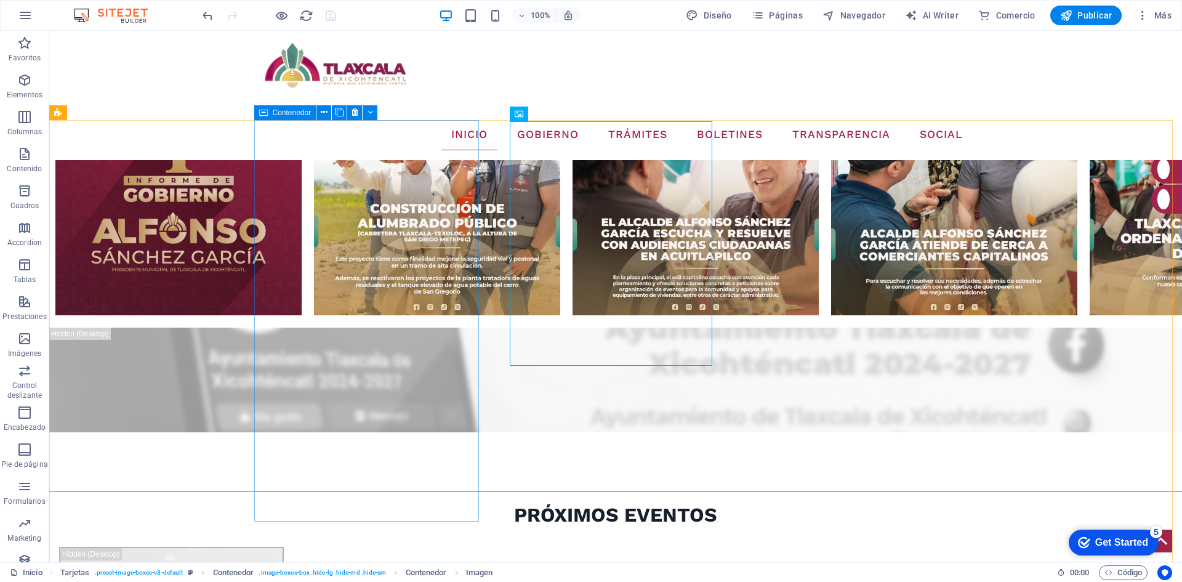
click at [268, 113] on div "Contenedor" at bounding box center [285, 112] width 62 height 15
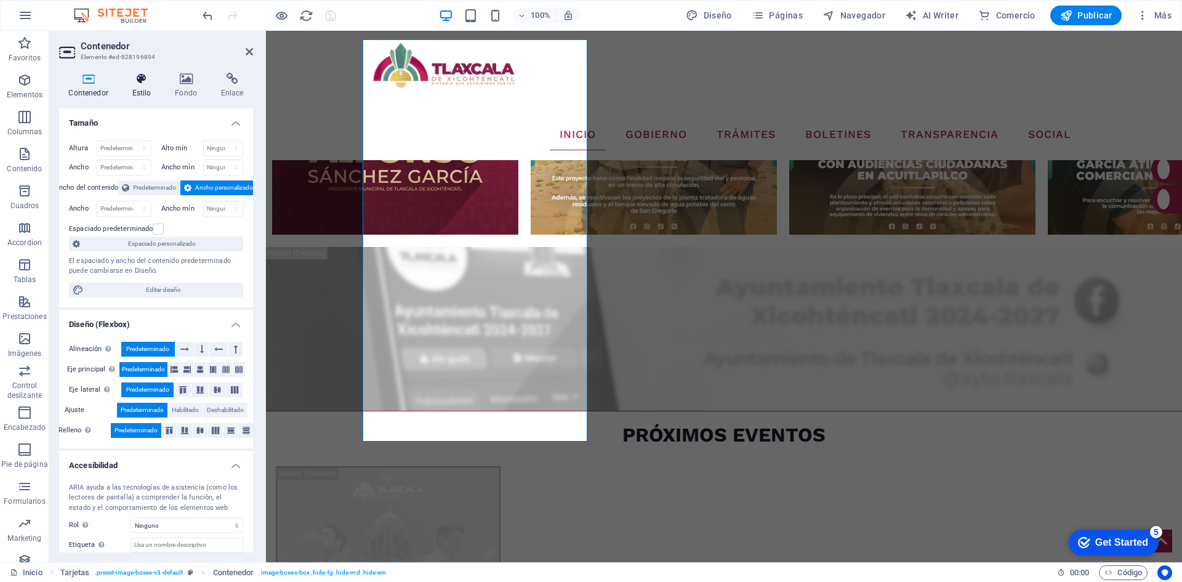
click at [153, 94] on h4 "Estilo" at bounding box center [144, 86] width 43 height 26
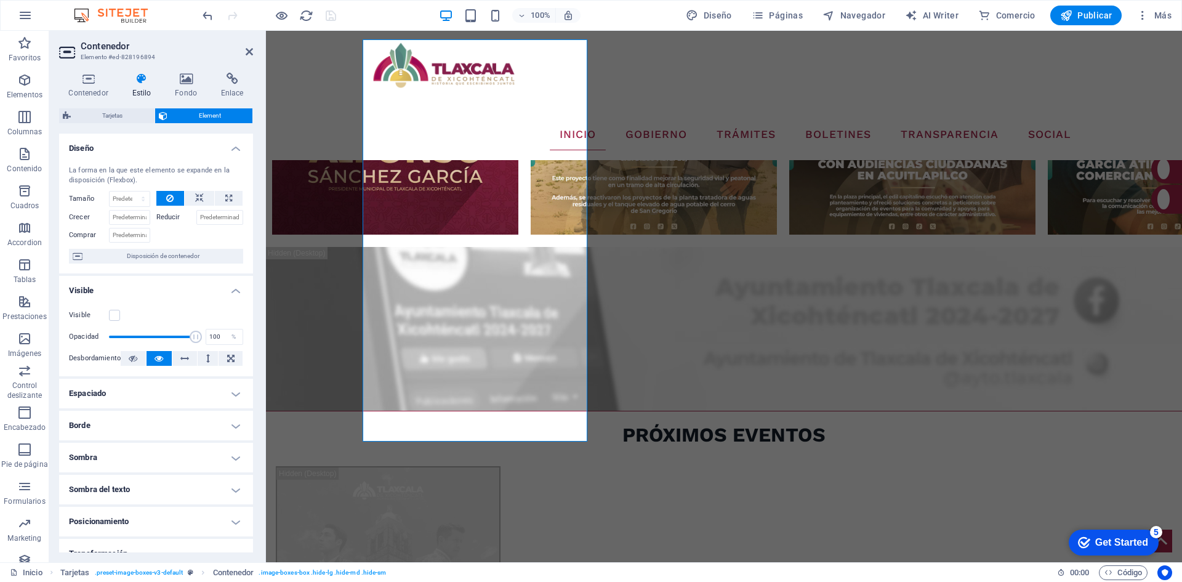
click at [114, 322] on div "Visible" at bounding box center [156, 315] width 174 height 15
click at [114, 312] on label at bounding box center [114, 315] width 11 height 11
click at [0, 0] on input "Visible" at bounding box center [0, 0] width 0 height 0
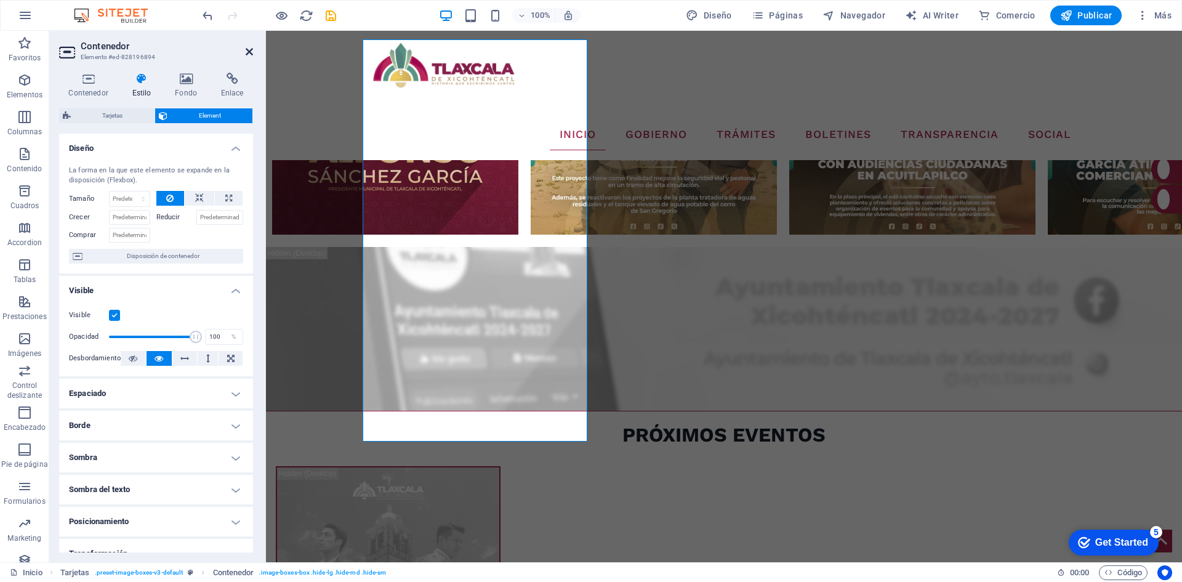
click at [248, 52] on icon at bounding box center [249, 52] width 7 height 10
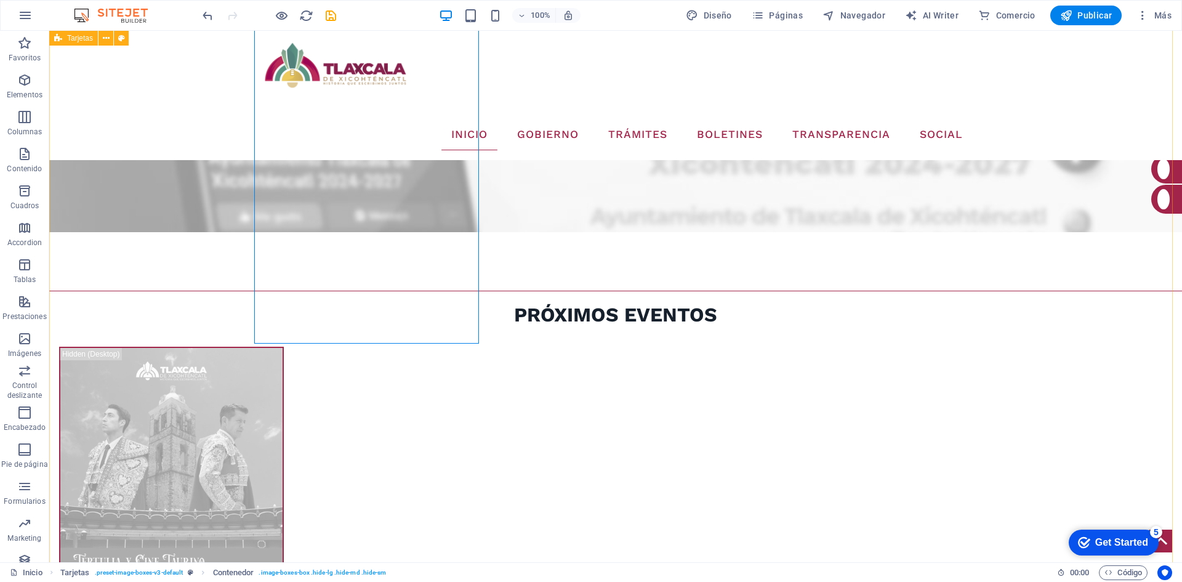
scroll to position [1312, 0]
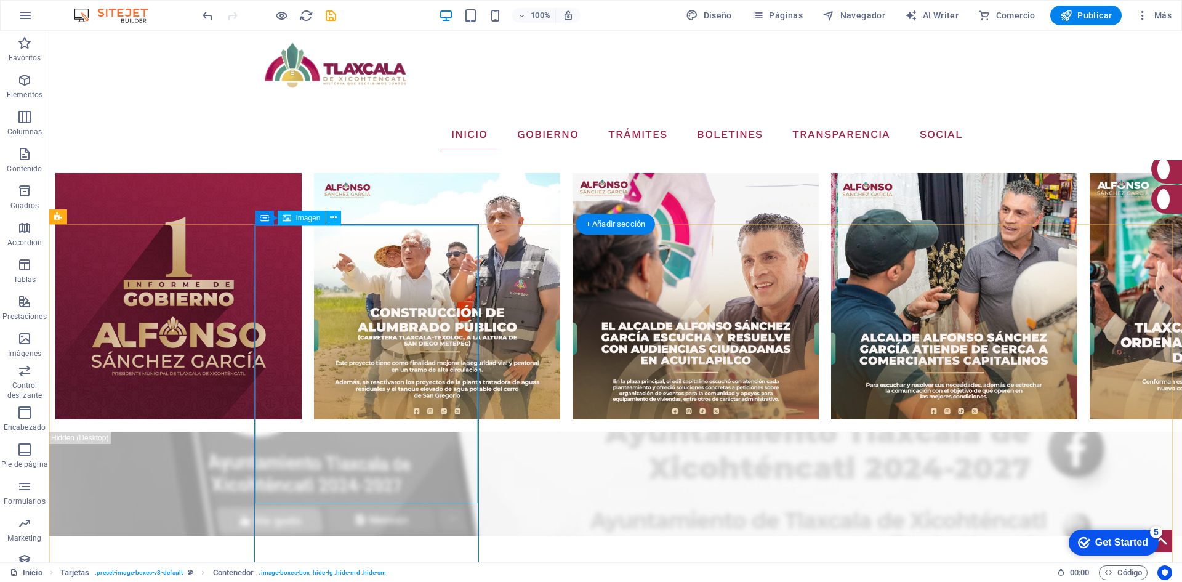
select select "%"
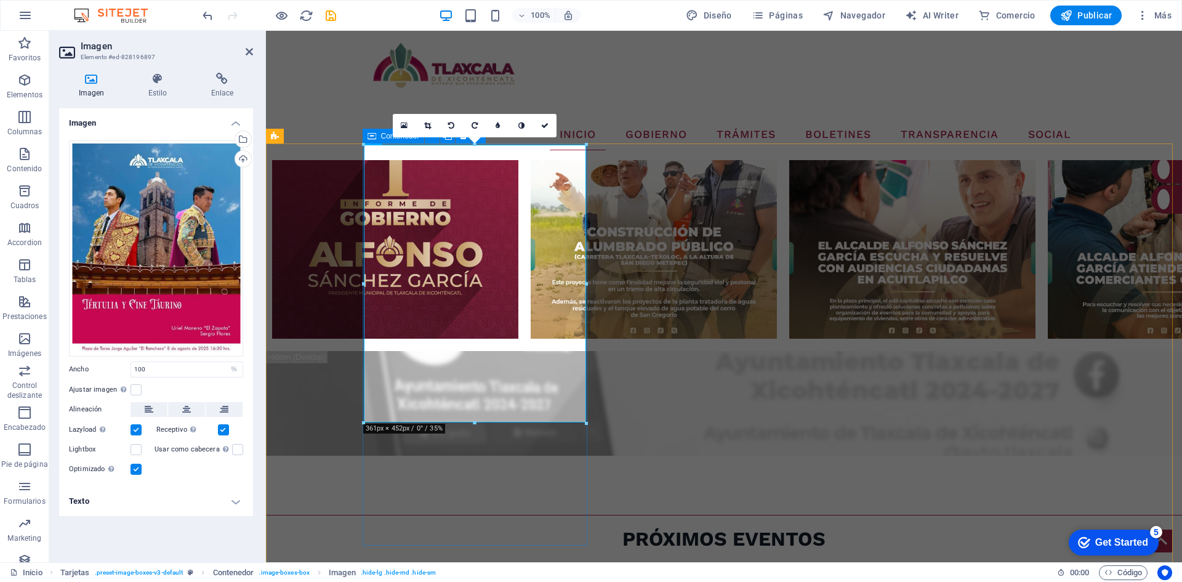
click at [369, 140] on icon at bounding box center [372, 136] width 9 height 15
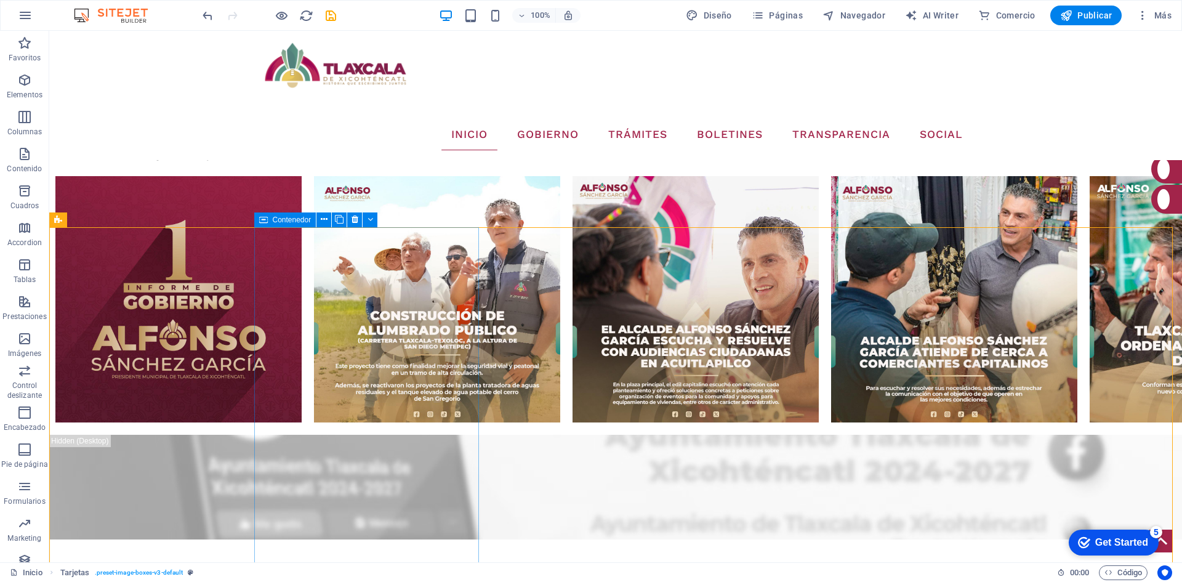
click at [260, 220] on icon at bounding box center [263, 219] width 9 height 15
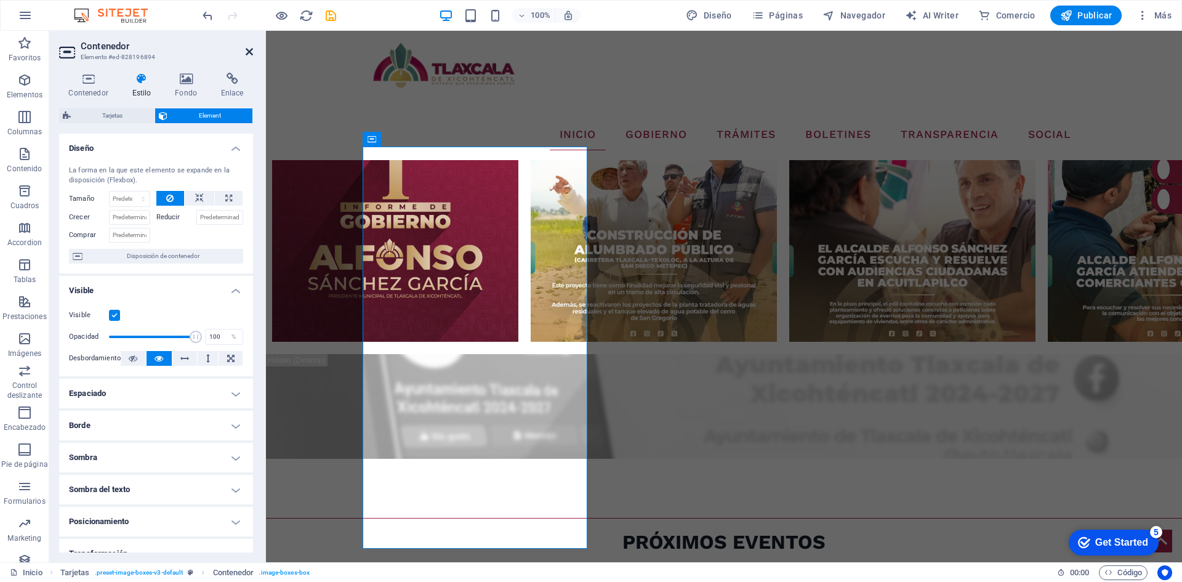
click at [249, 55] on icon at bounding box center [249, 52] width 7 height 10
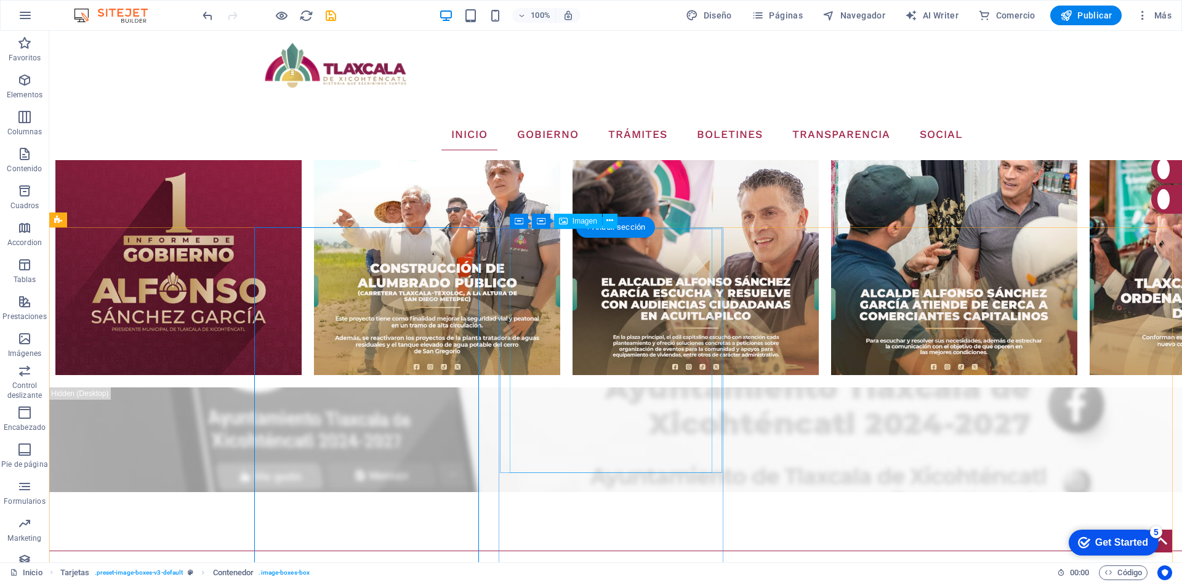
scroll to position [1371, 0]
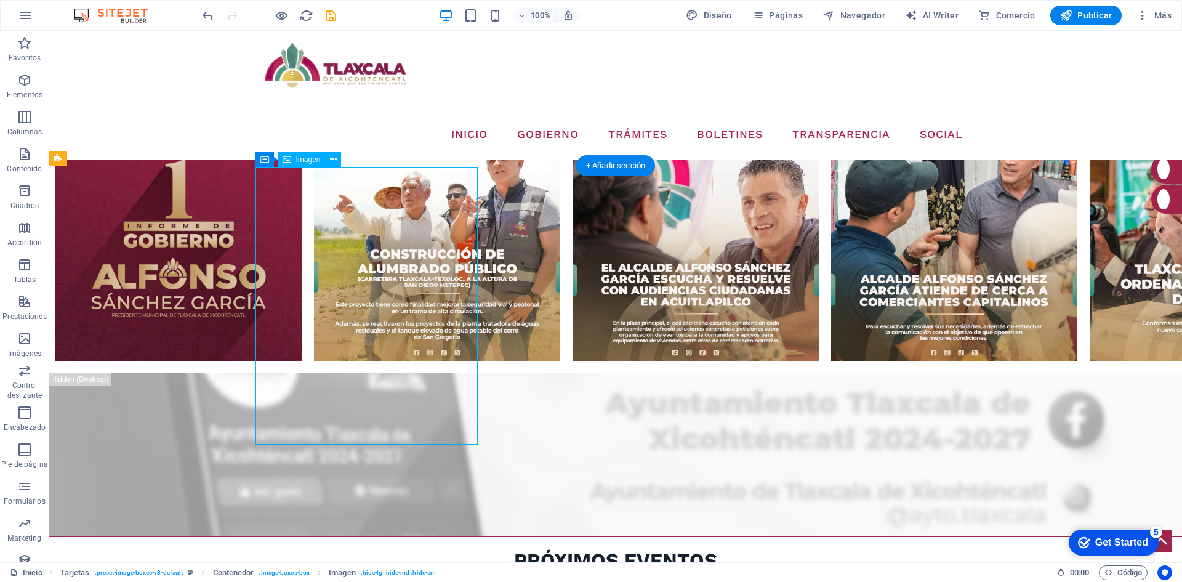
select select "%"
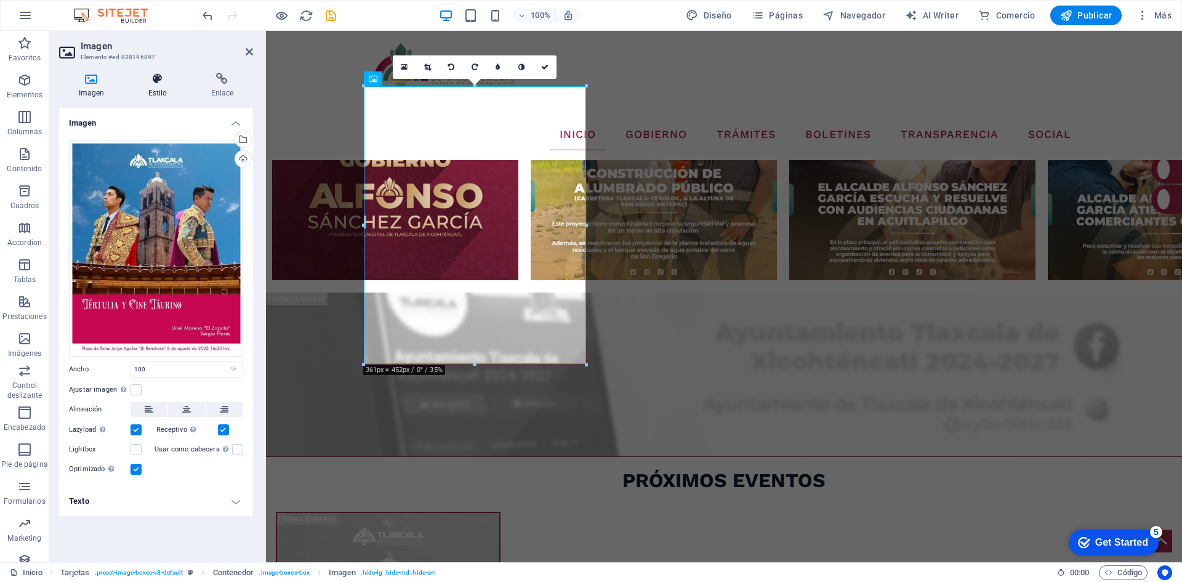
click at [159, 77] on icon at bounding box center [158, 79] width 58 height 12
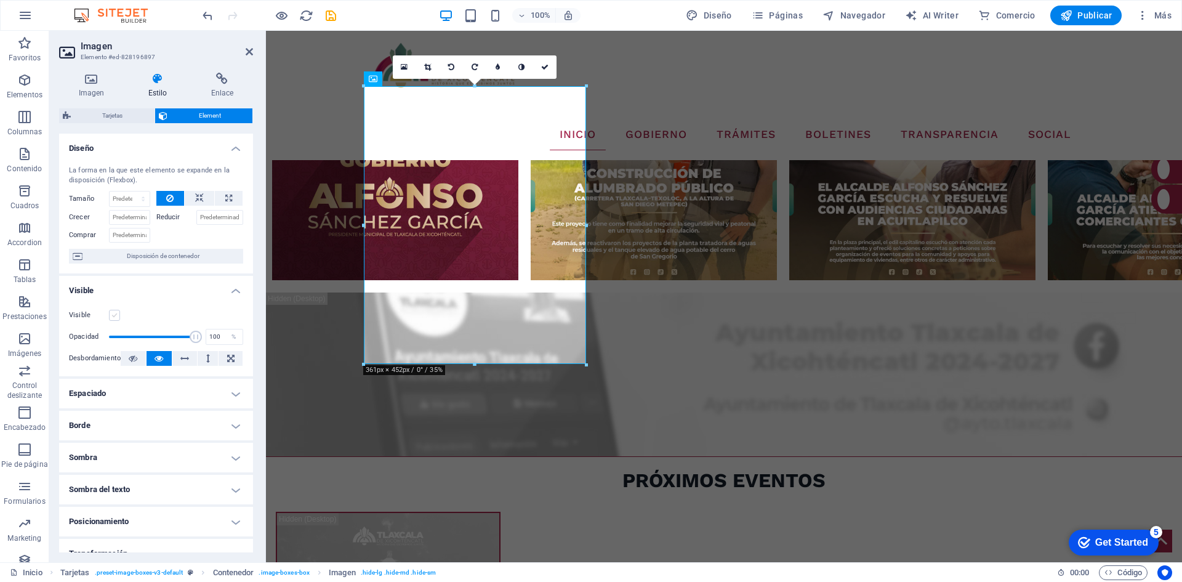
click at [111, 314] on label at bounding box center [114, 315] width 11 height 11
click at [0, 0] on input "Visible" at bounding box center [0, 0] width 0 height 0
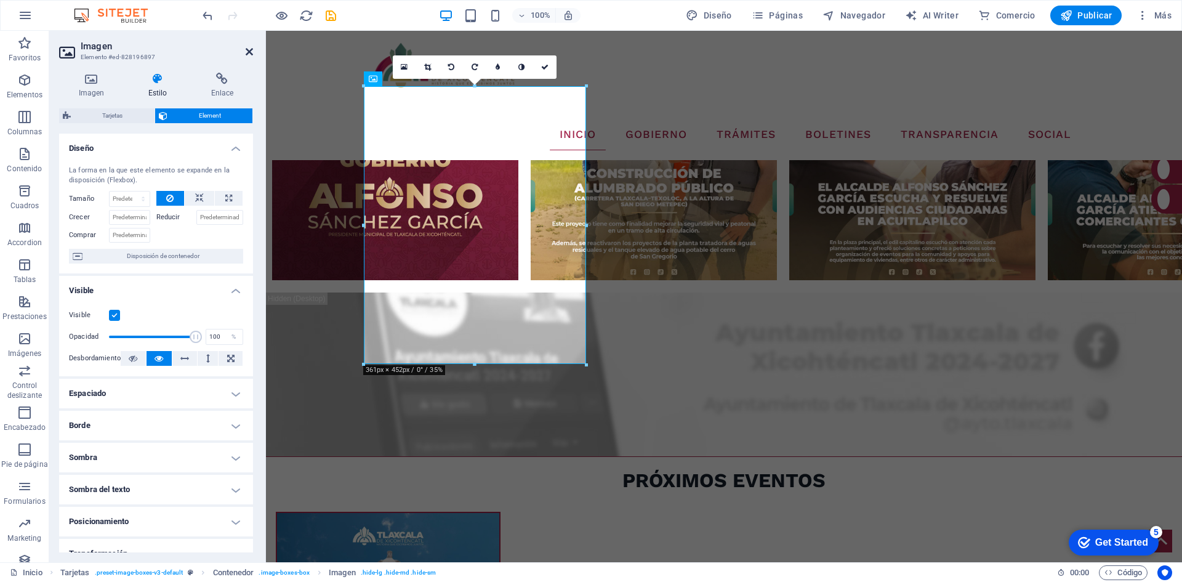
click at [248, 53] on icon at bounding box center [249, 52] width 7 height 10
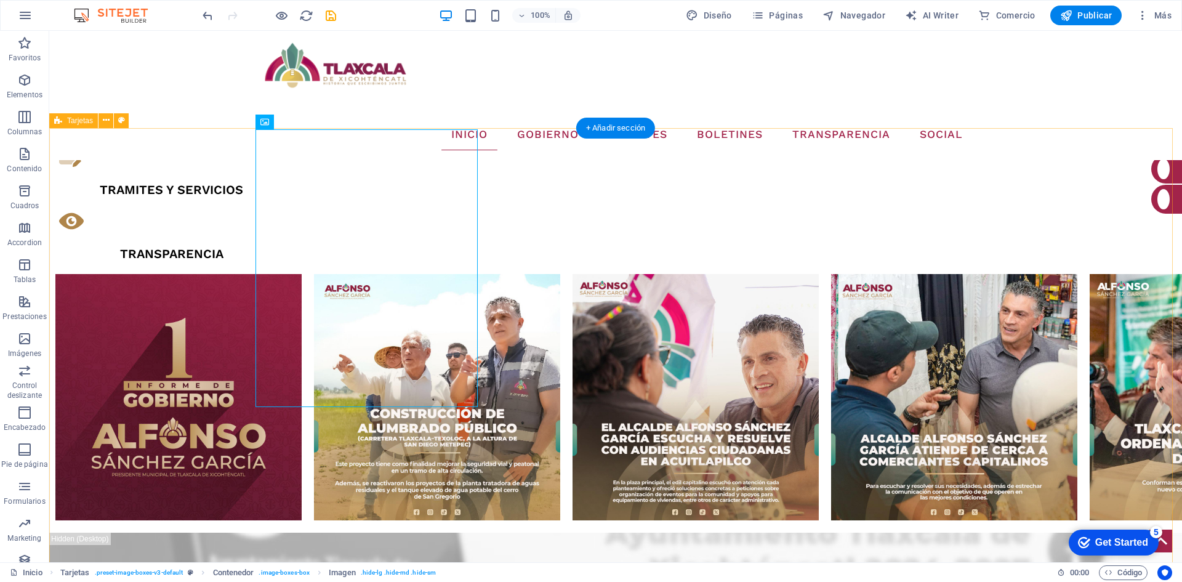
scroll to position [1205, 0]
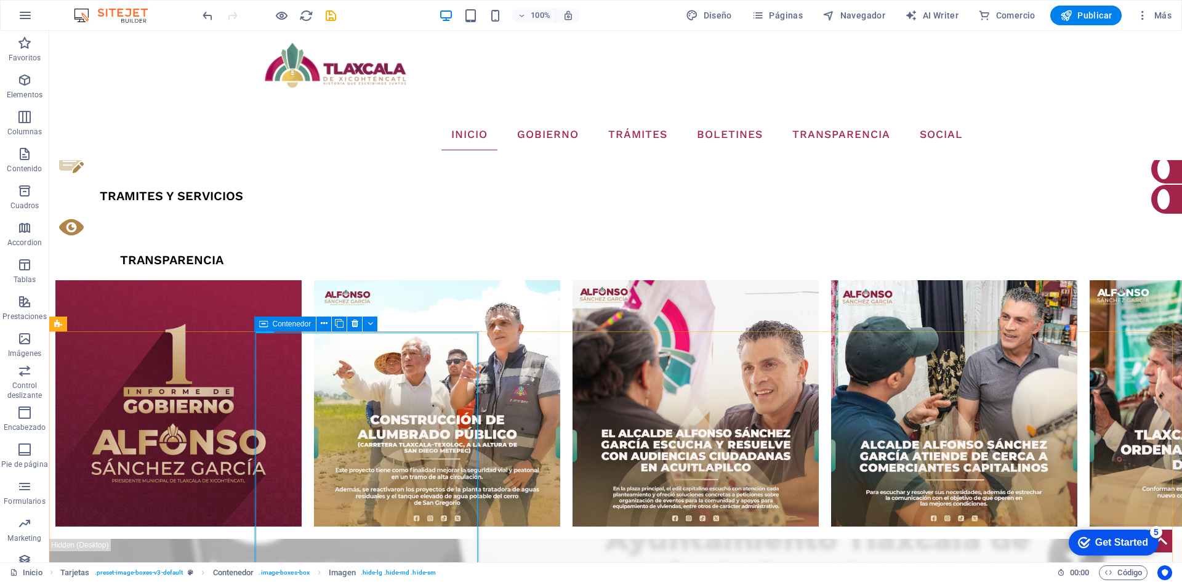
click at [267, 324] on icon at bounding box center [263, 323] width 9 height 15
click at [349, 323] on button at bounding box center [354, 323] width 15 height 15
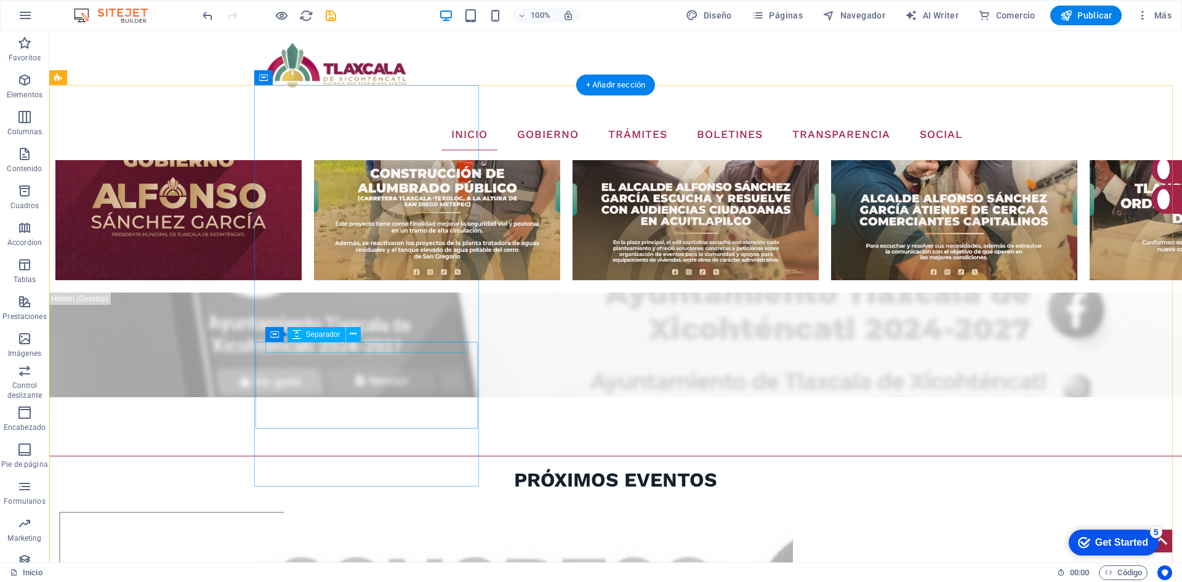
scroll to position [1328, 0]
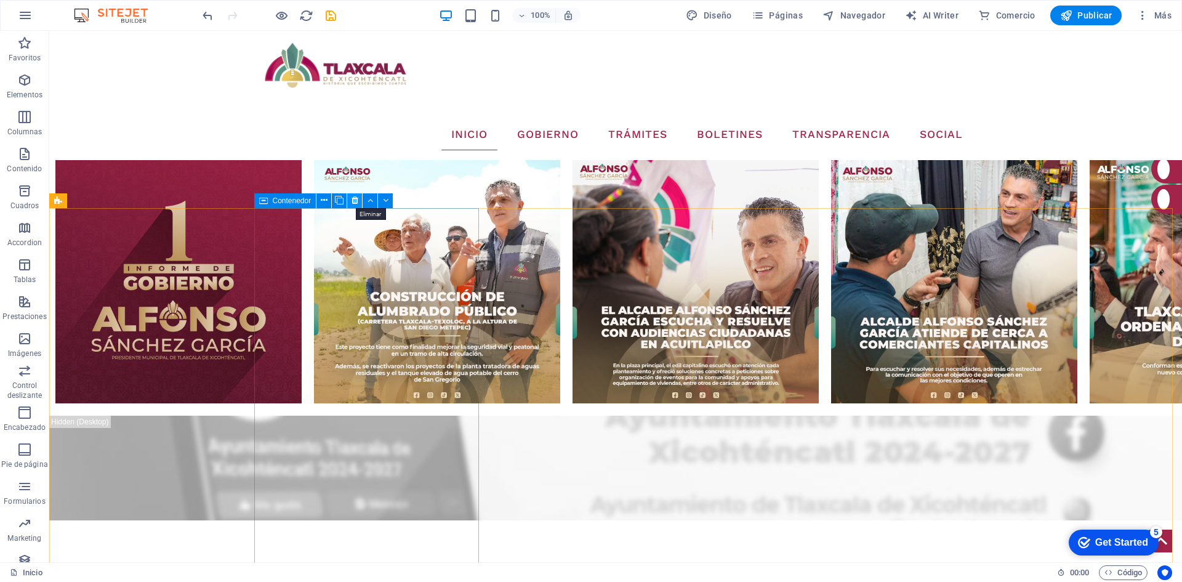
click at [355, 204] on icon at bounding box center [355, 200] width 7 height 13
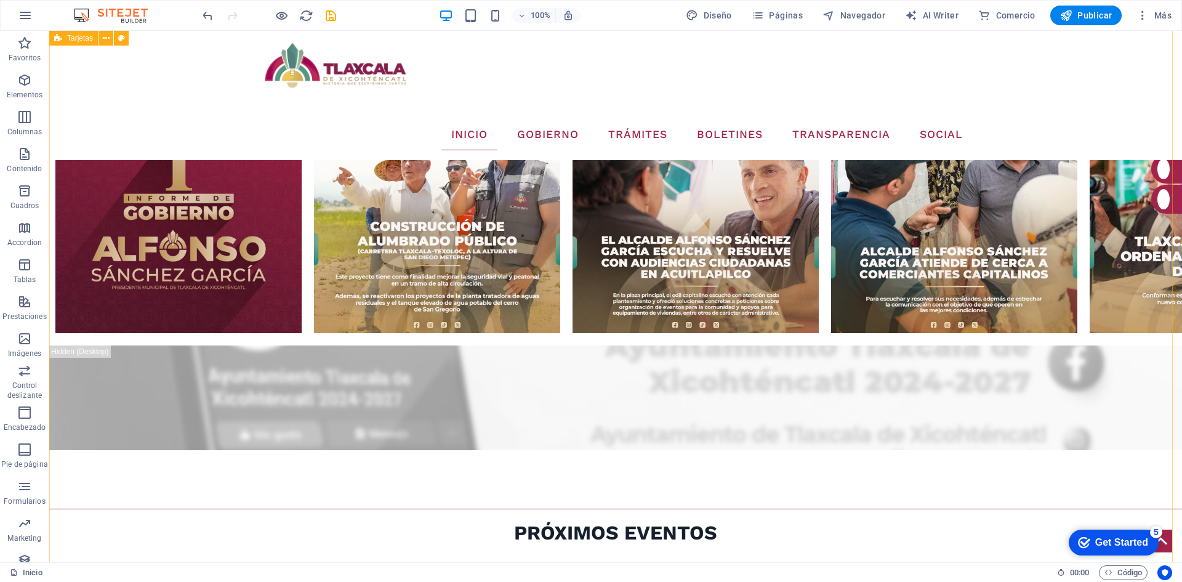
scroll to position [1267, 0]
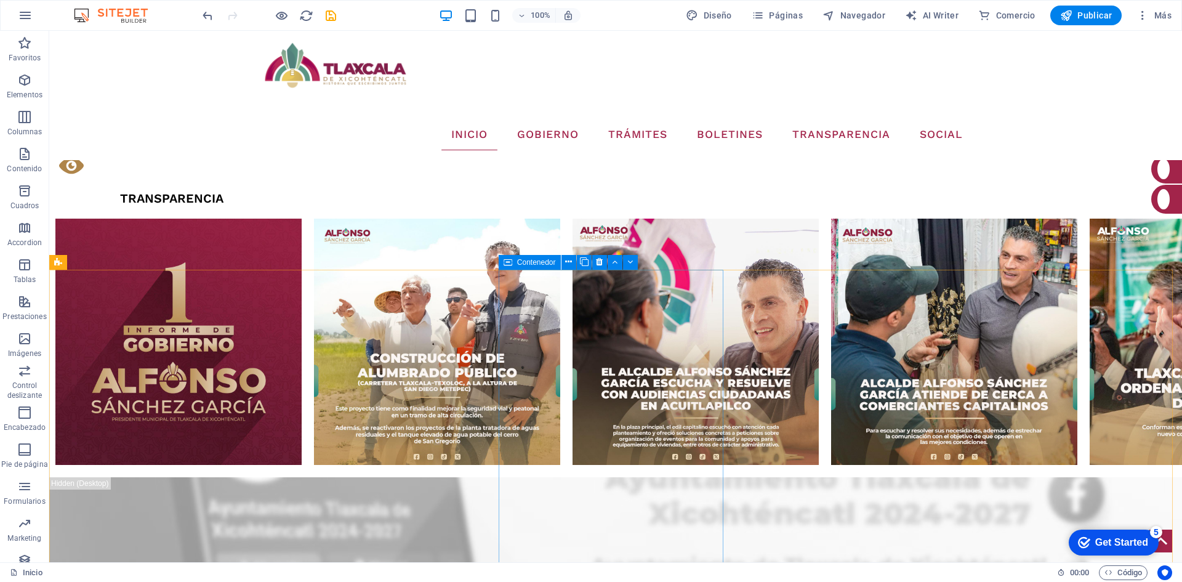
click at [519, 262] on span "Contenedor" at bounding box center [536, 262] width 39 height 7
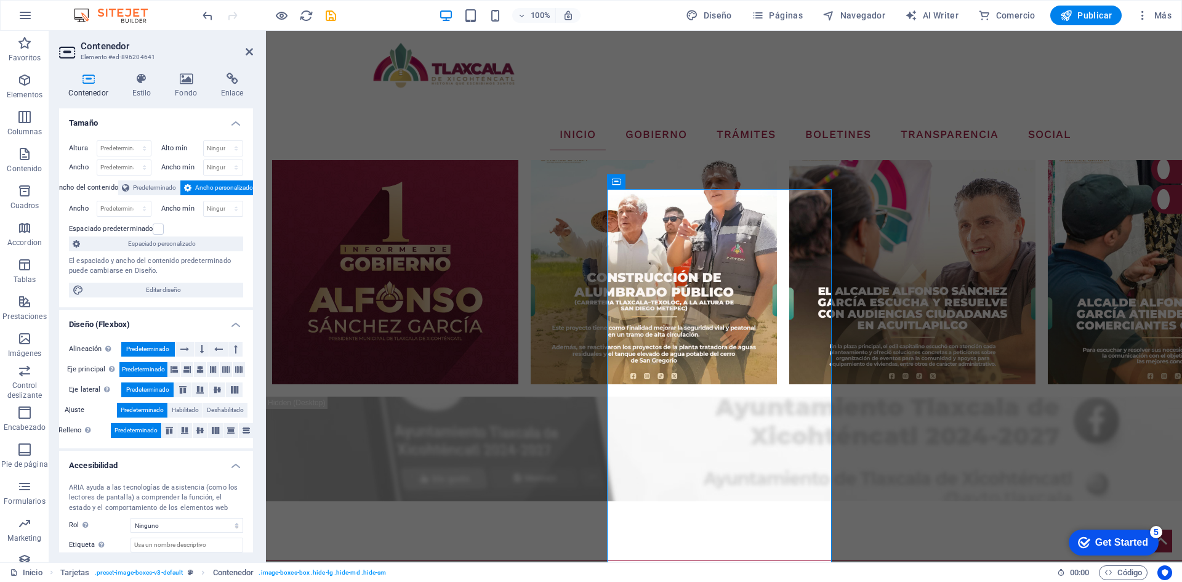
drag, startPoint x: 145, startPoint y: 83, endPoint x: 146, endPoint y: 108, distance: 24.6
click at [145, 83] on icon at bounding box center [142, 79] width 38 height 12
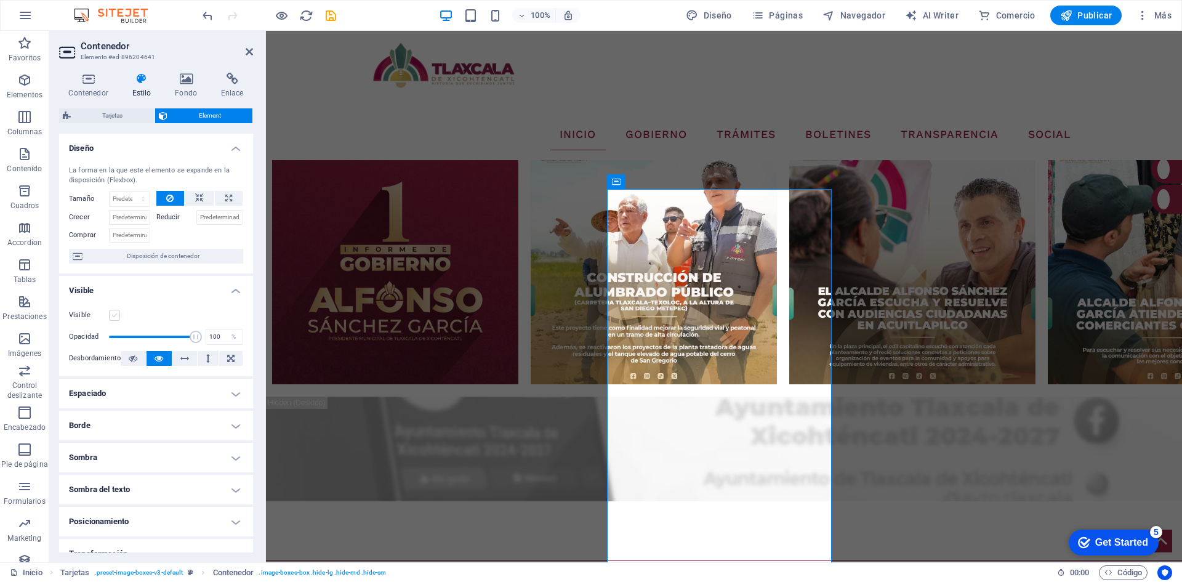
click at [112, 312] on label at bounding box center [114, 315] width 11 height 11
click at [0, 0] on input "Visible" at bounding box center [0, 0] width 0 height 0
click at [251, 54] on icon at bounding box center [249, 52] width 7 height 10
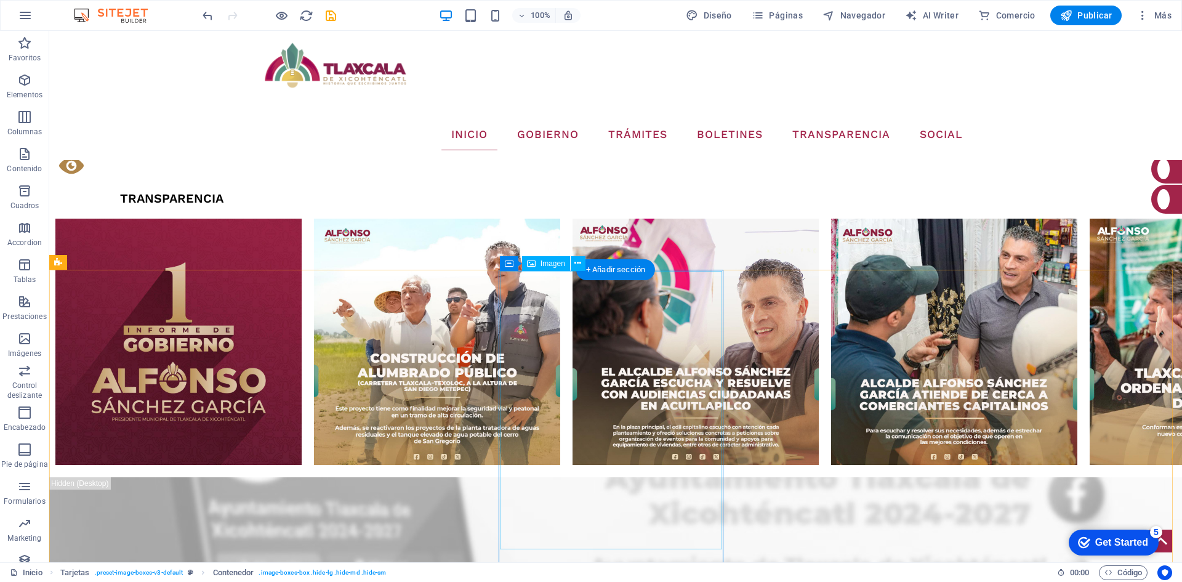
select select "%"
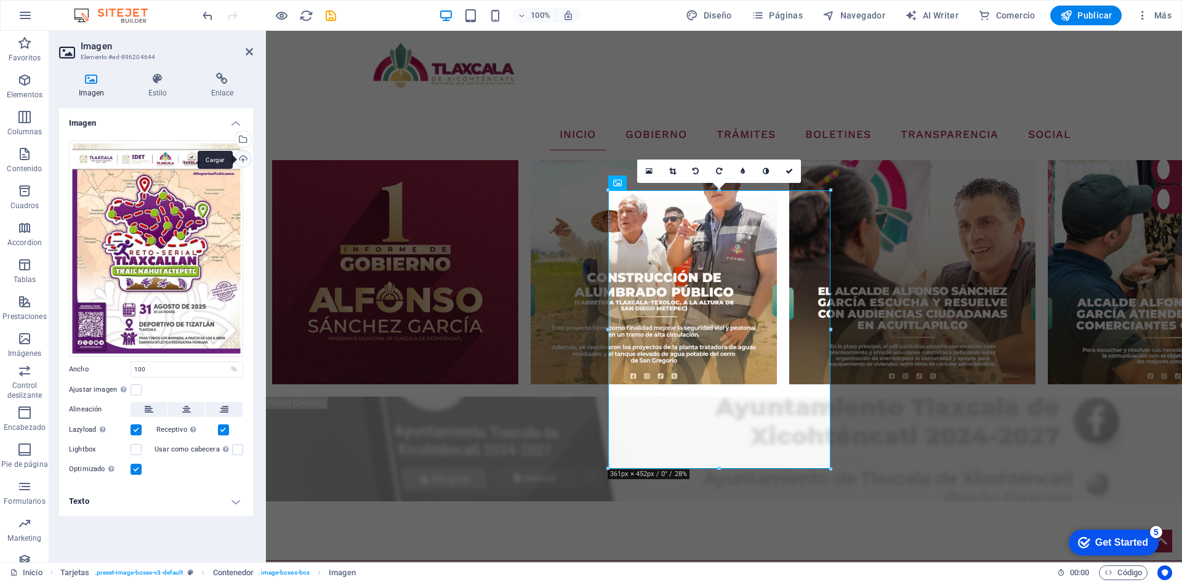
click at [241, 159] on div "Cargar" at bounding box center [242, 160] width 18 height 18
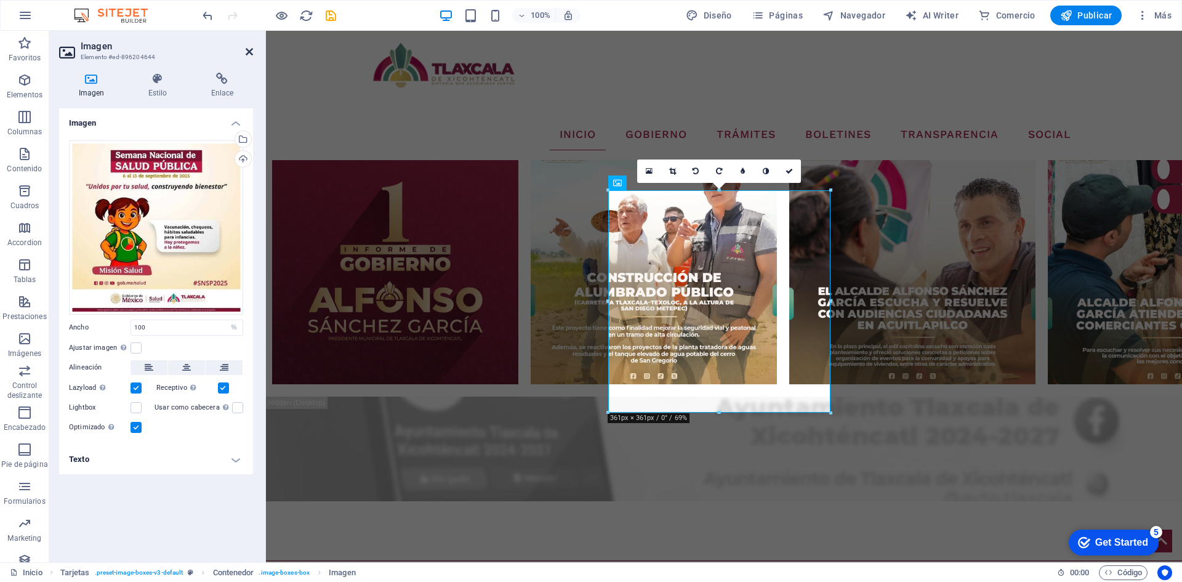
click at [252, 54] on icon at bounding box center [249, 52] width 7 height 10
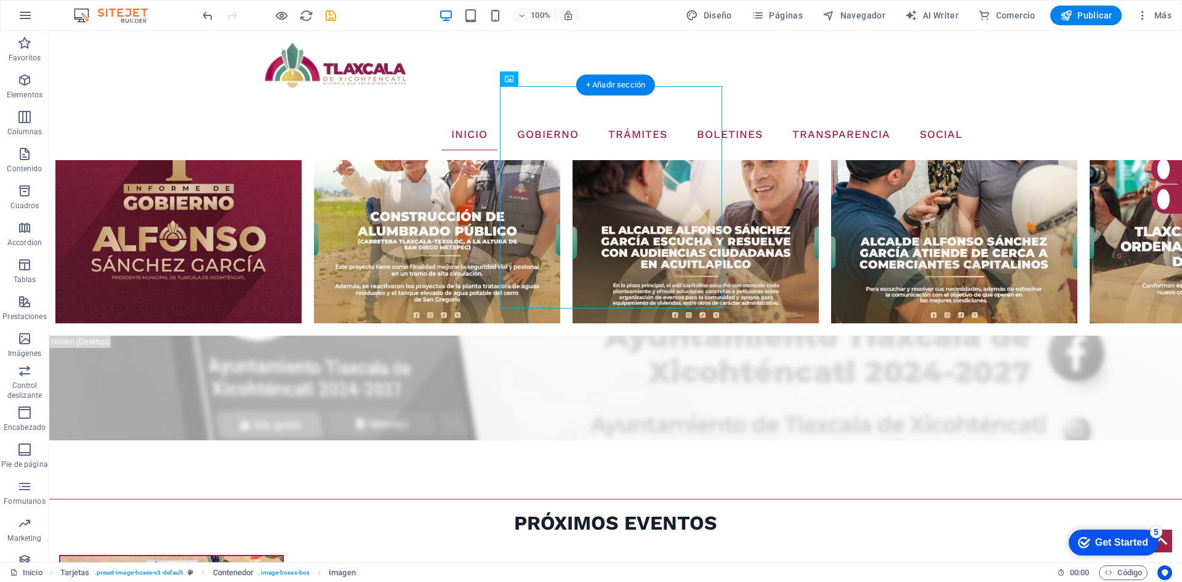
scroll to position [1390, 0]
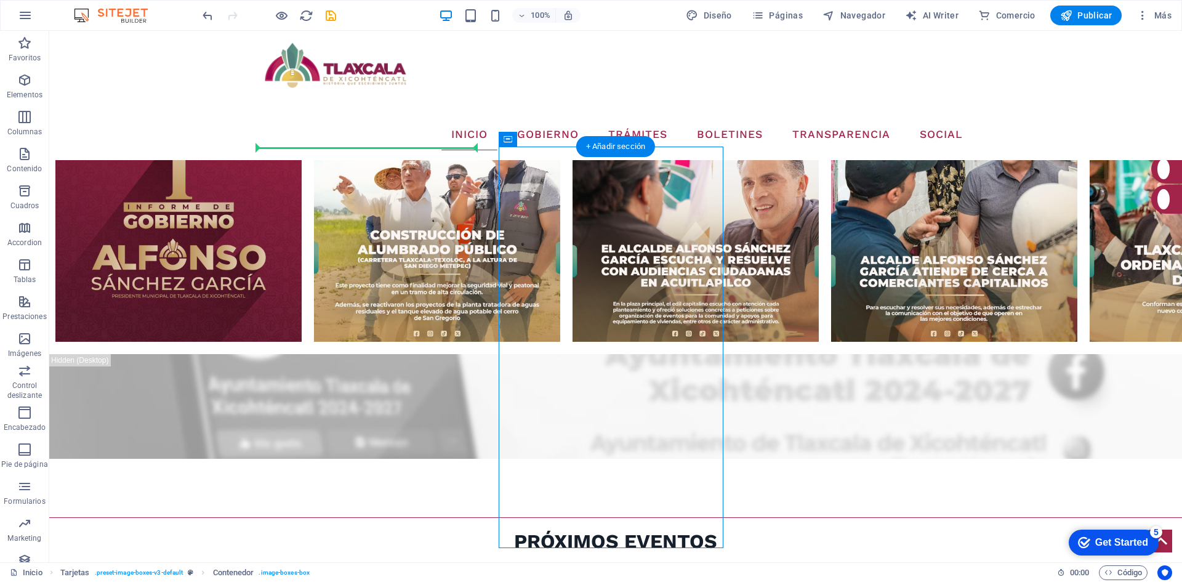
drag, startPoint x: 557, startPoint y: 171, endPoint x: 254, endPoint y: 152, distance: 303.6
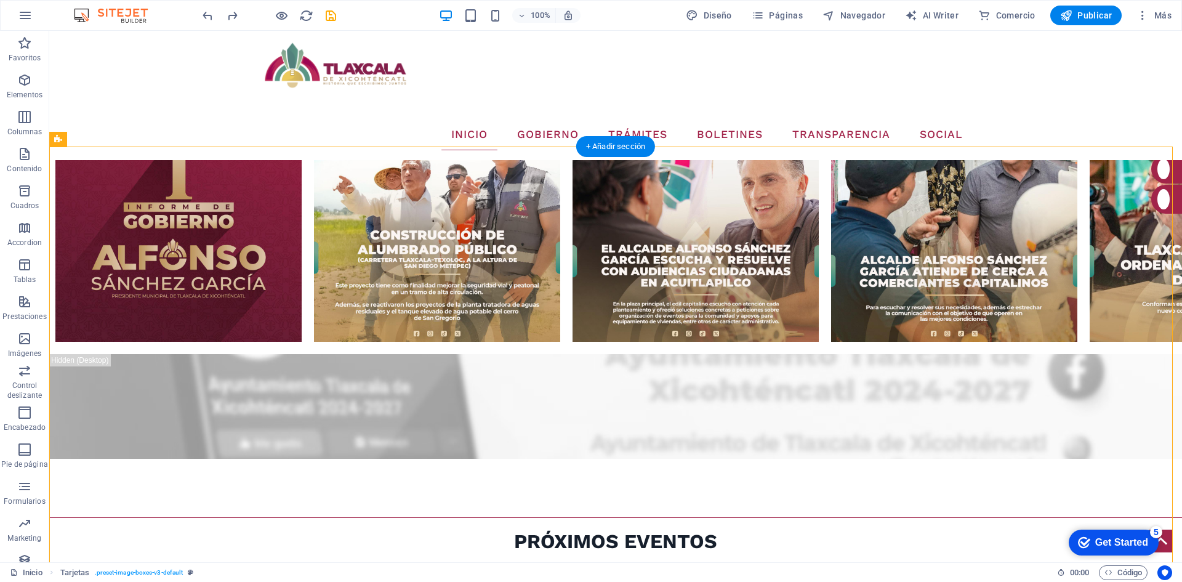
drag, startPoint x: 311, startPoint y: 169, endPoint x: 741, endPoint y: 158, distance: 430.6
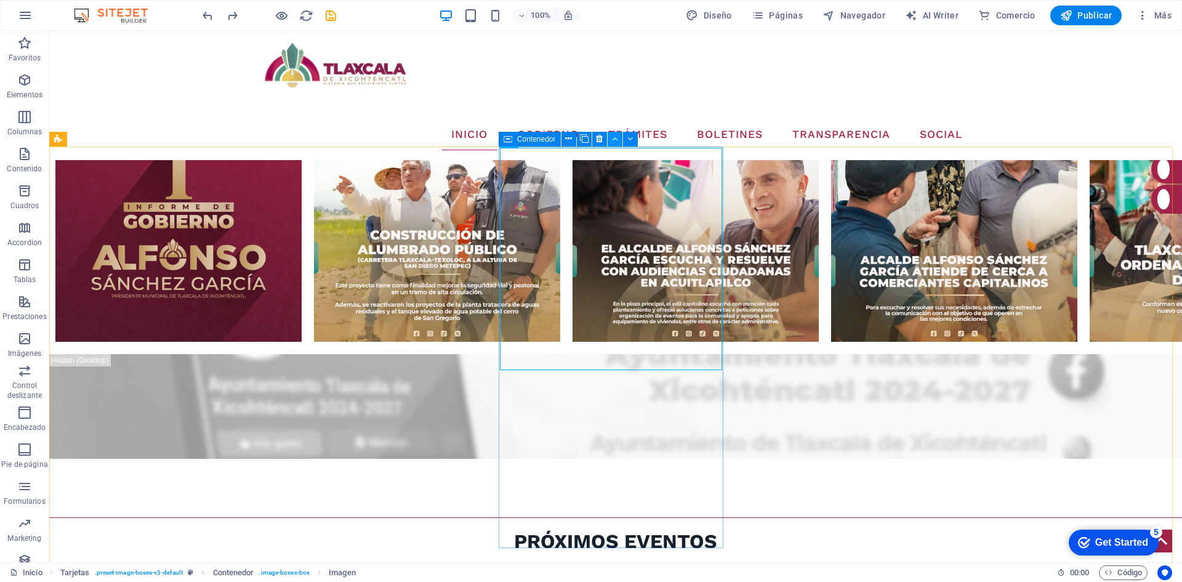
click at [611, 141] on button at bounding box center [615, 139] width 15 height 15
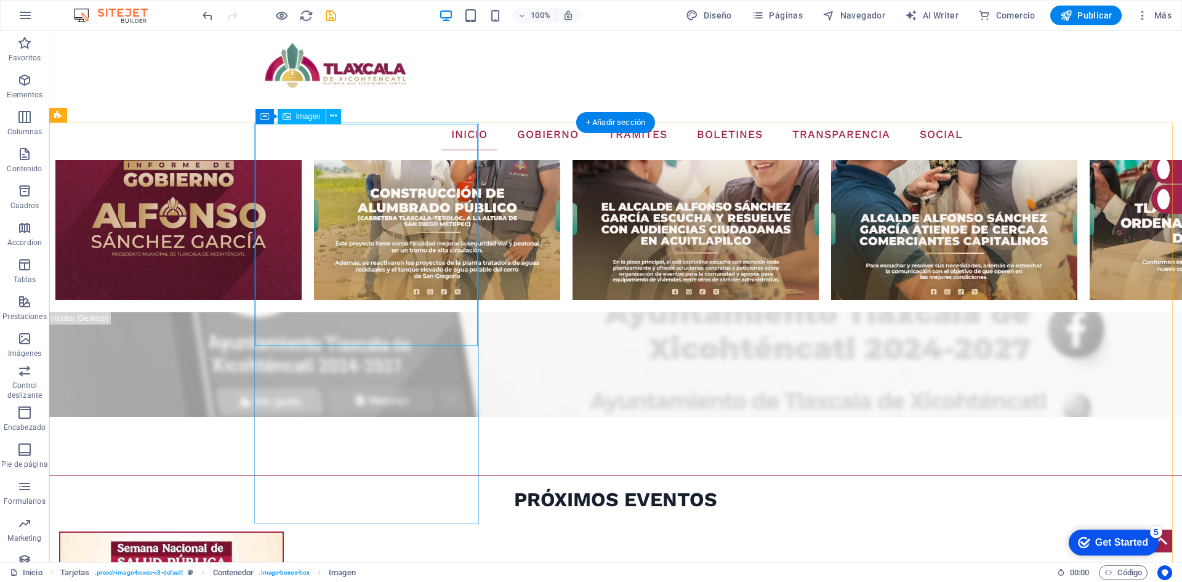
scroll to position [1451, 0]
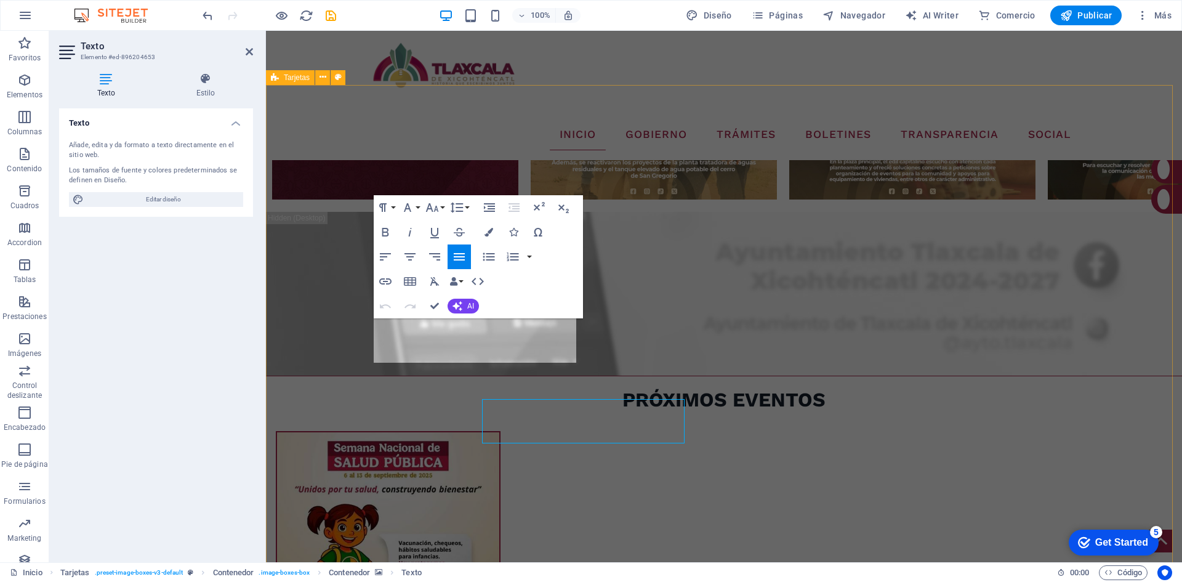
scroll to position [1371, 0]
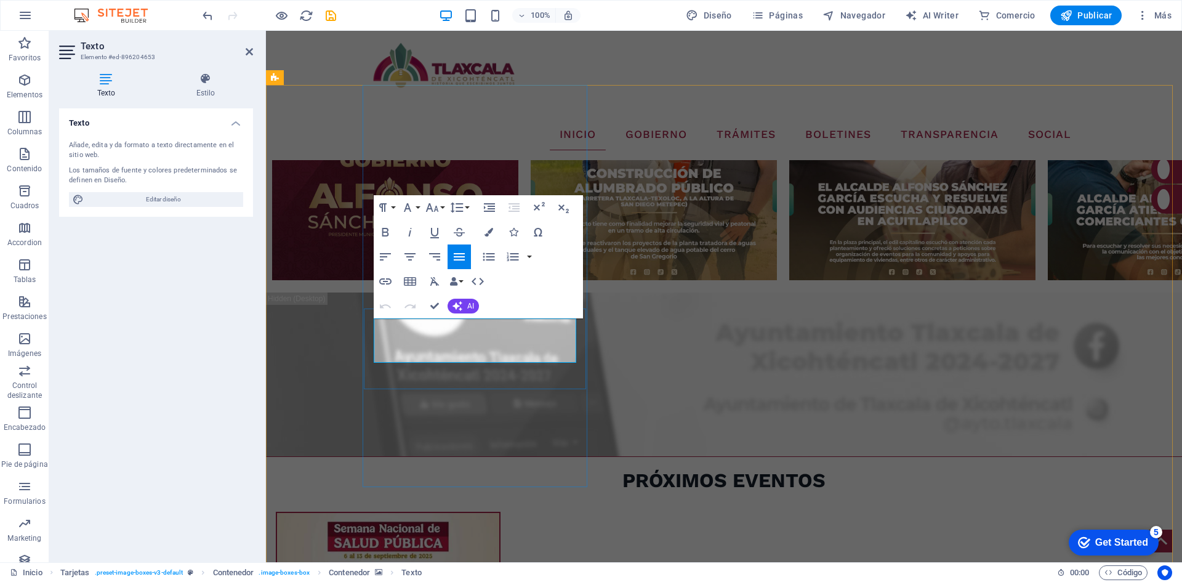
drag, startPoint x: 504, startPoint y: 323, endPoint x: 393, endPoint y: 328, distance: 111.6
drag, startPoint x: 479, startPoint y: 337, endPoint x: 393, endPoint y: 341, distance: 86.3
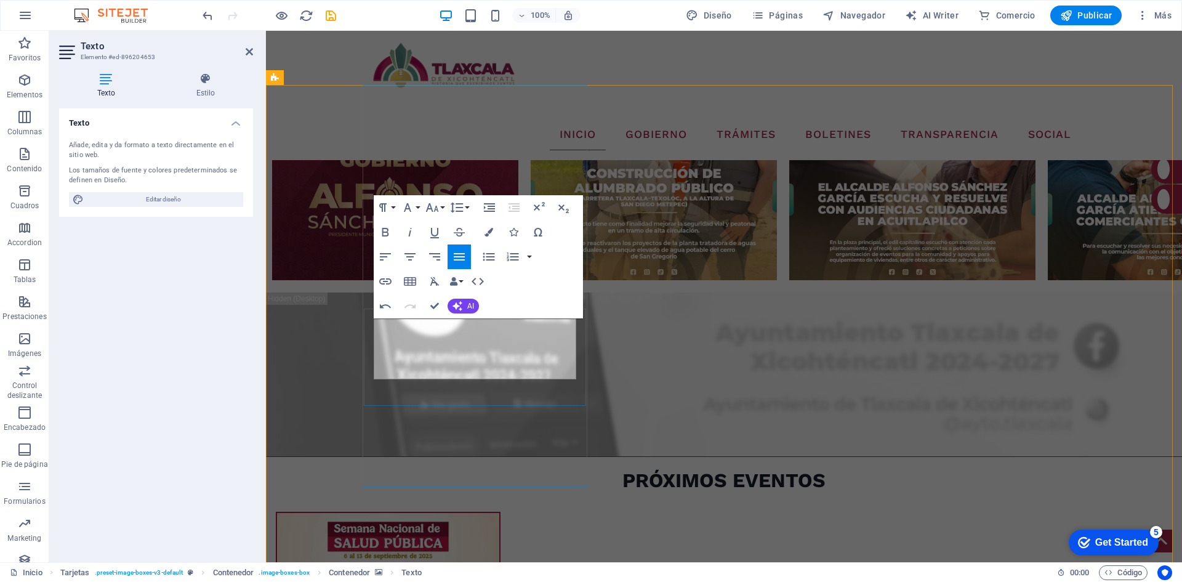
drag, startPoint x: 426, startPoint y: 397, endPoint x: 379, endPoint y: 377, distance: 51.3
drag, startPoint x: 418, startPoint y: 341, endPoint x: 384, endPoint y: 323, distance: 38.6
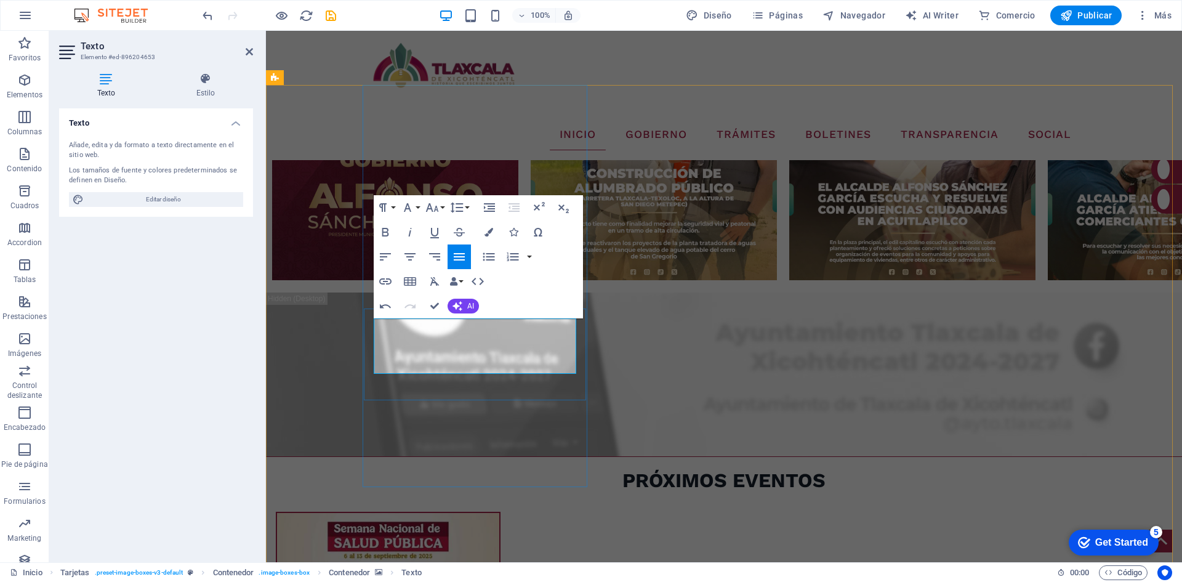
drag, startPoint x: 378, startPoint y: 336, endPoint x: 371, endPoint y: 324, distance: 14.1
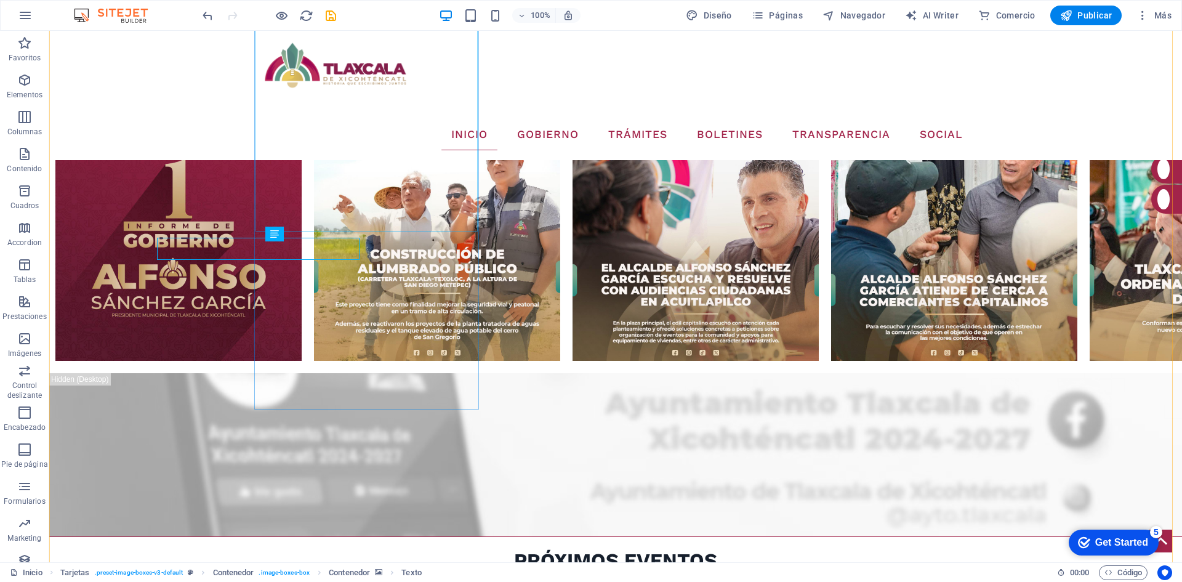
scroll to position [1451, 0]
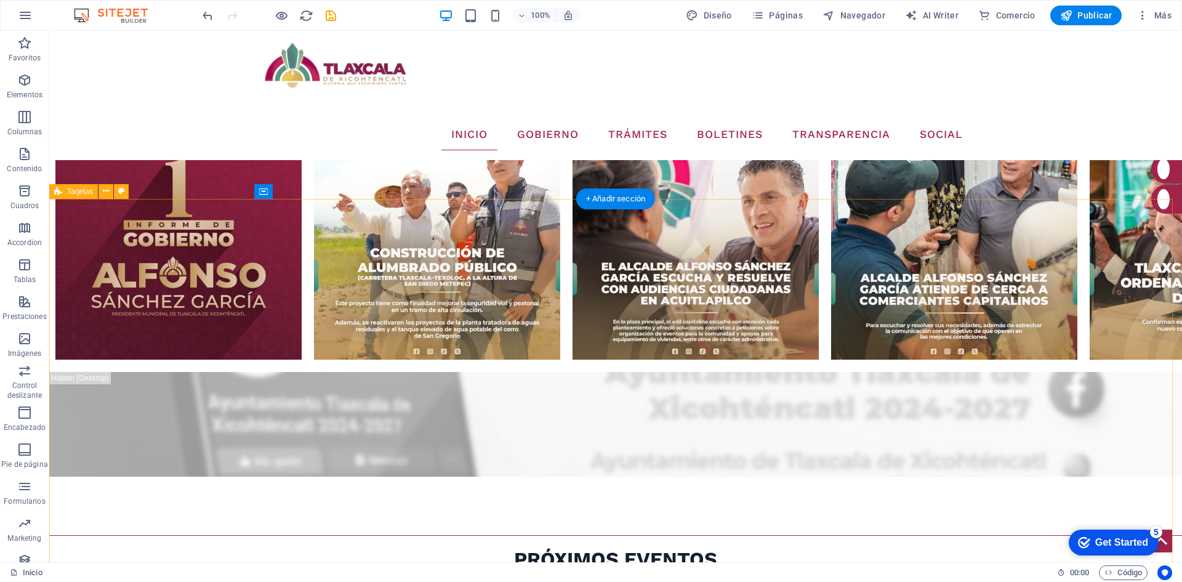
scroll to position [1390, 0]
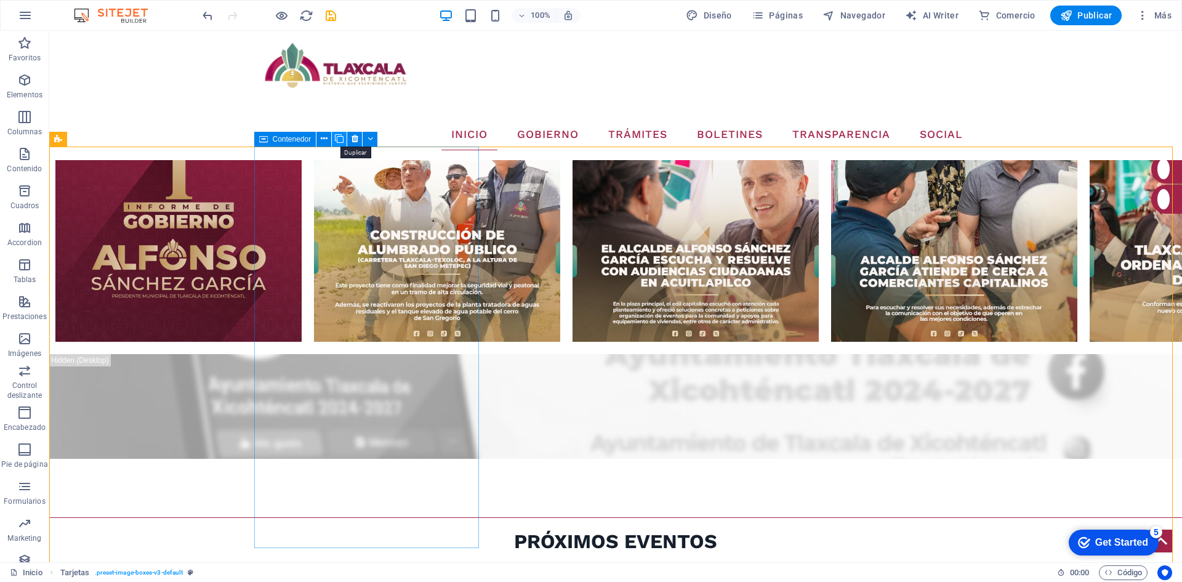
click at [341, 140] on icon at bounding box center [339, 138] width 9 height 13
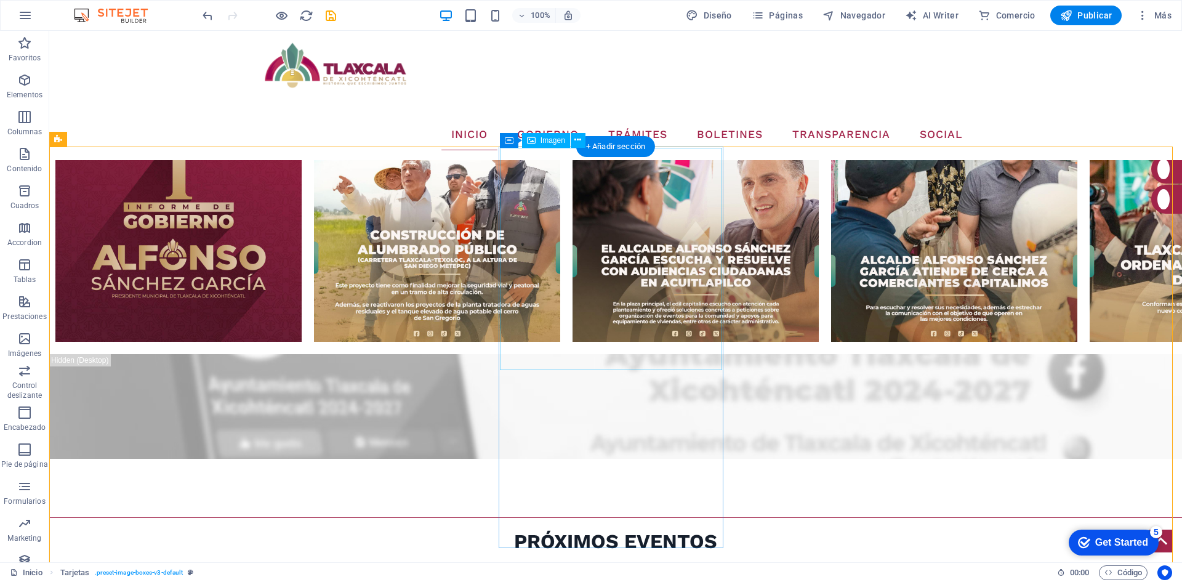
select select "%"
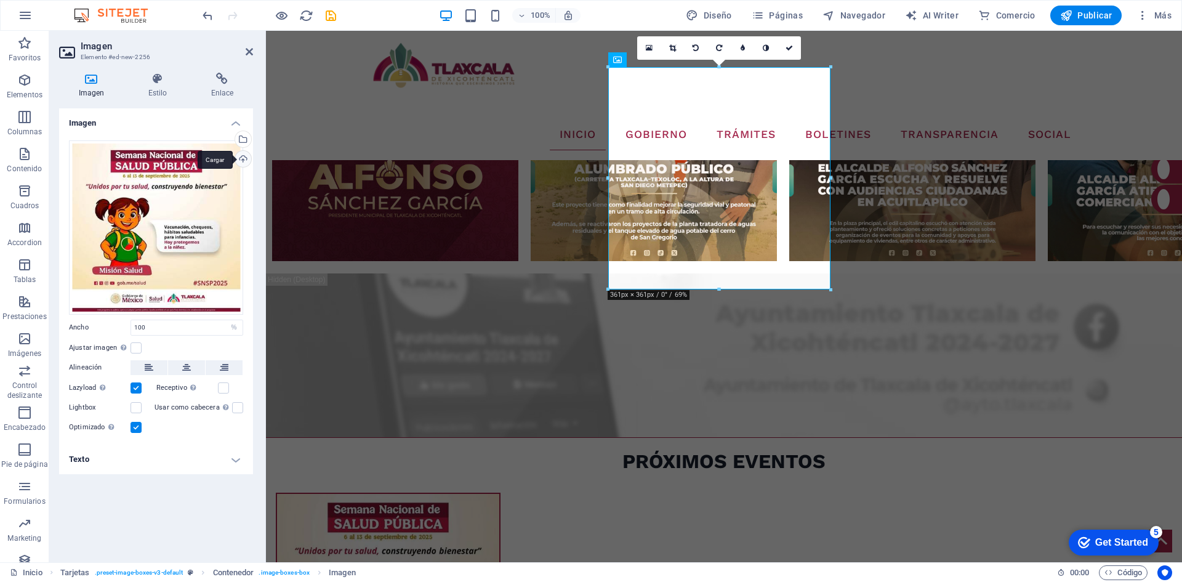
click at [243, 161] on div "Cargar" at bounding box center [242, 160] width 18 height 18
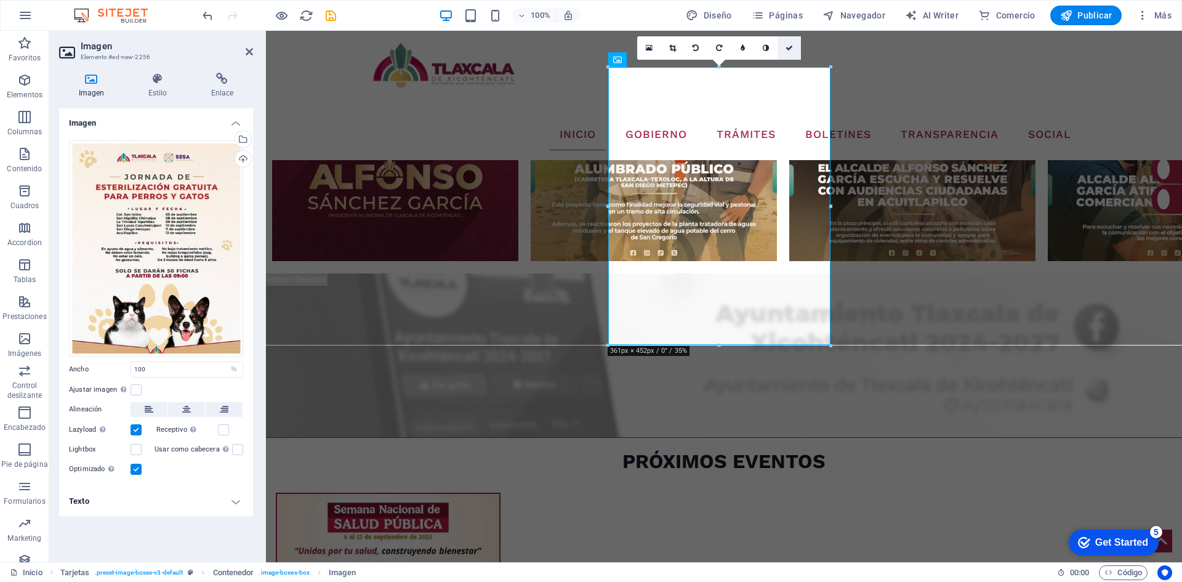
click at [787, 46] on icon at bounding box center [789, 47] width 7 height 7
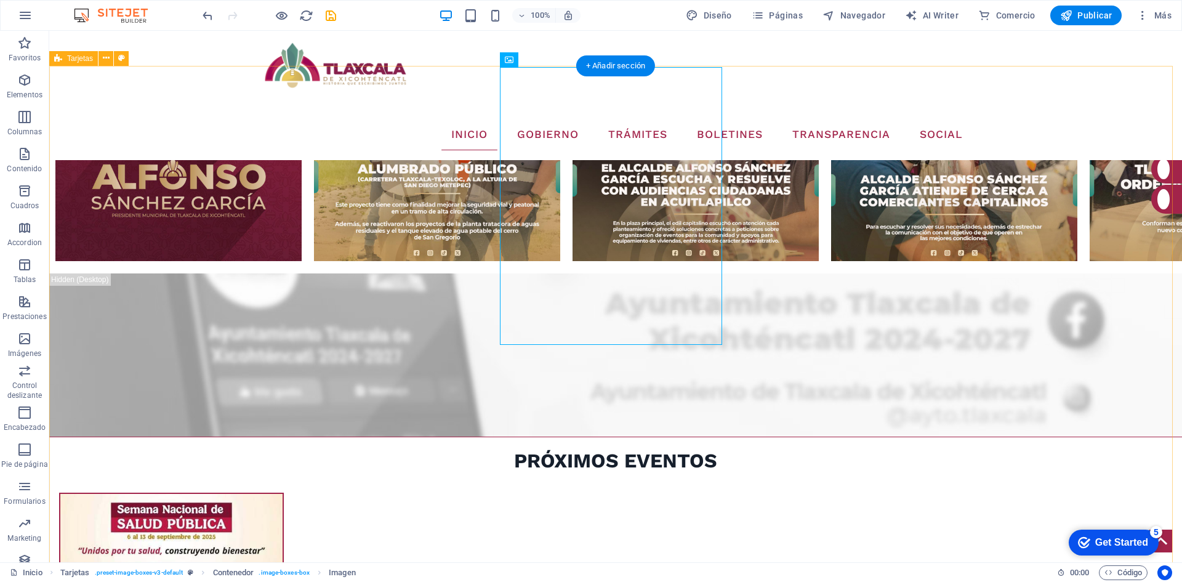
scroll to position [1409, 0]
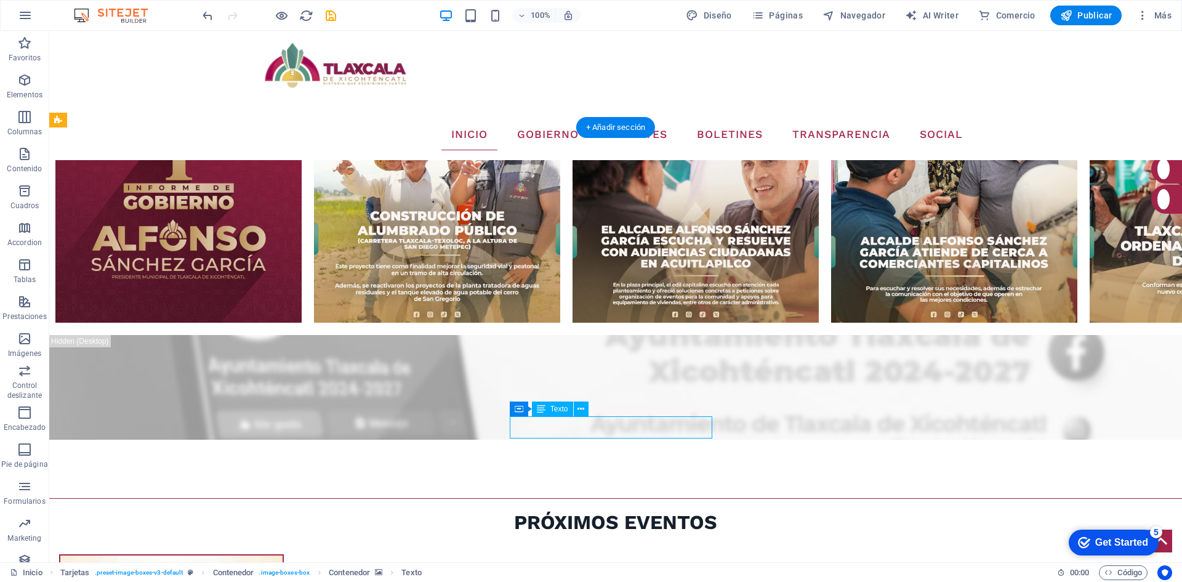
scroll to position [1329, 0]
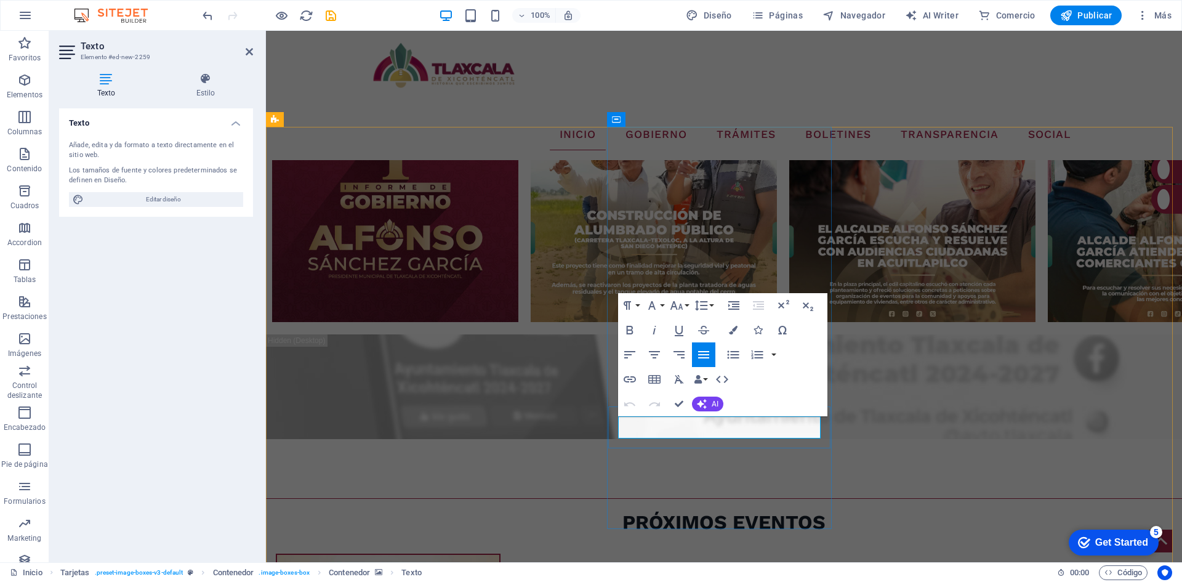
drag, startPoint x: 757, startPoint y: 433, endPoint x: 638, endPoint y: 420, distance: 119.6
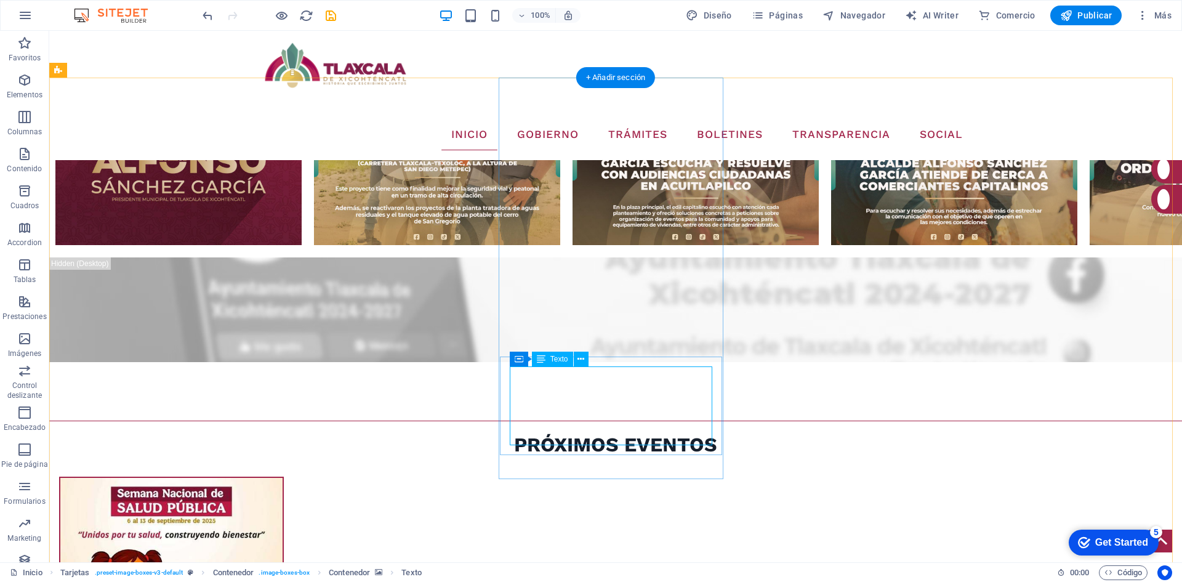
scroll to position [1517, 0]
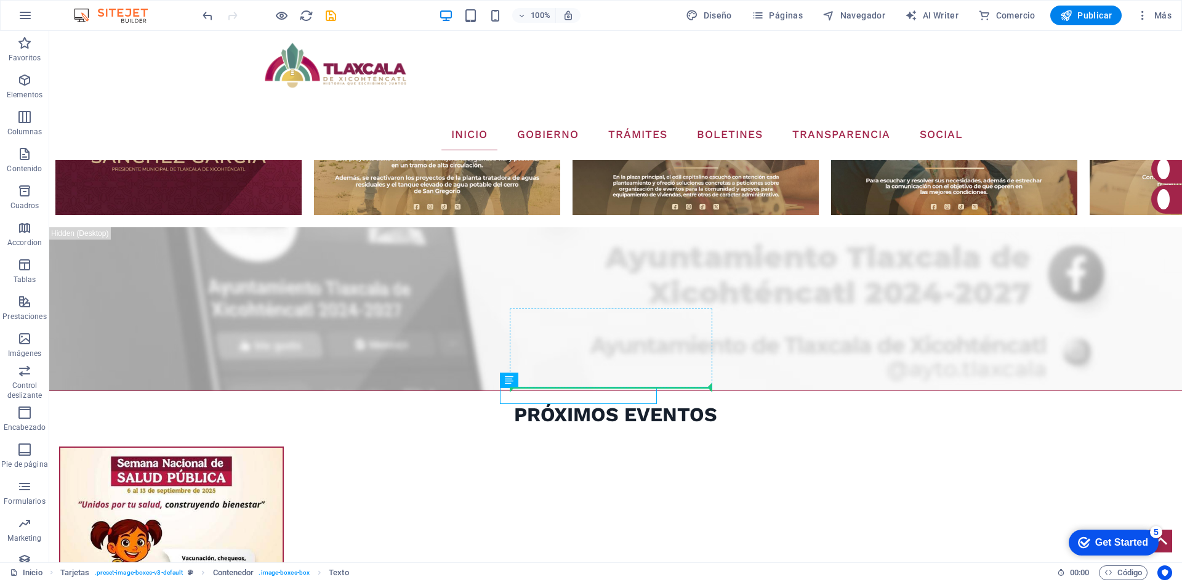
drag, startPoint x: 533, startPoint y: 395, endPoint x: 567, endPoint y: 384, distance: 36.4
drag, startPoint x: 516, startPoint y: 410, endPoint x: 653, endPoint y: 401, distance: 137.0
drag, startPoint x: 669, startPoint y: 397, endPoint x: 642, endPoint y: 395, distance: 27.2
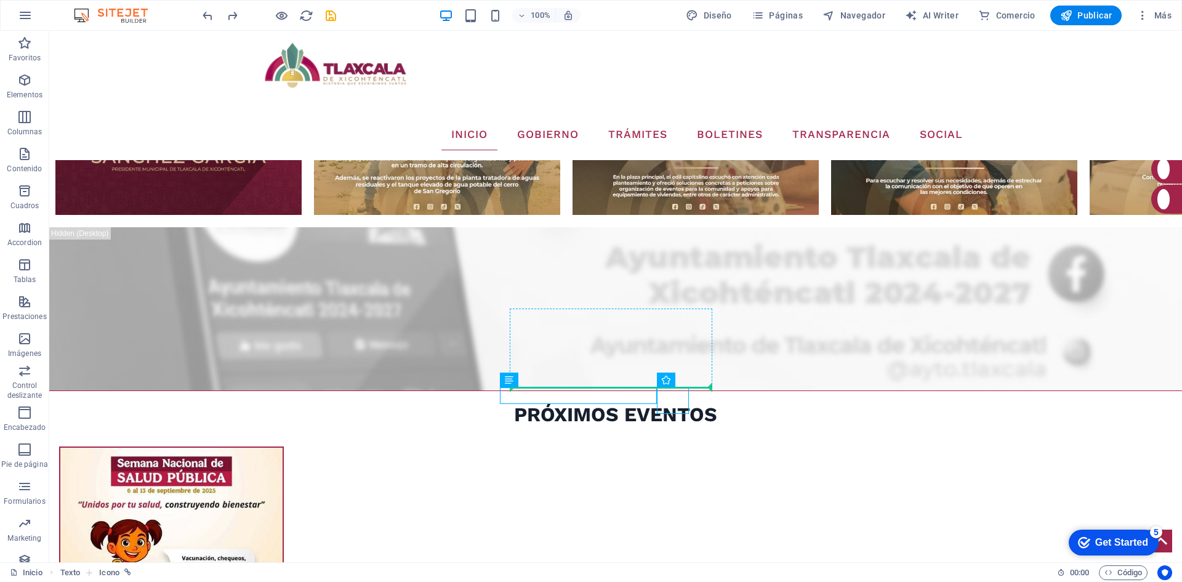
drag, startPoint x: 594, startPoint y: 395, endPoint x: 599, endPoint y: 384, distance: 12.1
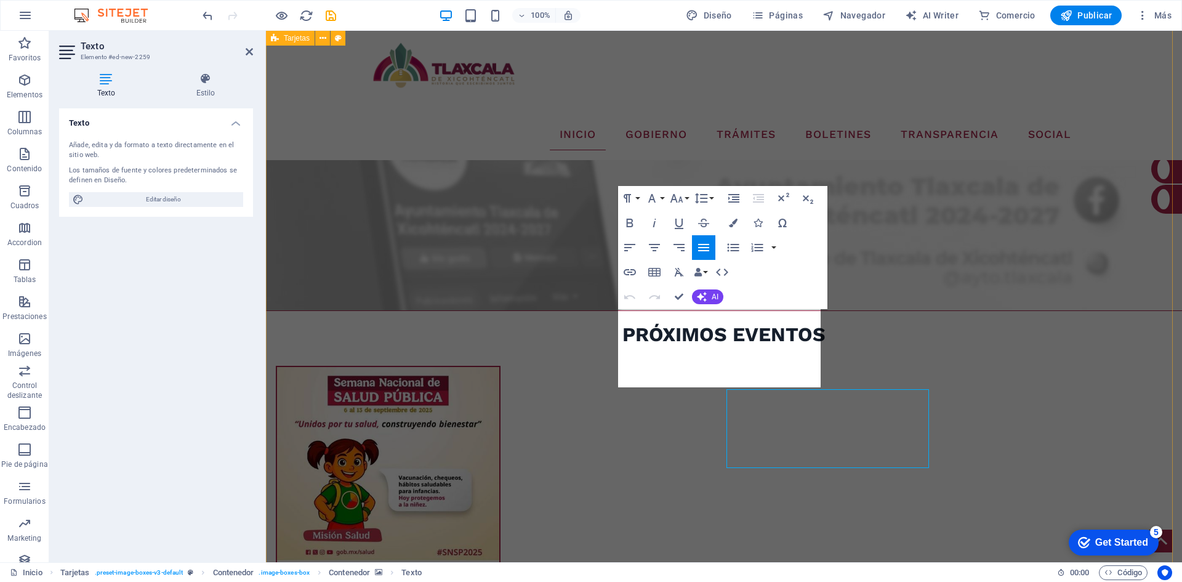
scroll to position [1436, 0]
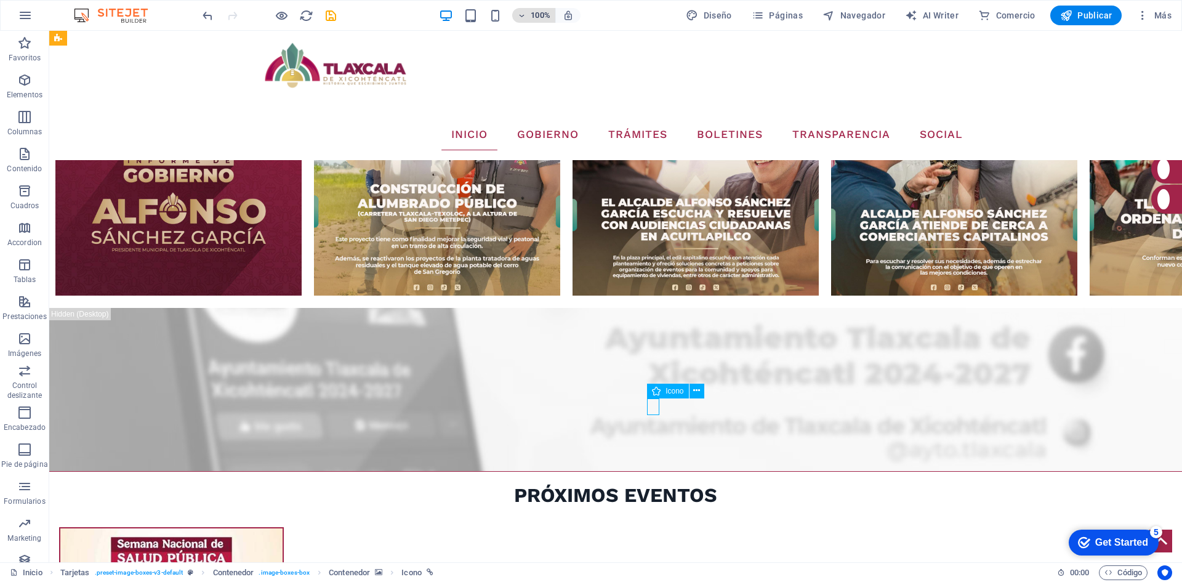
select select "xMidYMid"
select select "px"
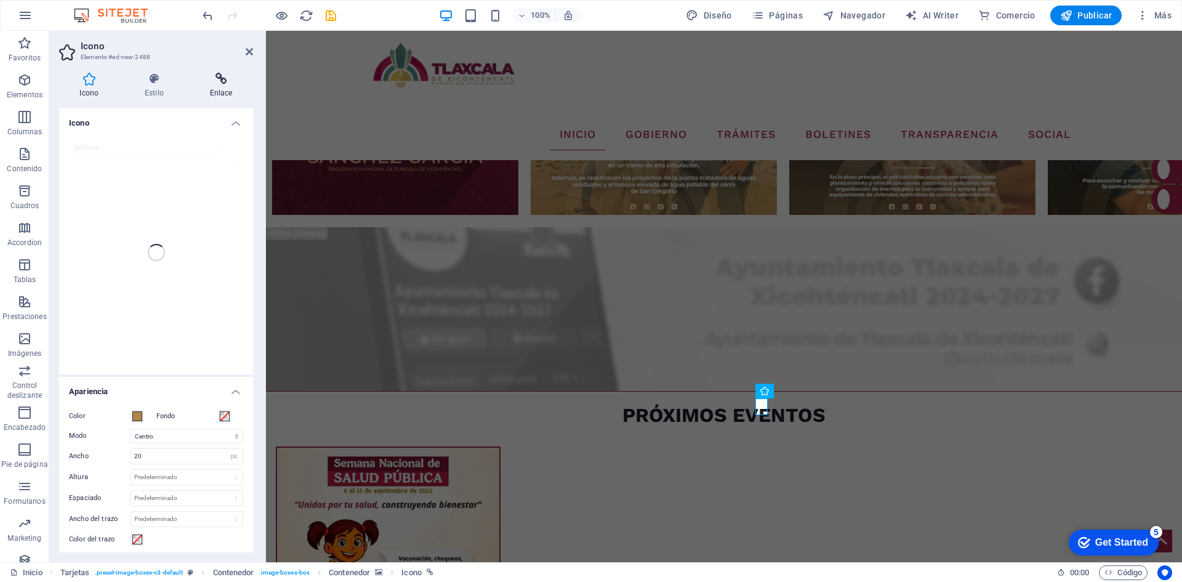
click at [226, 82] on icon at bounding box center [221, 79] width 64 height 12
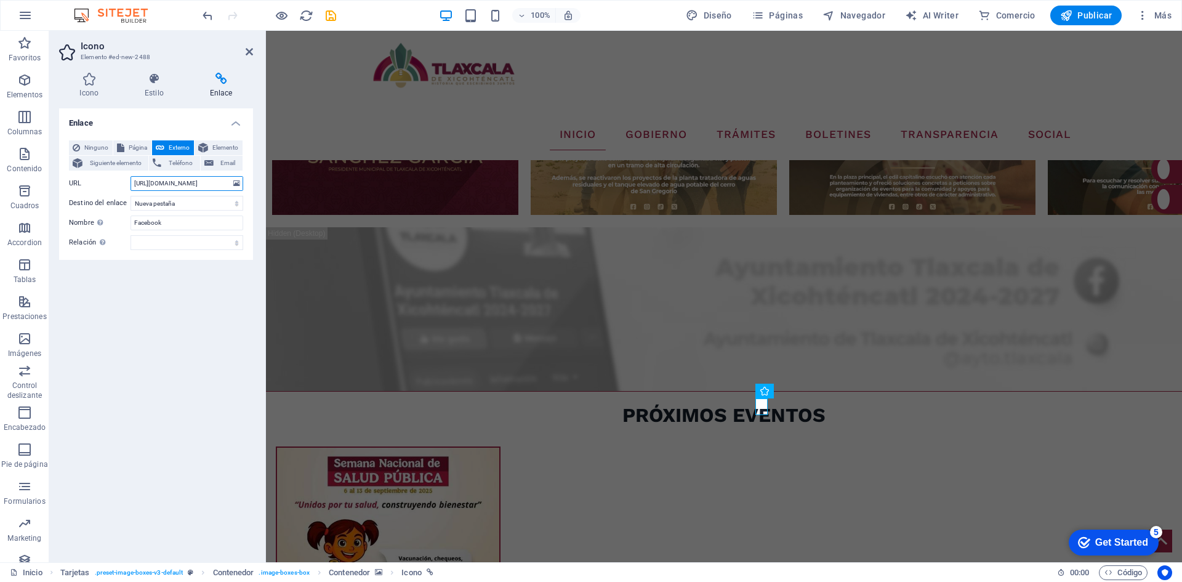
click at [180, 179] on input "[URL][DOMAIN_NAME]" at bounding box center [187, 183] width 113 height 15
click at [180, 179] on input "URL" at bounding box center [187, 183] width 113 height 15
paste input "[URL][DOMAIN_NAME]"
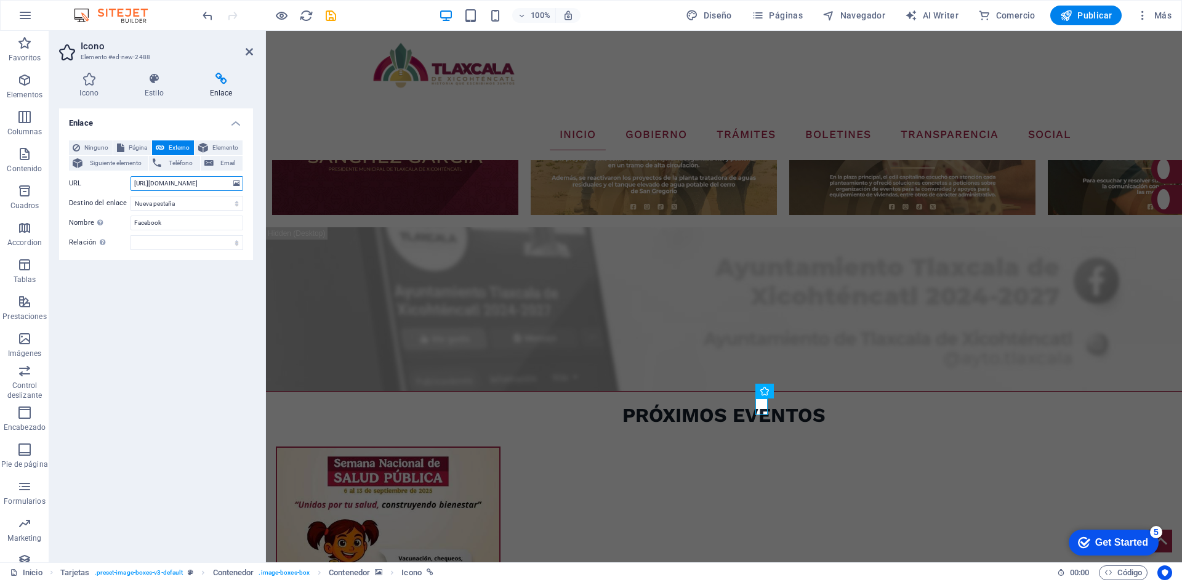
scroll to position [0, 47]
type input "[URL][DOMAIN_NAME]"
click at [244, 53] on header "Icono Elemento #ed-new-2488" at bounding box center [156, 47] width 194 height 32
click at [246, 52] on icon at bounding box center [249, 52] width 7 height 10
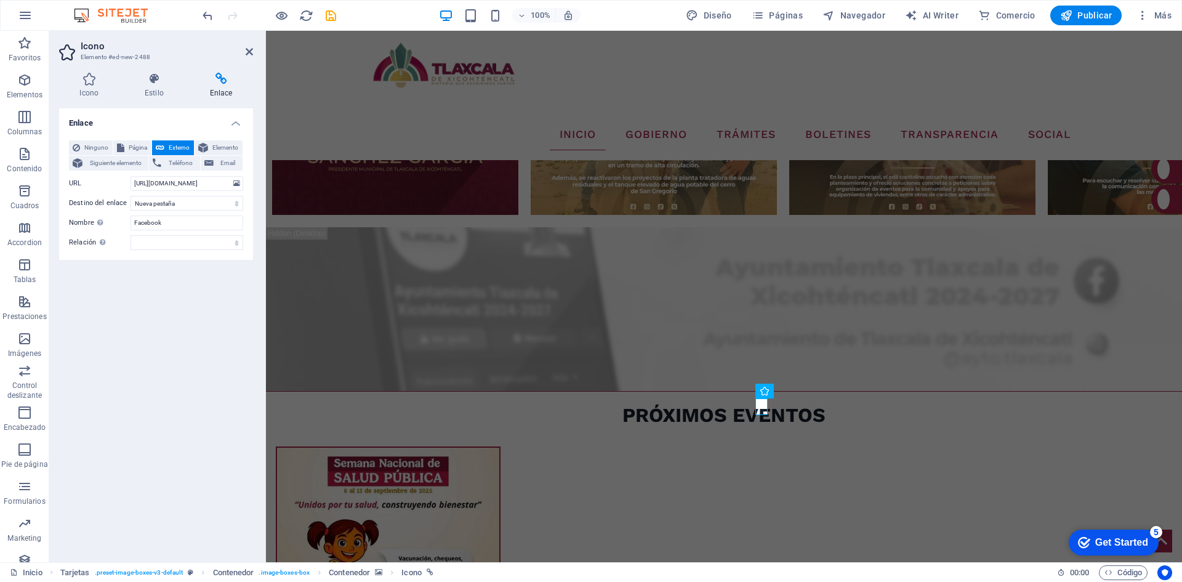
scroll to position [1517, 0]
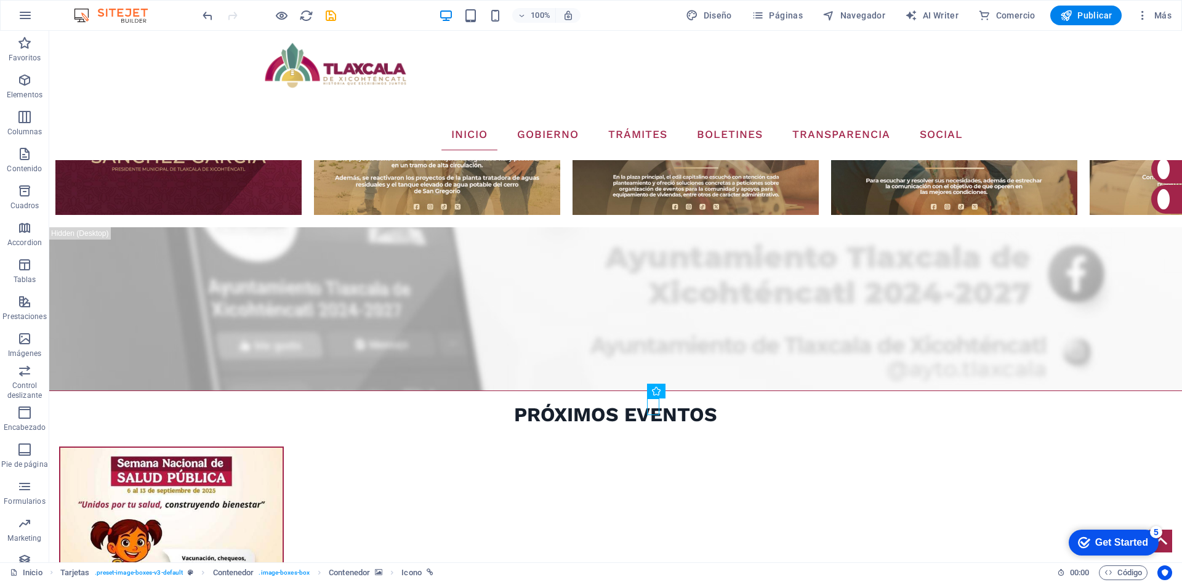
click at [329, 20] on icon "save" at bounding box center [331, 16] width 14 height 14
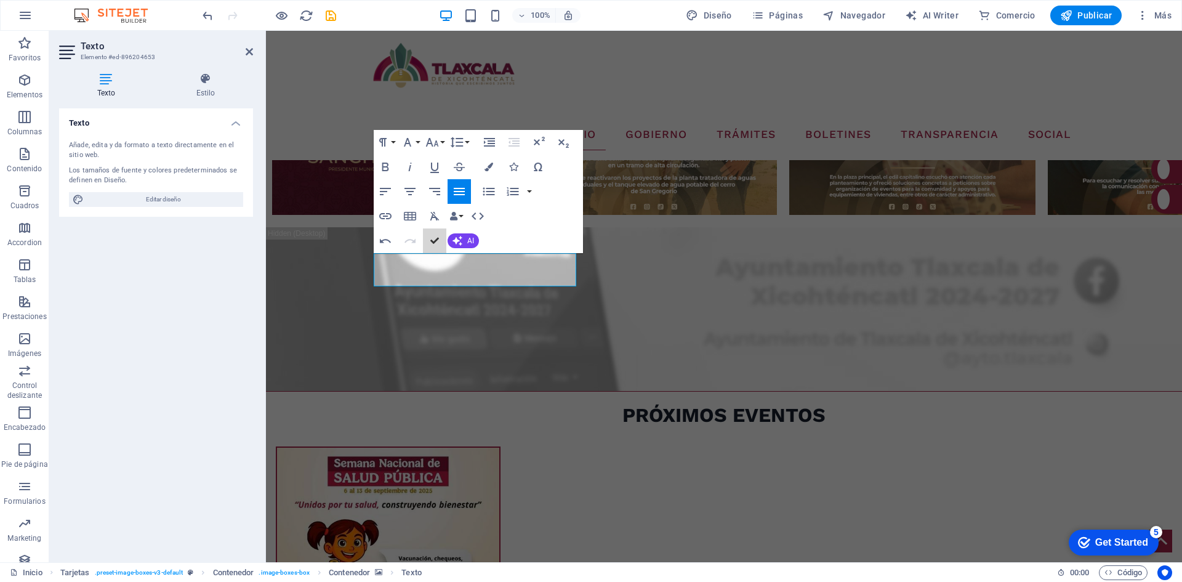
scroll to position [1517, 0]
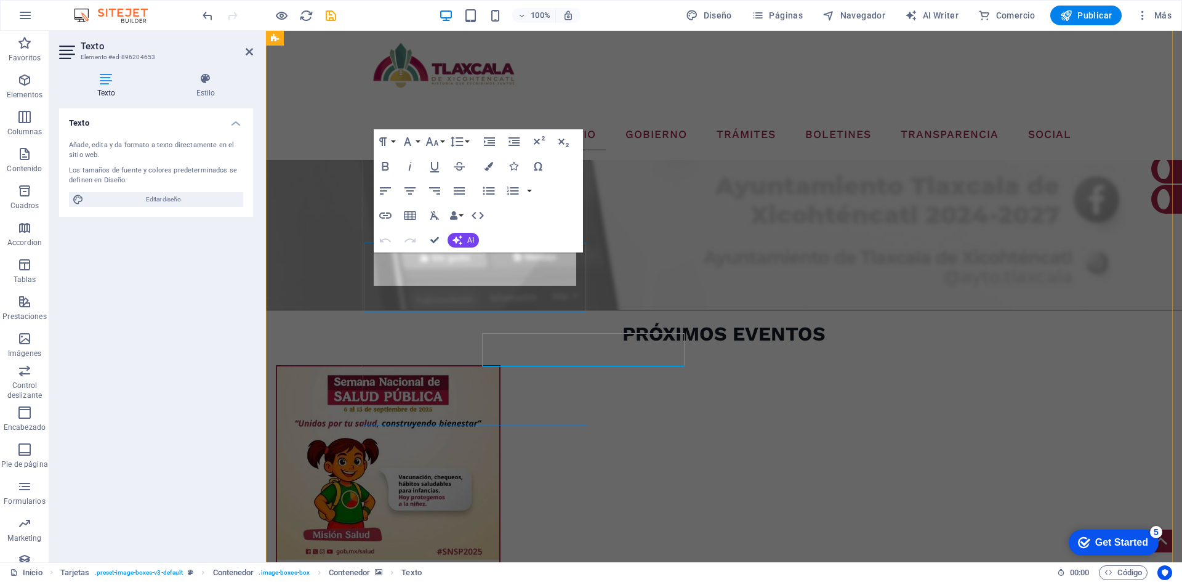
scroll to position [1437, 0]
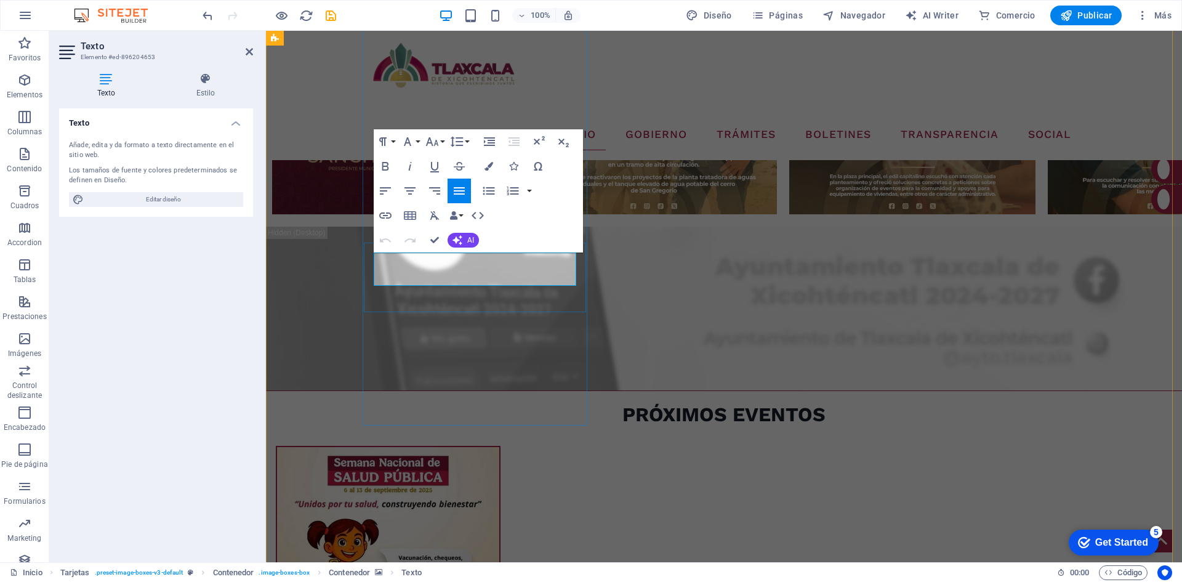
drag, startPoint x: 512, startPoint y: 270, endPoint x: 375, endPoint y: 262, distance: 137.0
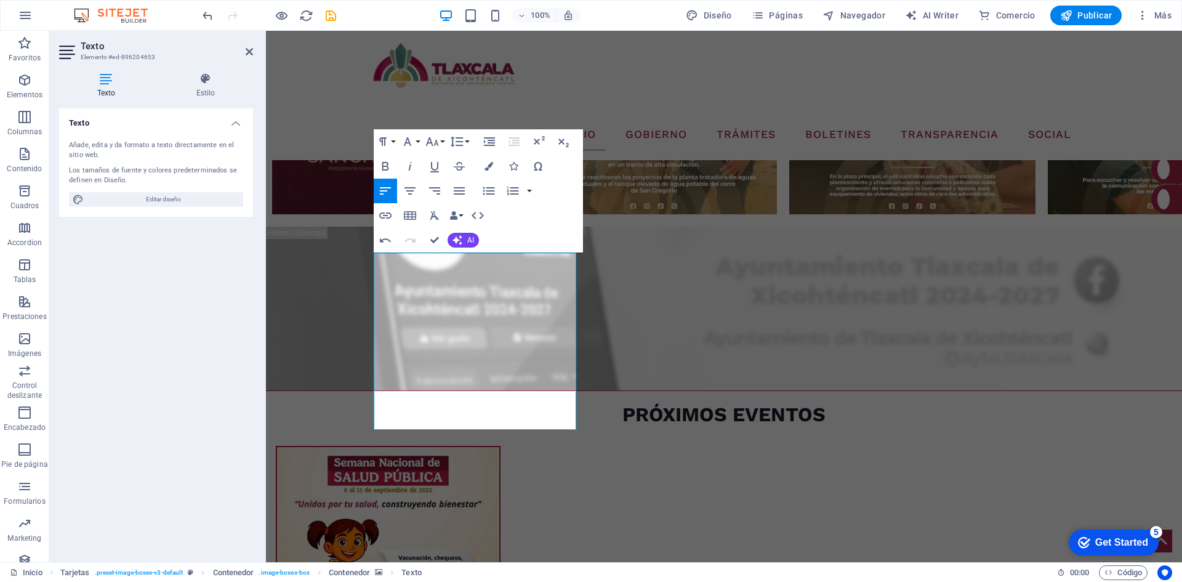
drag, startPoint x: 404, startPoint y: 419, endPoint x: 367, endPoint y: 259, distance: 163.7
click at [462, 191] on icon "button" at bounding box center [459, 190] width 11 height 7
click at [486, 167] on icon "button" at bounding box center [489, 166] width 9 height 9
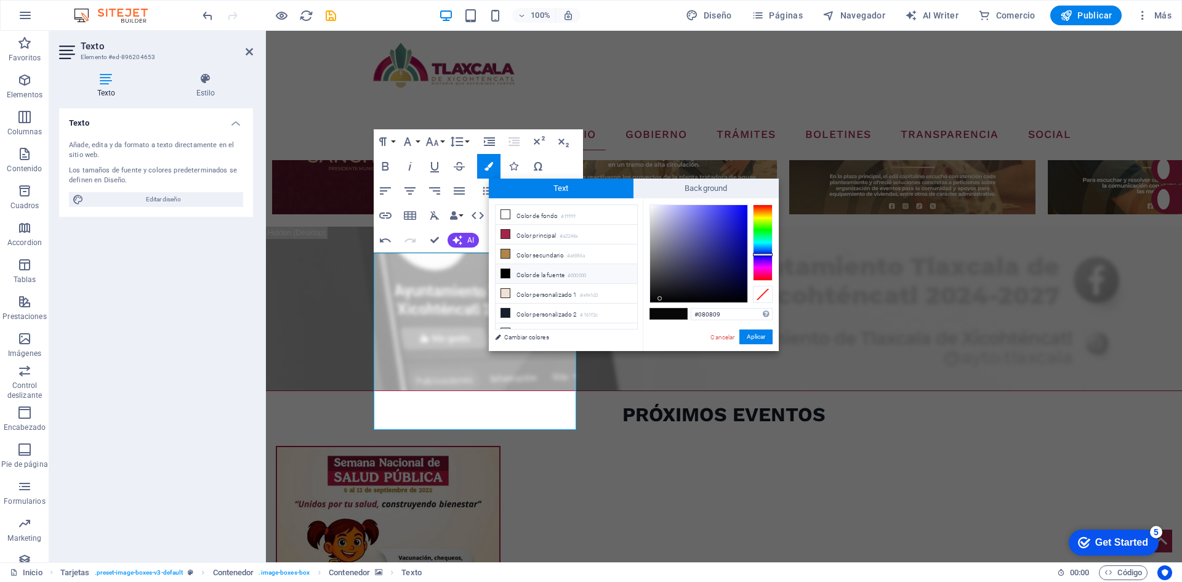
click at [533, 276] on li "Color de la fuente #000000" at bounding box center [567, 274] width 142 height 20
click at [530, 219] on li "Color de fondo #ffffff" at bounding box center [567, 215] width 142 height 20
type input "#ffffff"
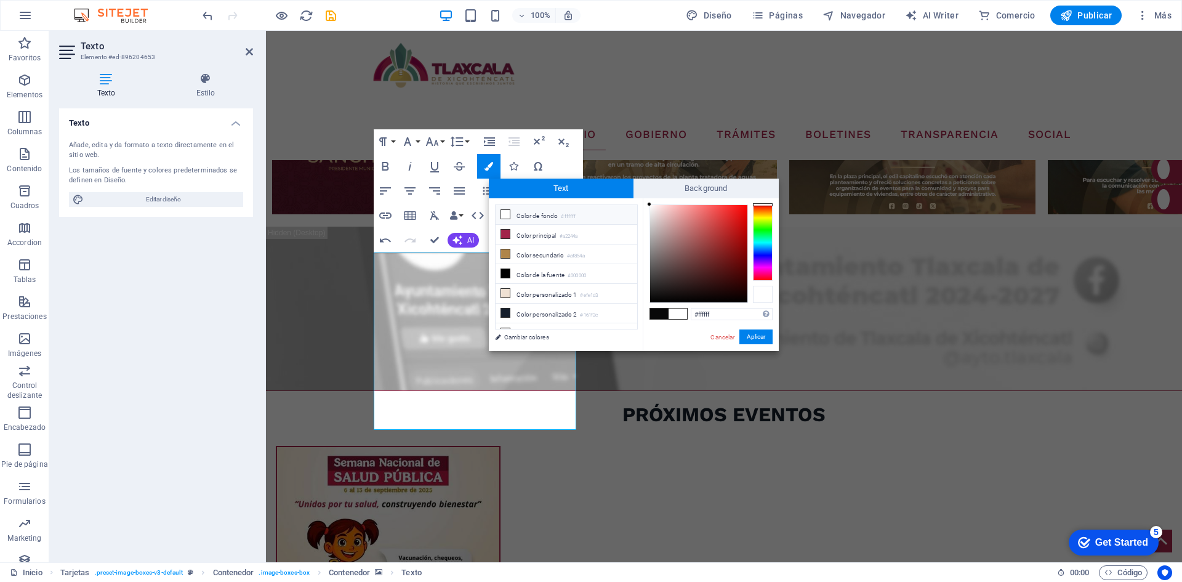
drag, startPoint x: 502, startPoint y: 264, endPoint x: 768, endPoint y: 295, distance: 267.8
click at [768, 295] on div at bounding box center [763, 294] width 20 height 17
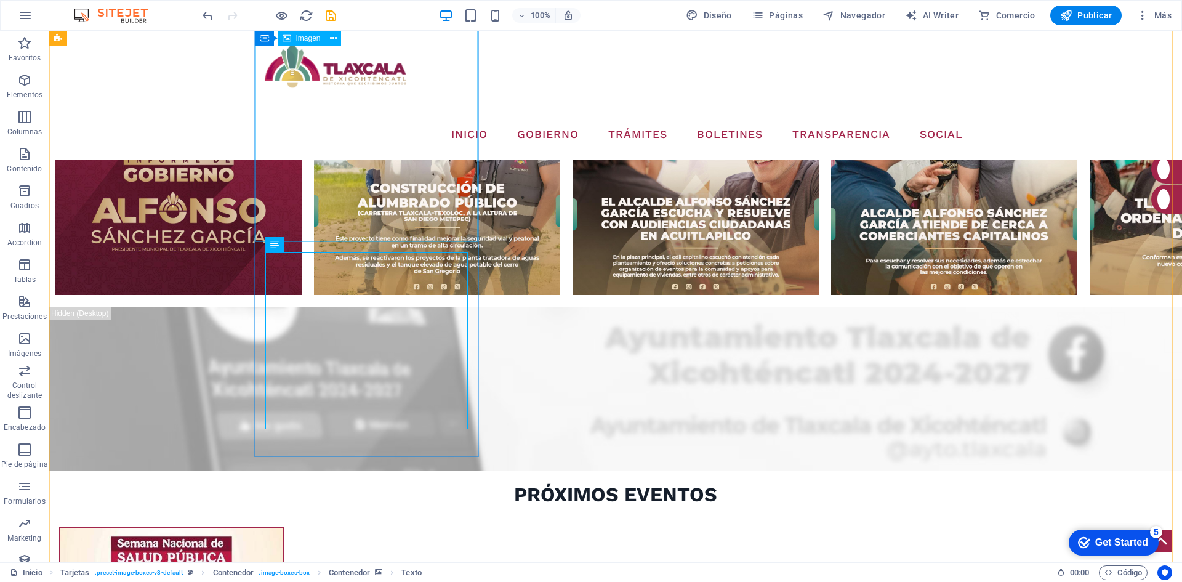
scroll to position [1518, 0]
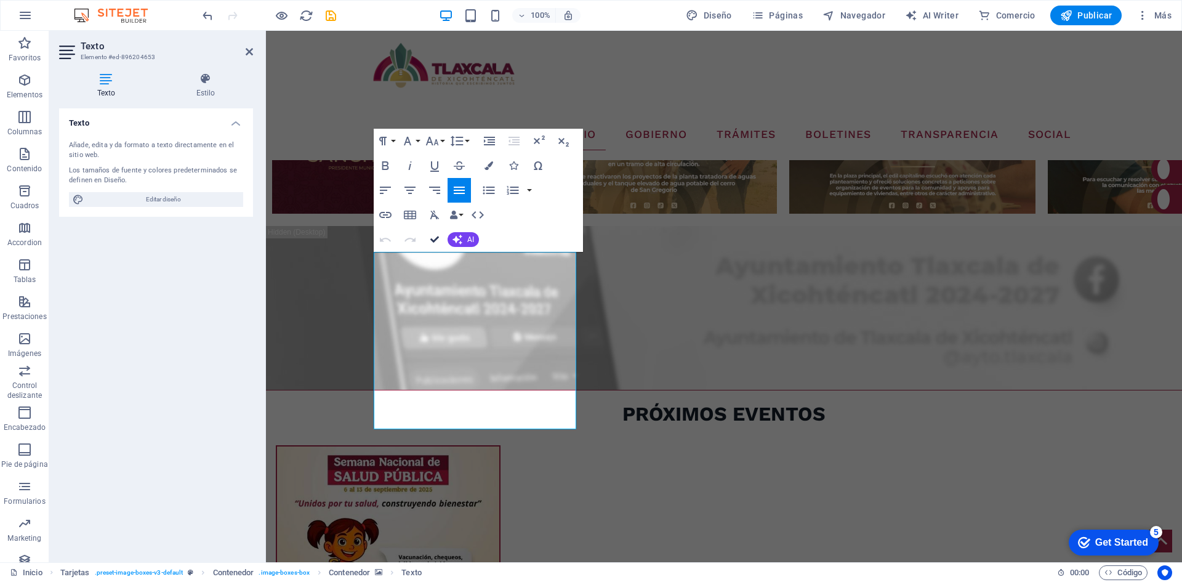
scroll to position [1518, 0]
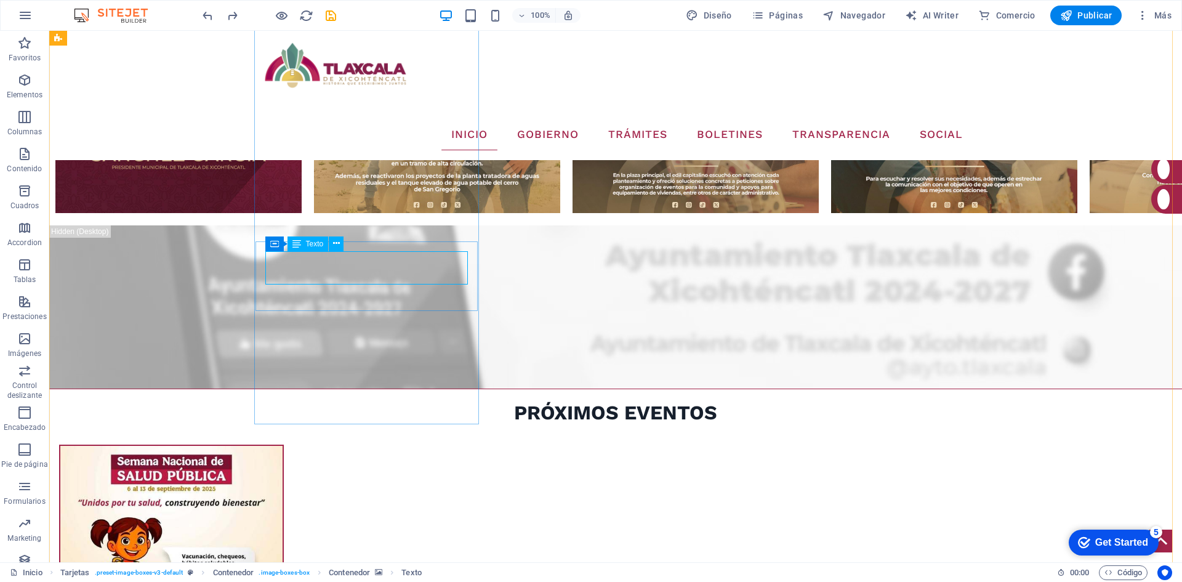
scroll to position [1438, 0]
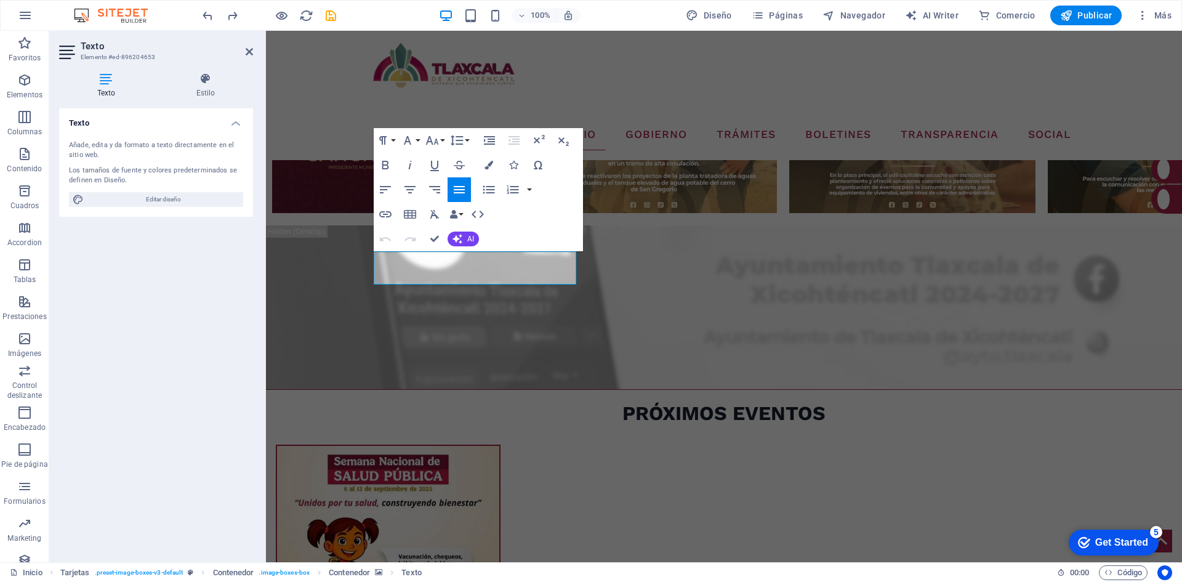
drag, startPoint x: 517, startPoint y: 270, endPoint x: 364, endPoint y: 255, distance: 154.0
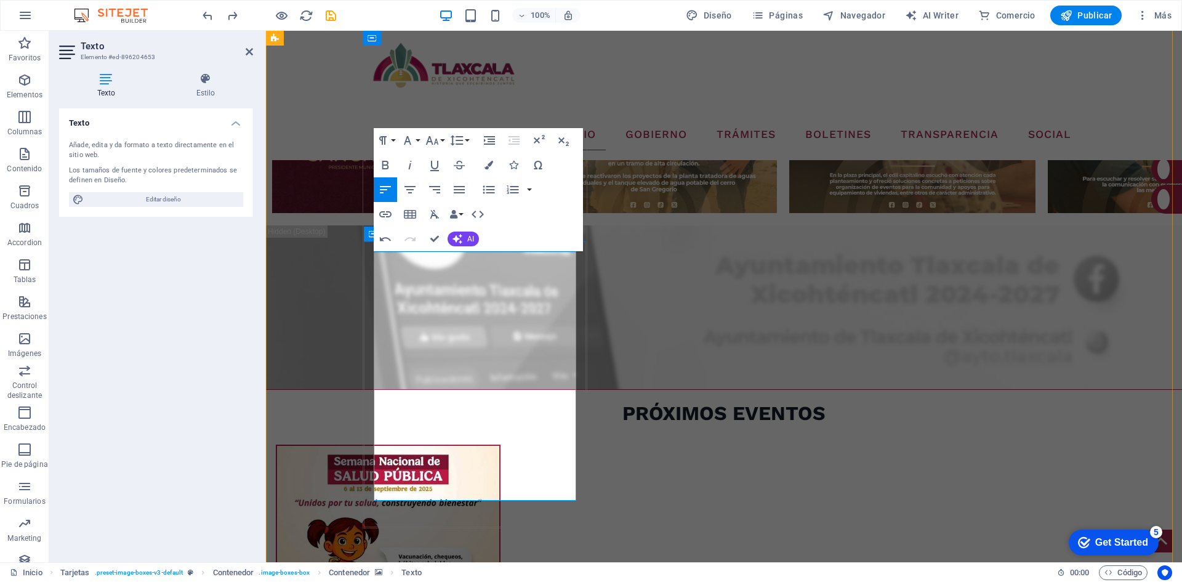
drag, startPoint x: 504, startPoint y: 272, endPoint x: 480, endPoint y: 269, distance: 24.2
drag, startPoint x: 502, startPoint y: 268, endPoint x: 466, endPoint y: 268, distance: 35.7
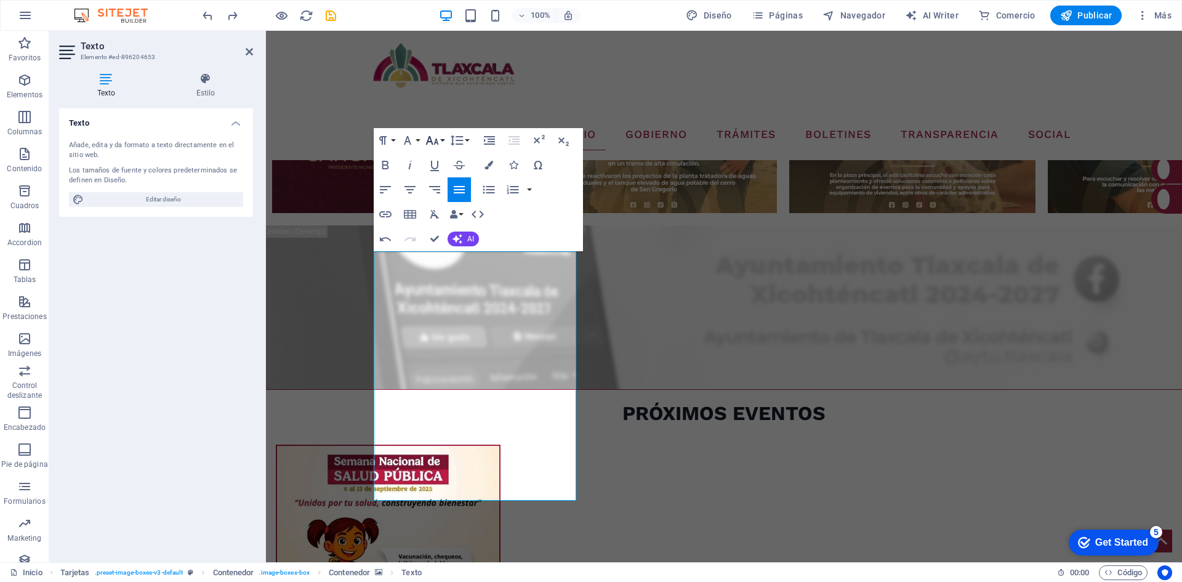
click at [433, 143] on icon "button" at bounding box center [432, 140] width 15 height 15
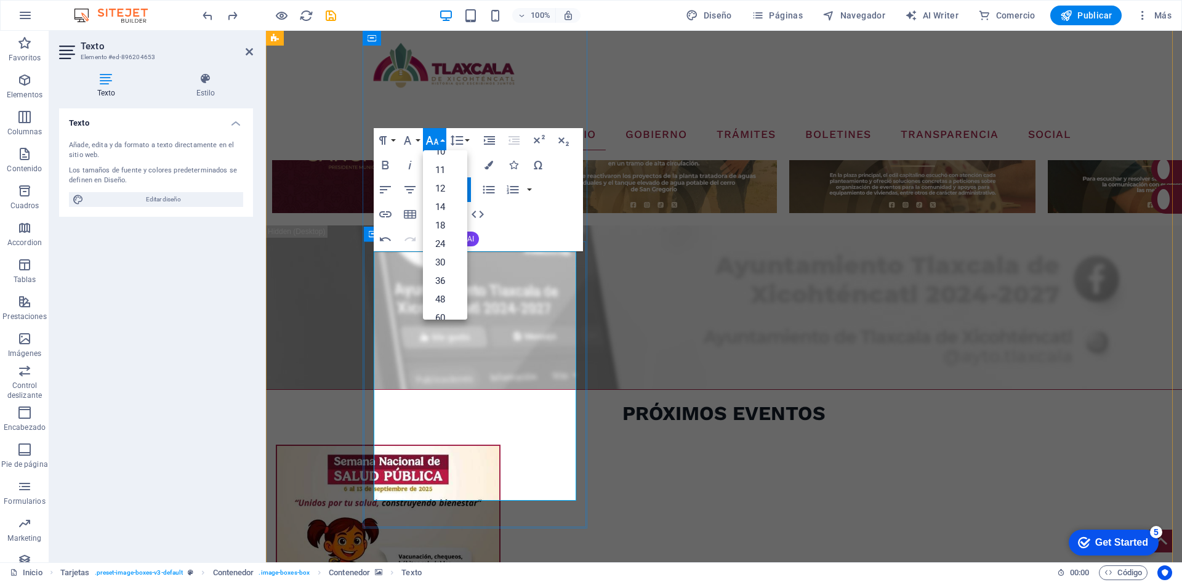
scroll to position [99, 0]
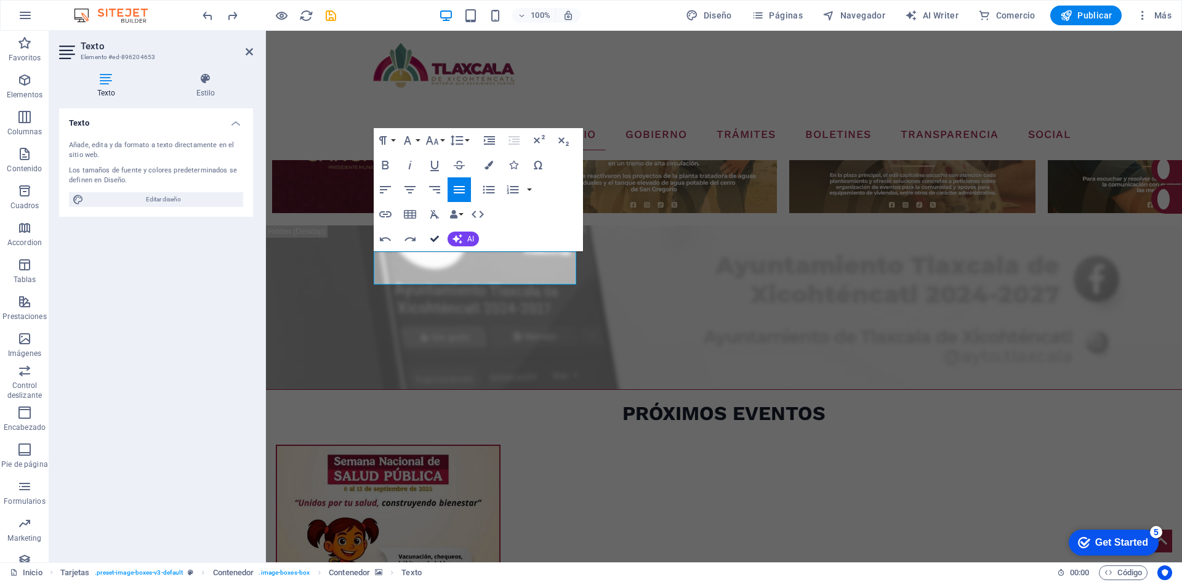
scroll to position [1519, 0]
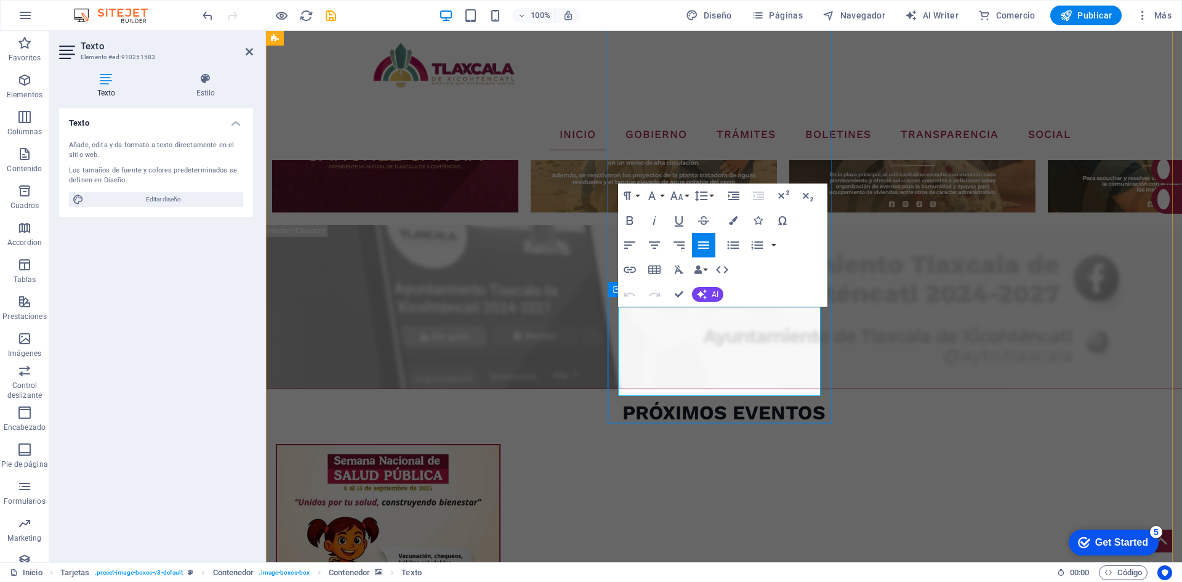
drag, startPoint x: 645, startPoint y: 381, endPoint x: 642, endPoint y: 368, distance: 13.2
click at [735, 214] on button "Colors" at bounding box center [733, 220] width 23 height 25
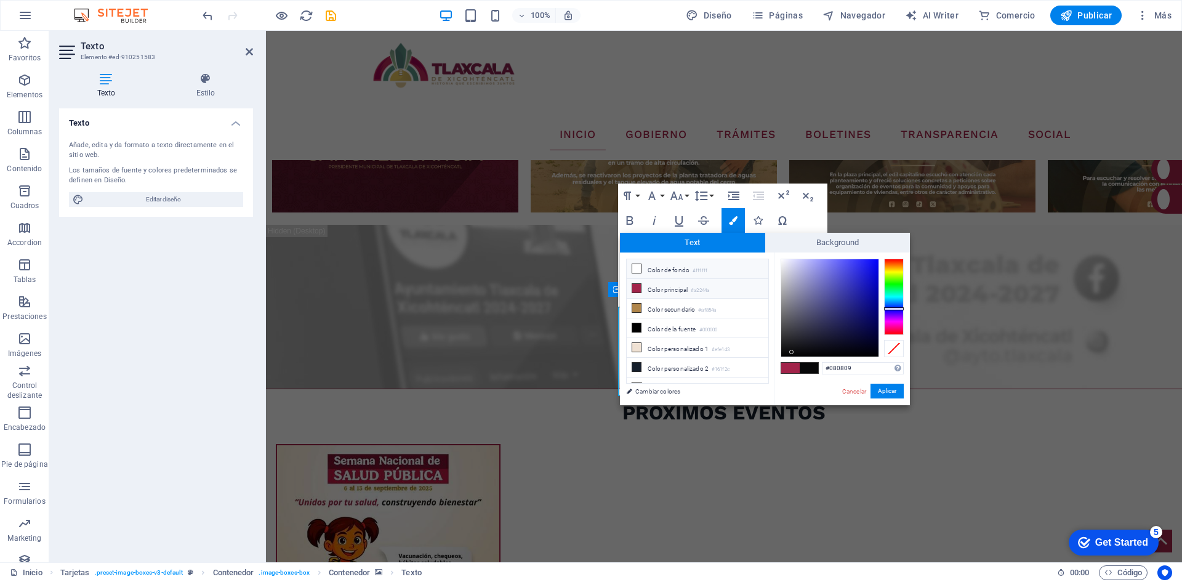
click at [690, 268] on li "Color de fondo #ffffff" at bounding box center [698, 269] width 142 height 20
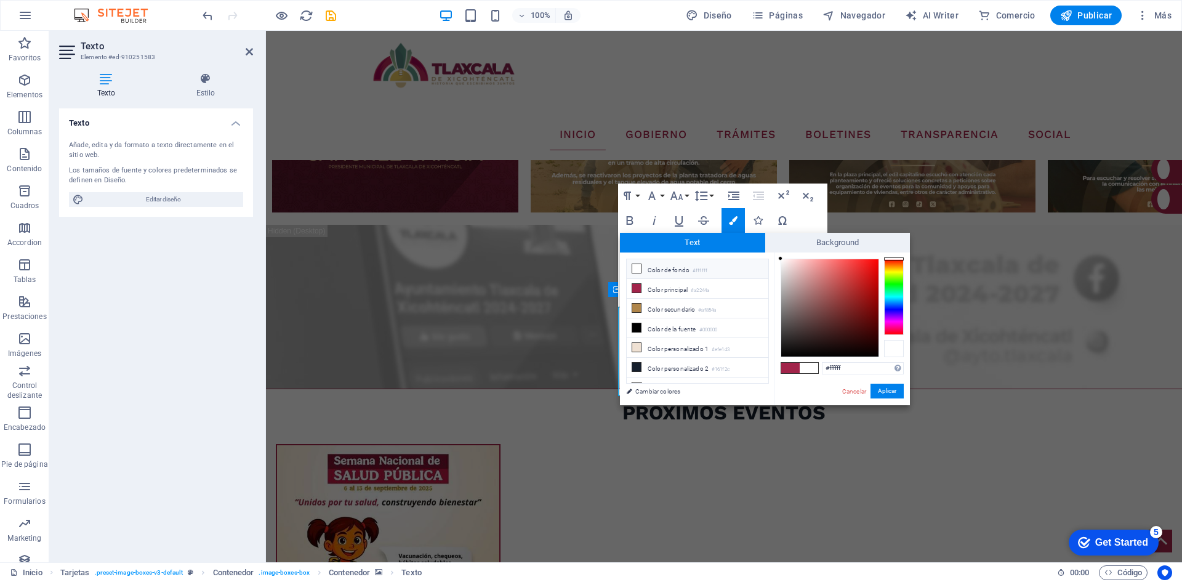
click at [898, 350] on div at bounding box center [894, 348] width 20 height 17
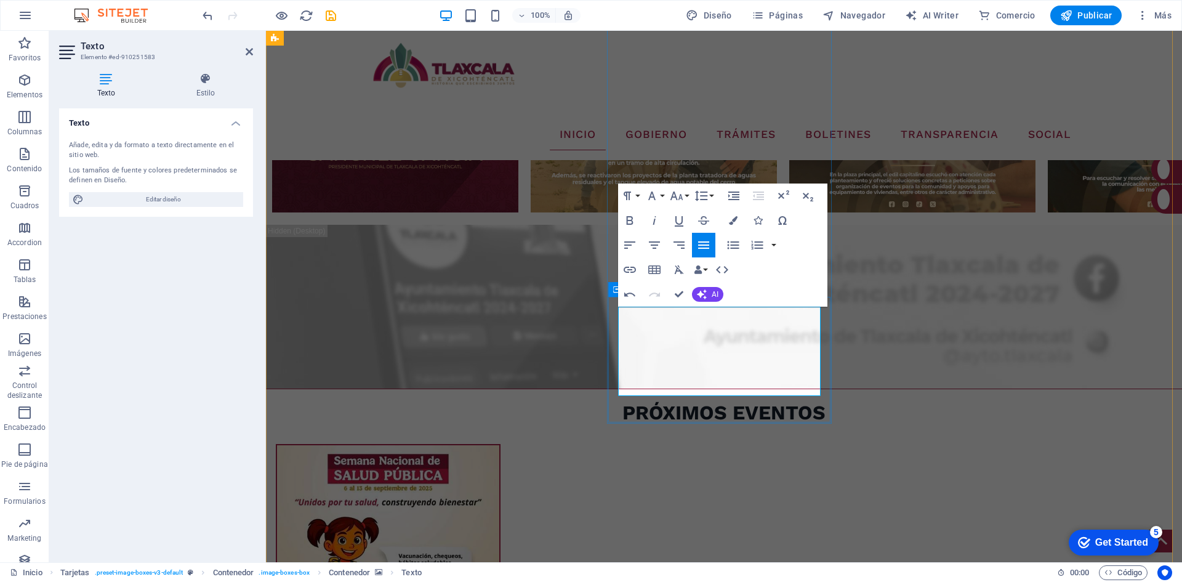
drag, startPoint x: 656, startPoint y: 382, endPoint x: 647, endPoint y: 369, distance: 16.8
click at [735, 223] on icon "button" at bounding box center [733, 220] width 9 height 9
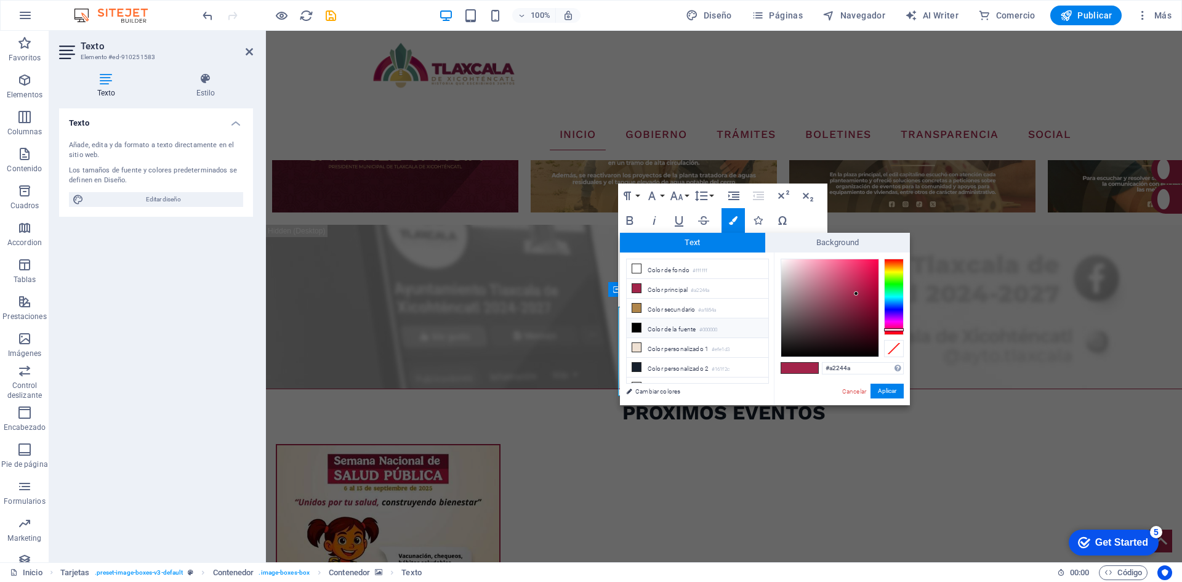
click at [660, 323] on li "Color de la fuente #000000" at bounding box center [698, 328] width 142 height 20
type input "#000000"
drag, startPoint x: 885, startPoint y: 390, endPoint x: 619, endPoint y: 358, distance: 267.9
click at [885, 389] on button "Aplicar" at bounding box center [887, 391] width 33 height 15
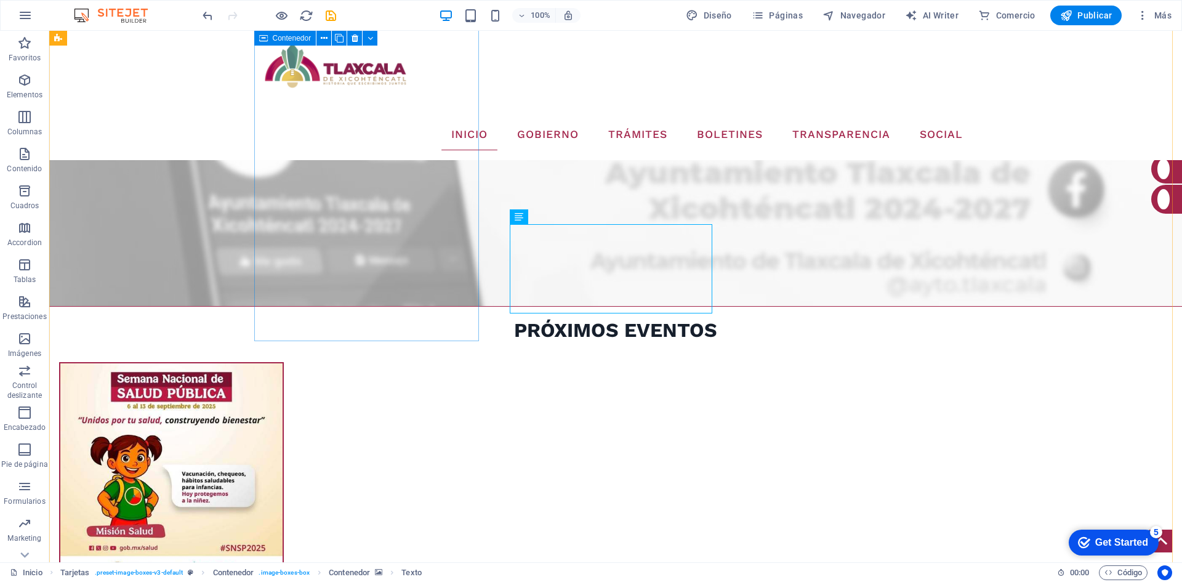
scroll to position [1478, 0]
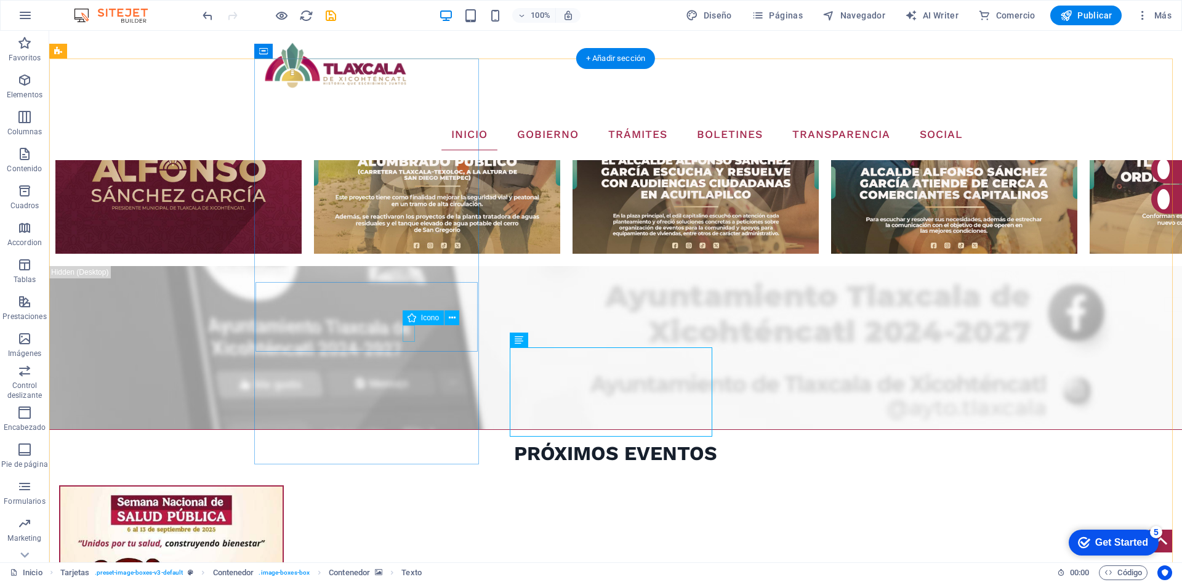
drag, startPoint x: 403, startPoint y: 331, endPoint x: 216, endPoint y: 238, distance: 209.0
select select "xMidYMid"
select select "px"
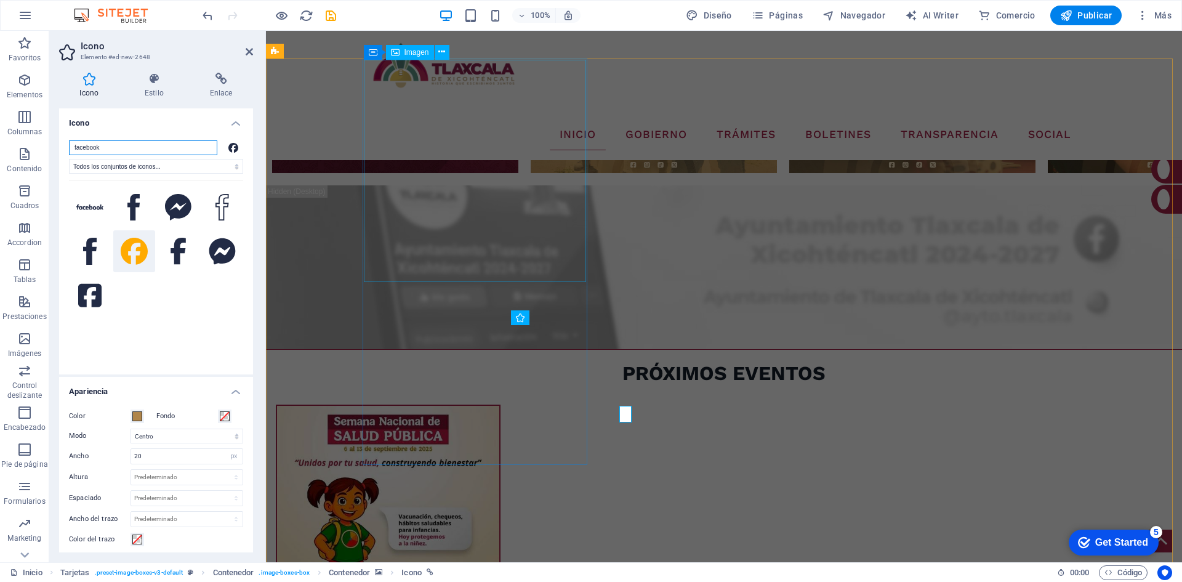
scroll to position [1397, 0]
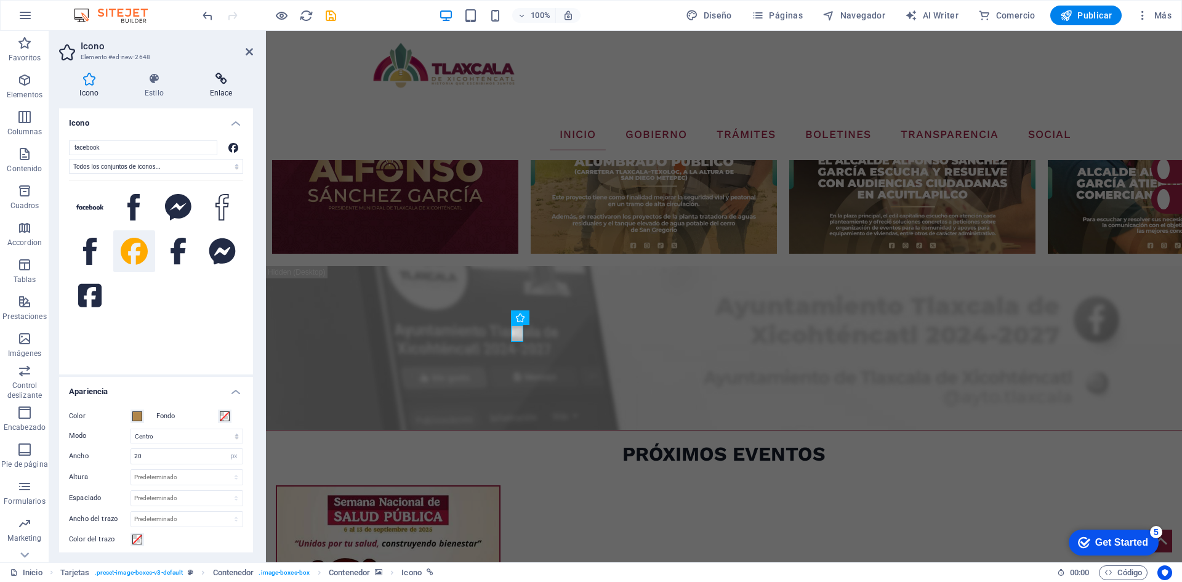
click at [217, 80] on icon at bounding box center [221, 79] width 64 height 12
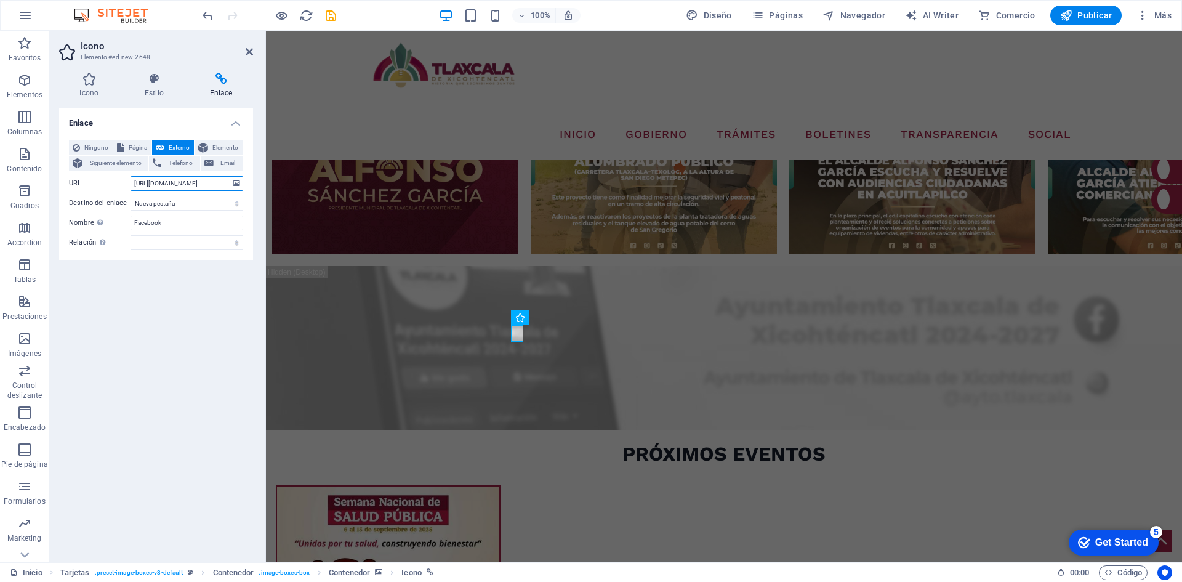
click at [171, 187] on input "[URL][DOMAIN_NAME]" at bounding box center [187, 183] width 113 height 15
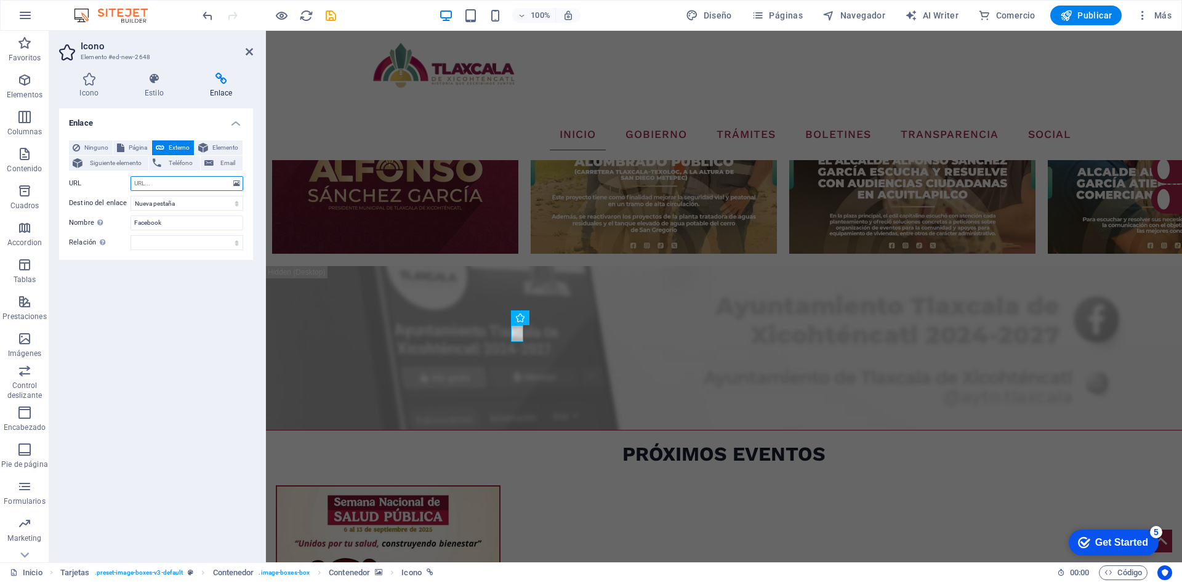
click at [171, 187] on input "URL" at bounding box center [187, 183] width 113 height 15
paste input "[URL][DOMAIN_NAME]"
type input "[URL][DOMAIN_NAME]"
click at [330, 16] on icon "save" at bounding box center [331, 16] width 14 height 14
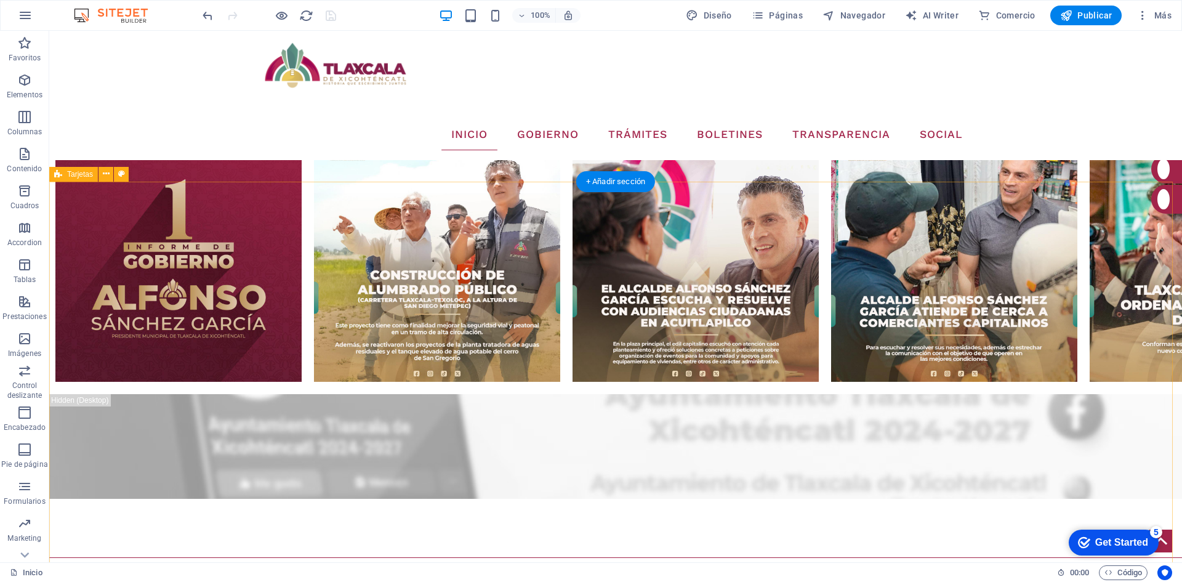
scroll to position [1355, 0]
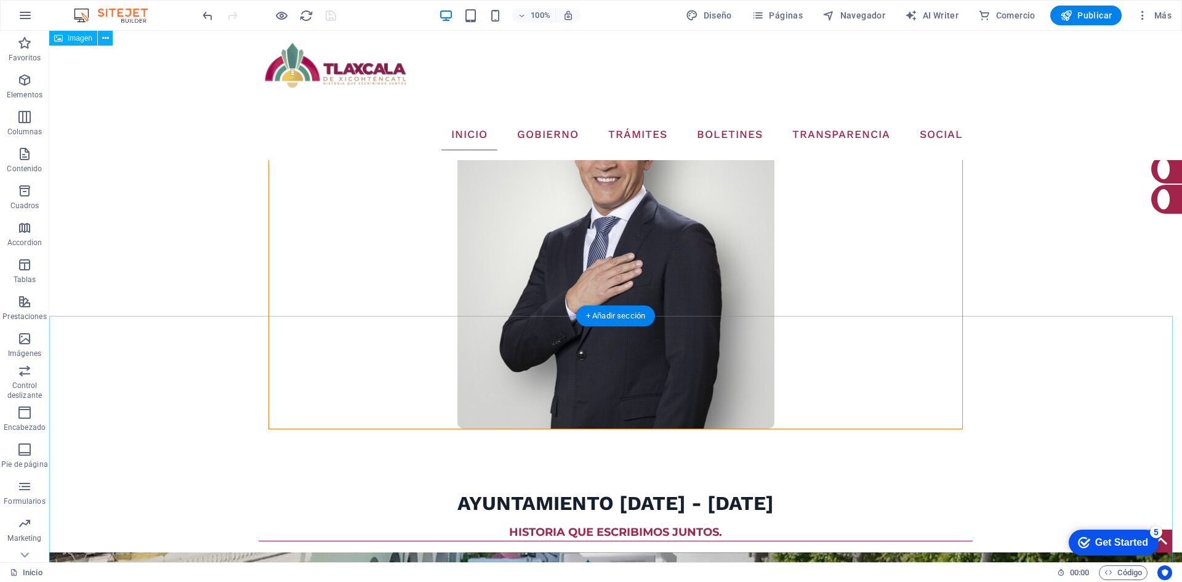
scroll to position [0, 0]
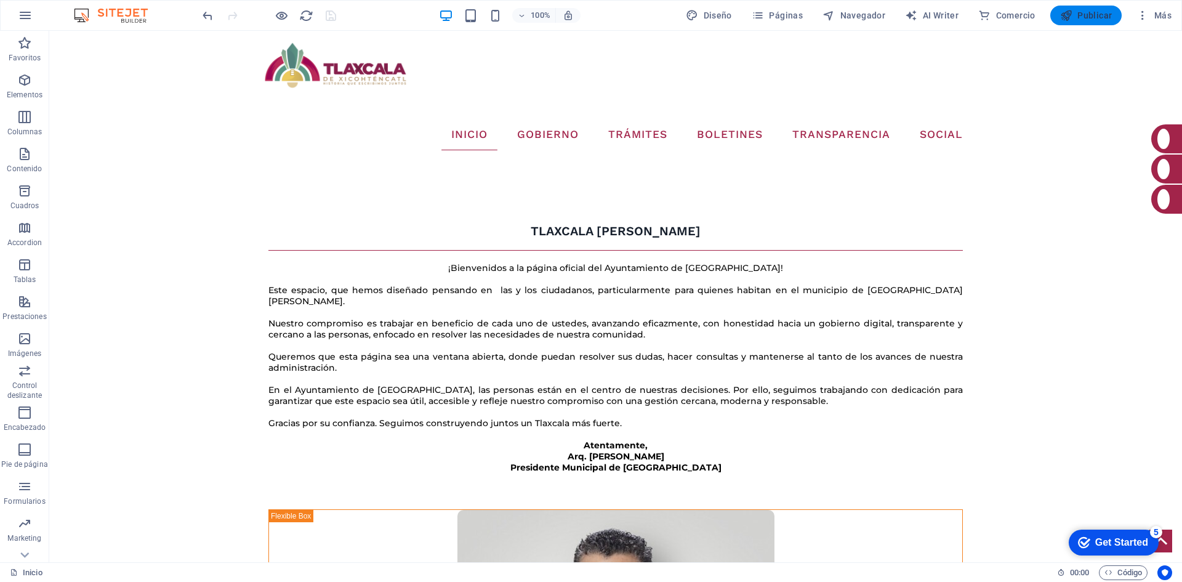
click at [1106, 19] on span "Publicar" at bounding box center [1086, 15] width 52 height 12
